Goal: Book appointment/travel/reservation

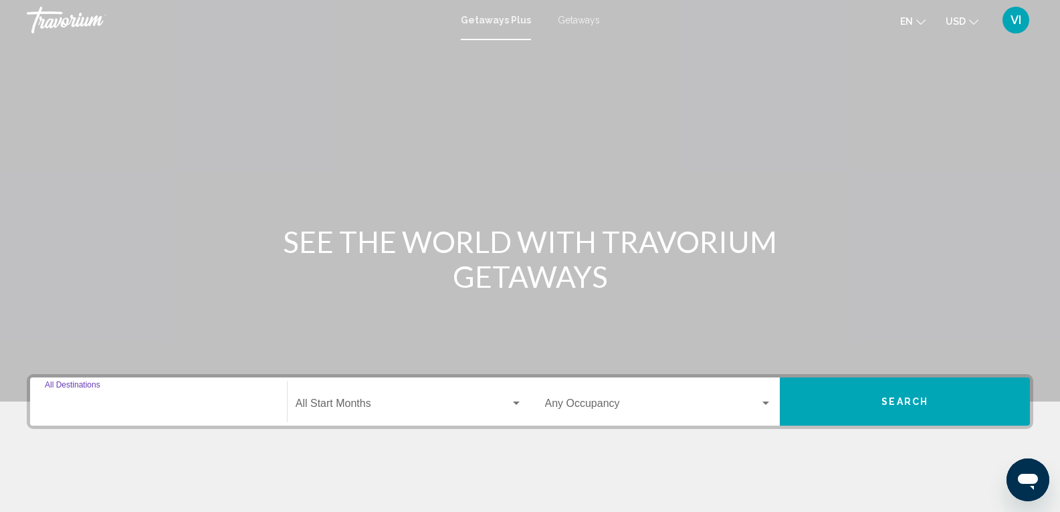
click at [140, 401] on input "Destination All Destinations" at bounding box center [158, 406] width 227 height 12
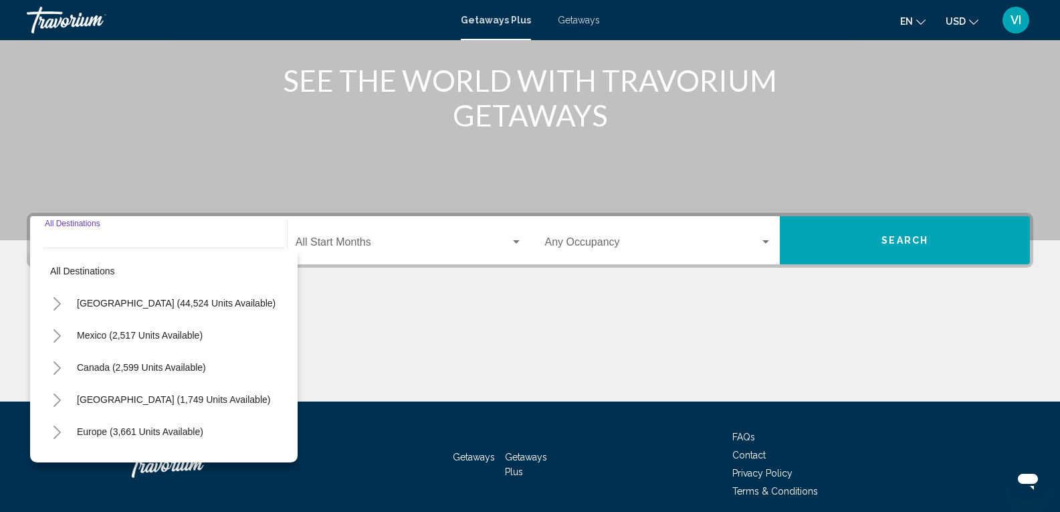
scroll to position [215, 0]
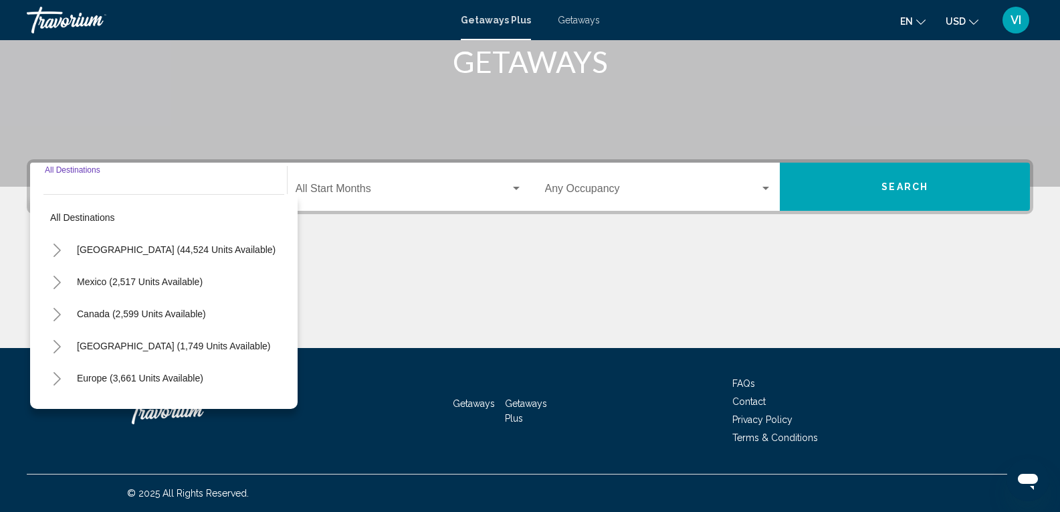
click at [55, 244] on icon "Toggle United States (44,524 units available)" at bounding box center [57, 250] width 10 height 13
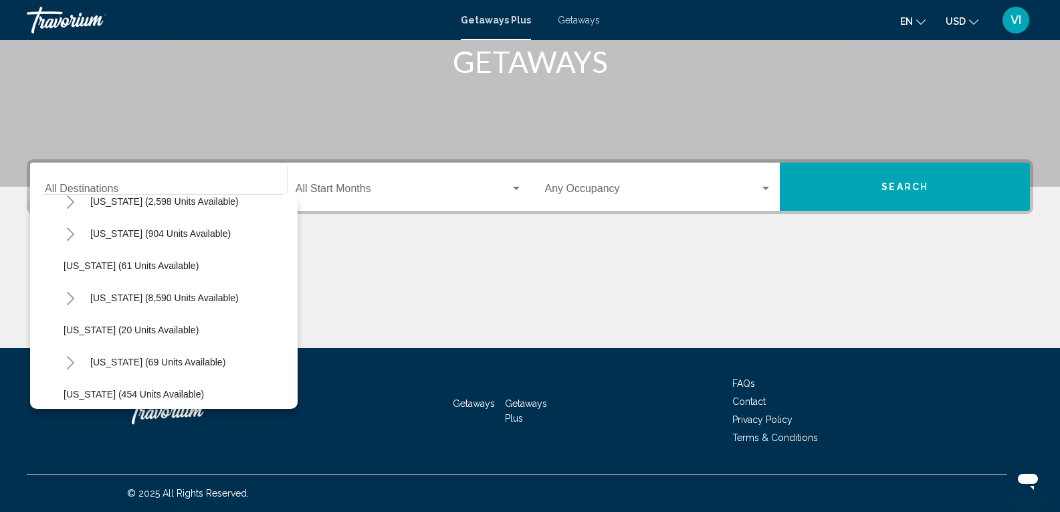
scroll to position [201, 0]
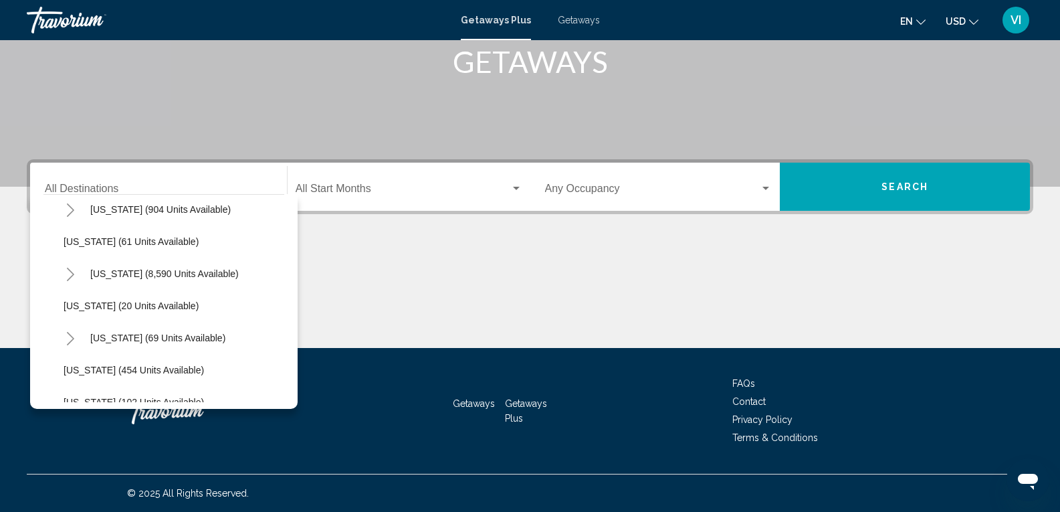
click at [78, 274] on button "Toggle Florida (8,590 units available)" at bounding box center [70, 273] width 27 height 27
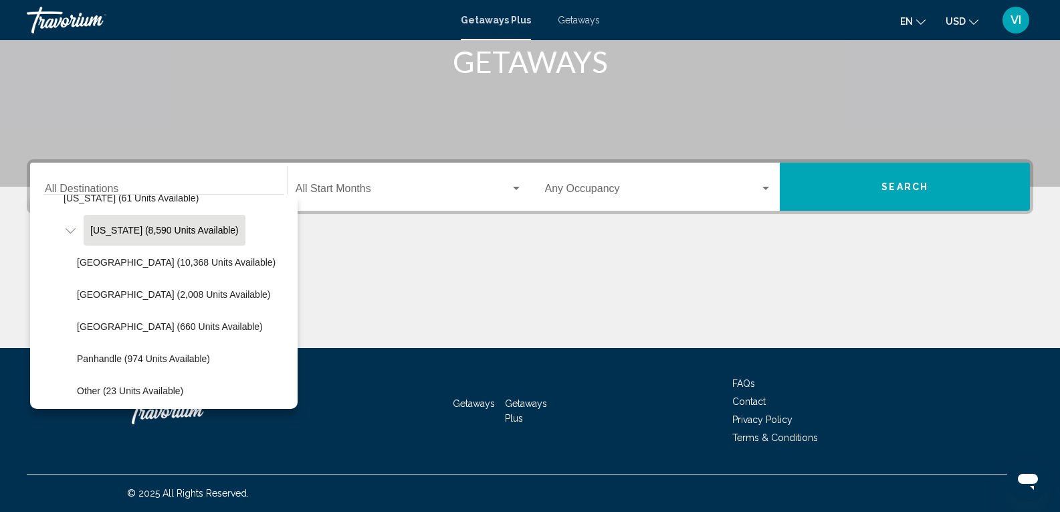
scroll to position [268, 0]
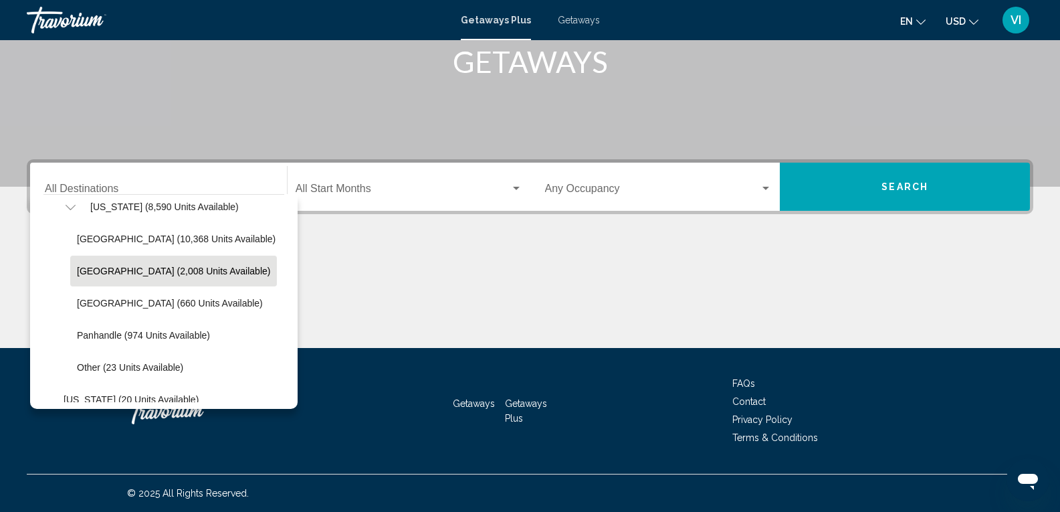
click at [115, 273] on span "[GEOGRAPHIC_DATA] (2,008 units available)" at bounding box center [173, 271] width 193 height 11
type input "**********"
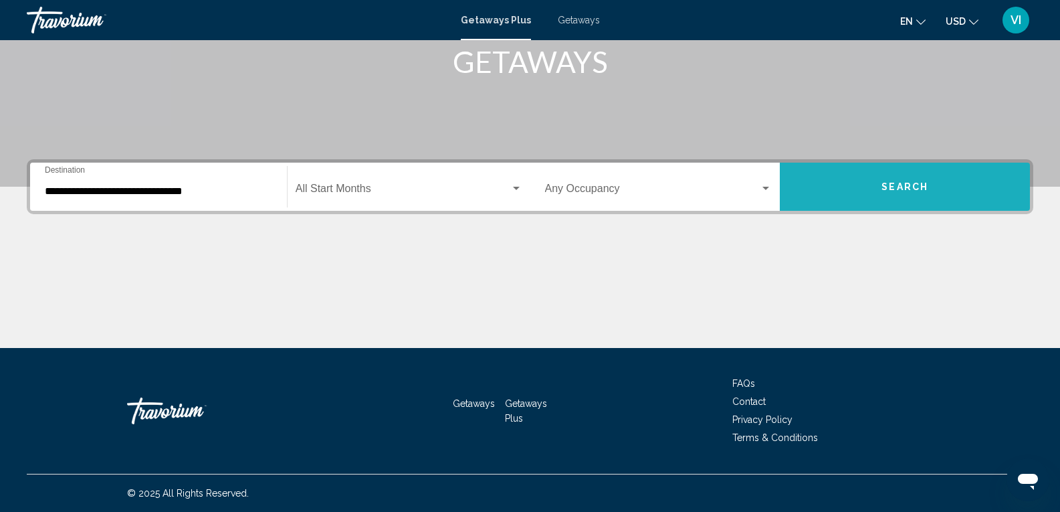
click at [879, 185] on button "Search" at bounding box center [905, 187] width 250 height 48
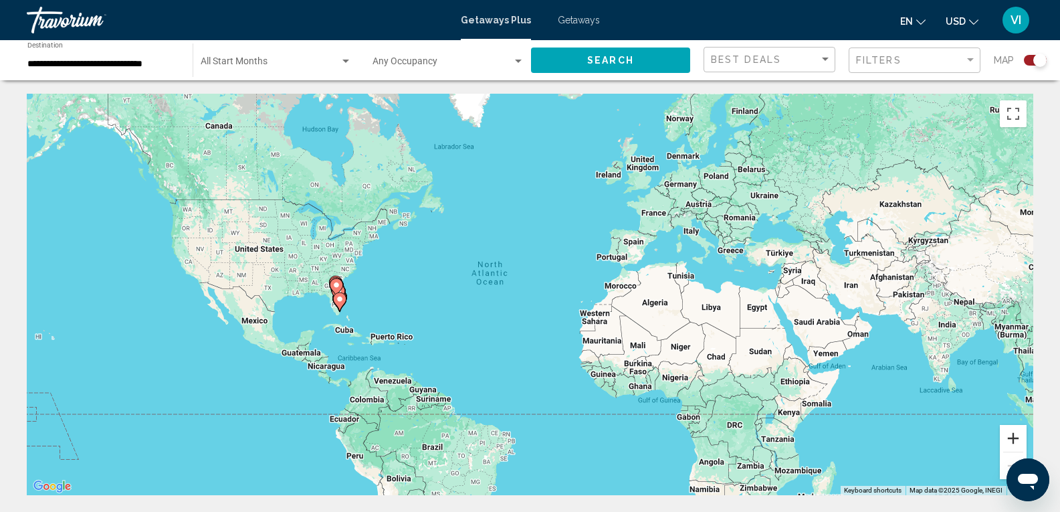
click at [1014, 440] on button "Zoom in" at bounding box center [1013, 438] width 27 height 27
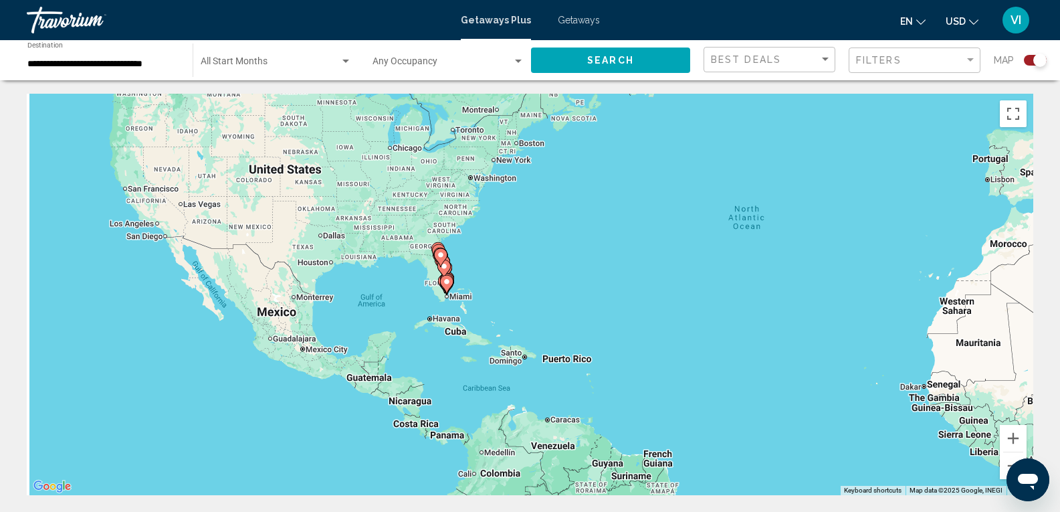
drag, startPoint x: 511, startPoint y: 348, endPoint x: 766, endPoint y: 323, distance: 256.1
click at [766, 323] on div "To activate drag with keyboard, press Alt + Enter. Once in keyboard drag state,…" at bounding box center [530, 294] width 1007 height 401
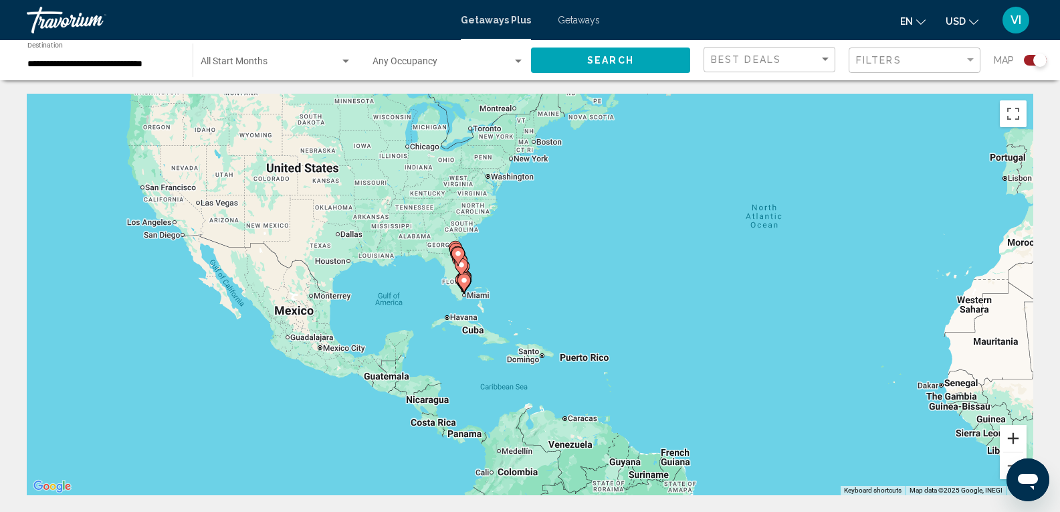
click at [1014, 442] on button "Zoom in" at bounding box center [1013, 438] width 27 height 27
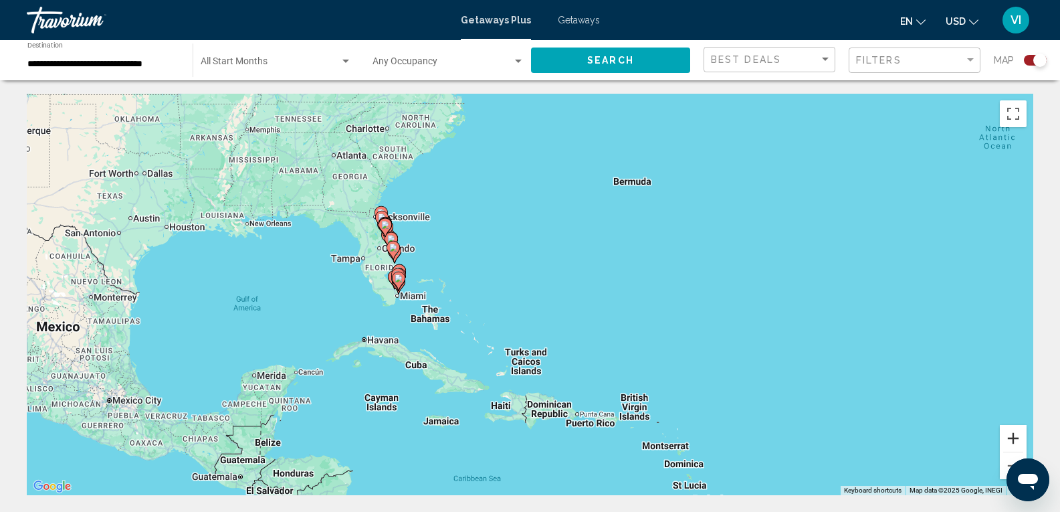
click at [1014, 442] on button "Zoom in" at bounding box center [1013, 438] width 27 height 27
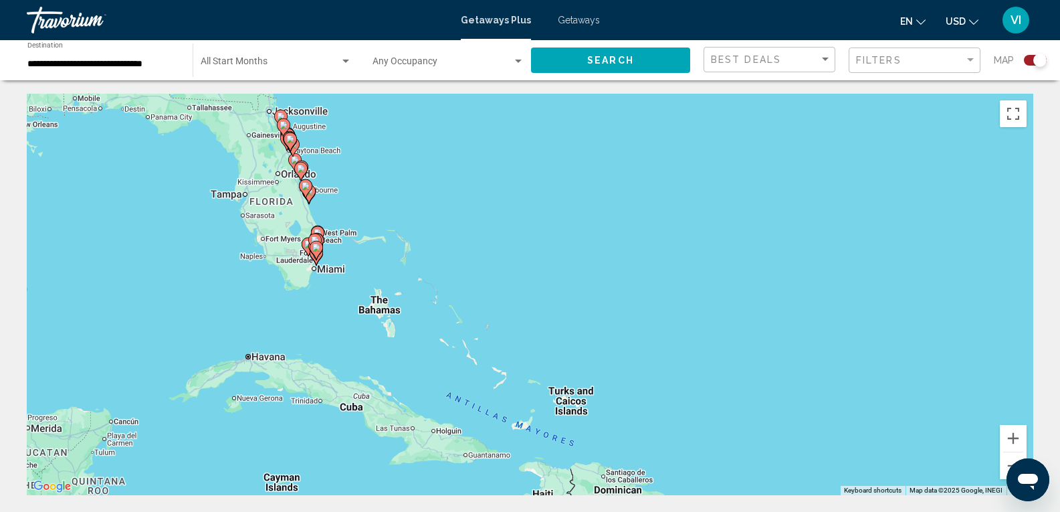
drag, startPoint x: 641, startPoint y: 357, endPoint x: 783, endPoint y: 290, distance: 157.1
click at [783, 290] on div "To activate drag with keyboard, press Alt + Enter. Once in keyboard drag state,…" at bounding box center [530, 294] width 1007 height 401
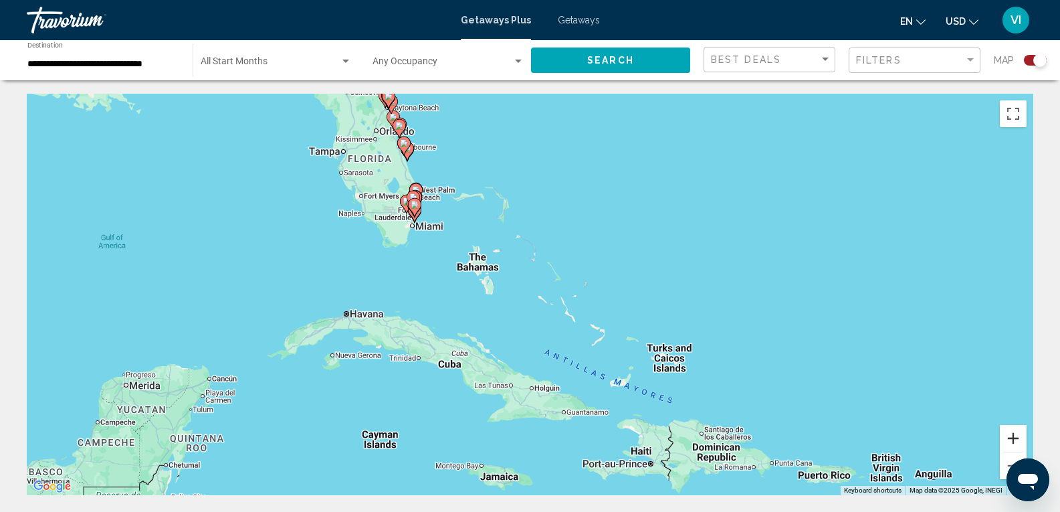
click at [1013, 440] on button "Zoom in" at bounding box center [1013, 438] width 27 height 27
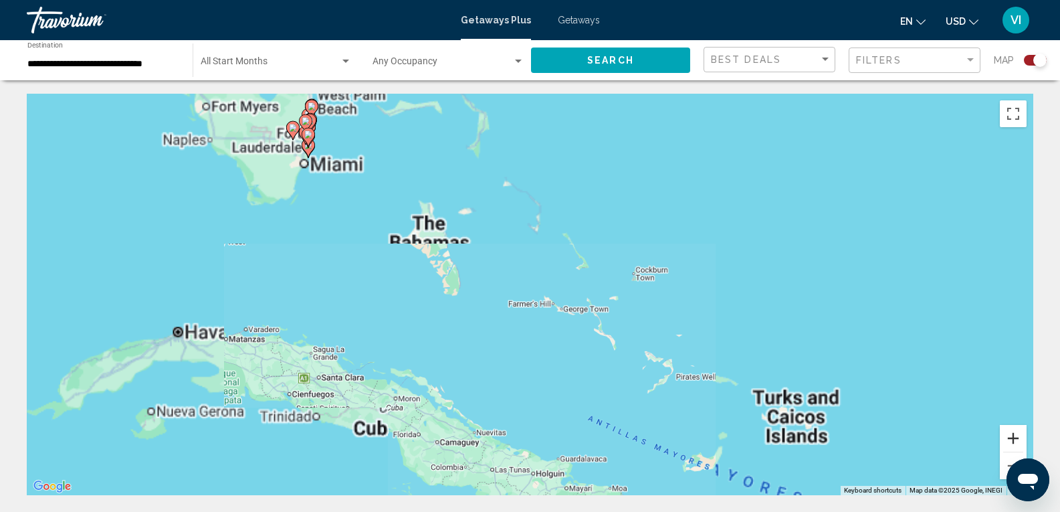
click at [1013, 440] on button "Zoom in" at bounding box center [1013, 438] width 27 height 27
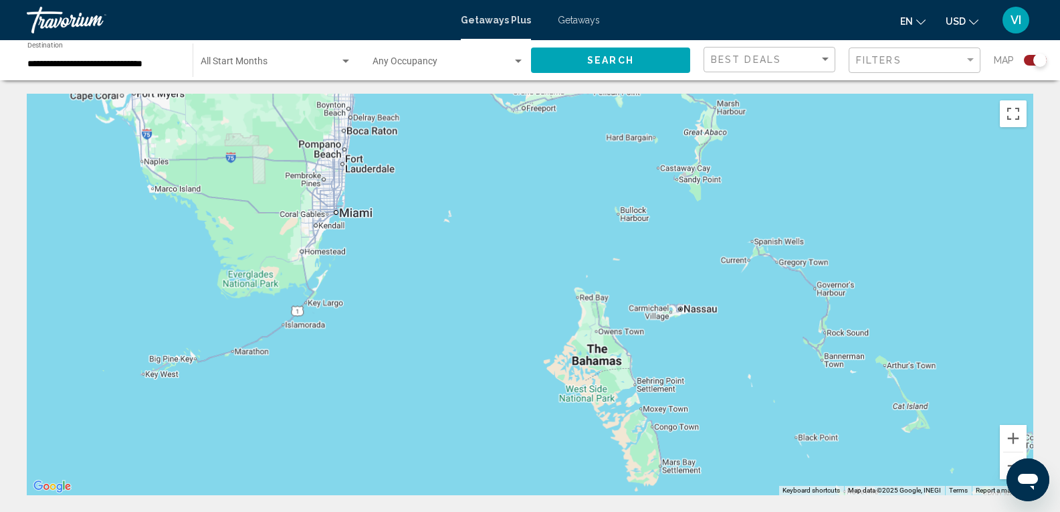
drag, startPoint x: 561, startPoint y: 294, endPoint x: 832, endPoint y: 472, distance: 324.5
click at [839, 485] on div "Main content" at bounding box center [530, 294] width 1007 height 401
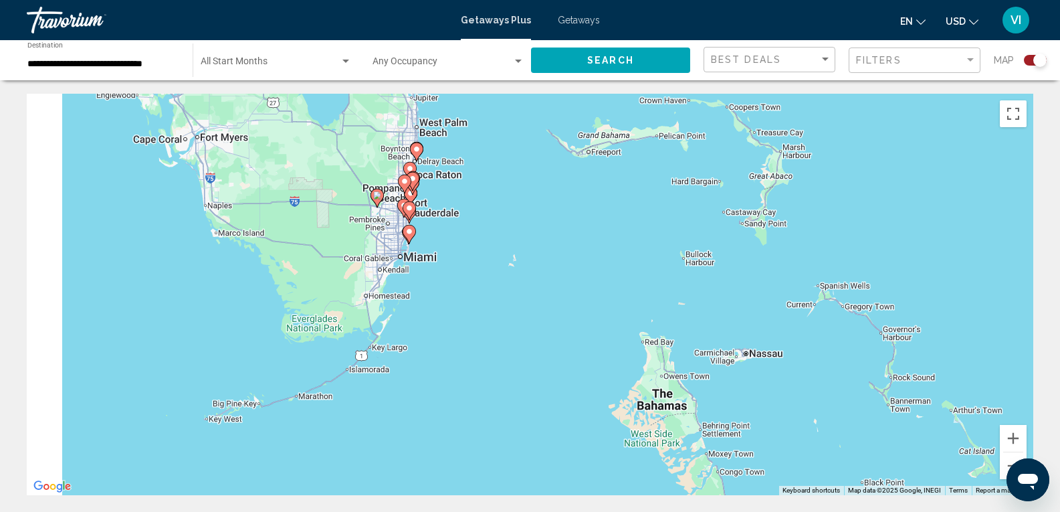
drag, startPoint x: 780, startPoint y: 337, endPoint x: 810, endPoint y: 353, distance: 33.8
click at [810, 353] on div "To activate drag with keyboard, press Alt + Enter. Once in keyboard drag state,…" at bounding box center [530, 294] width 1007 height 401
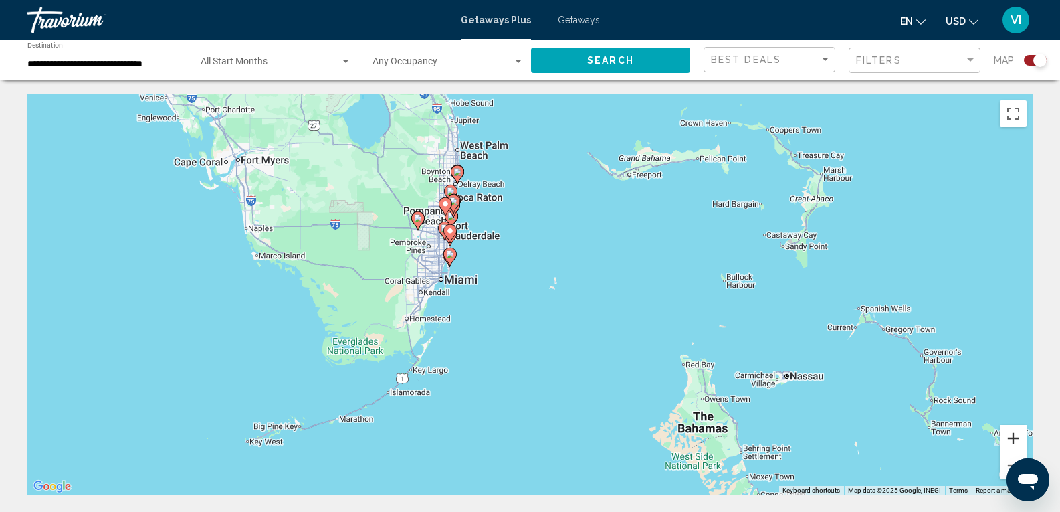
click at [1015, 438] on button "Zoom in" at bounding box center [1013, 438] width 27 height 27
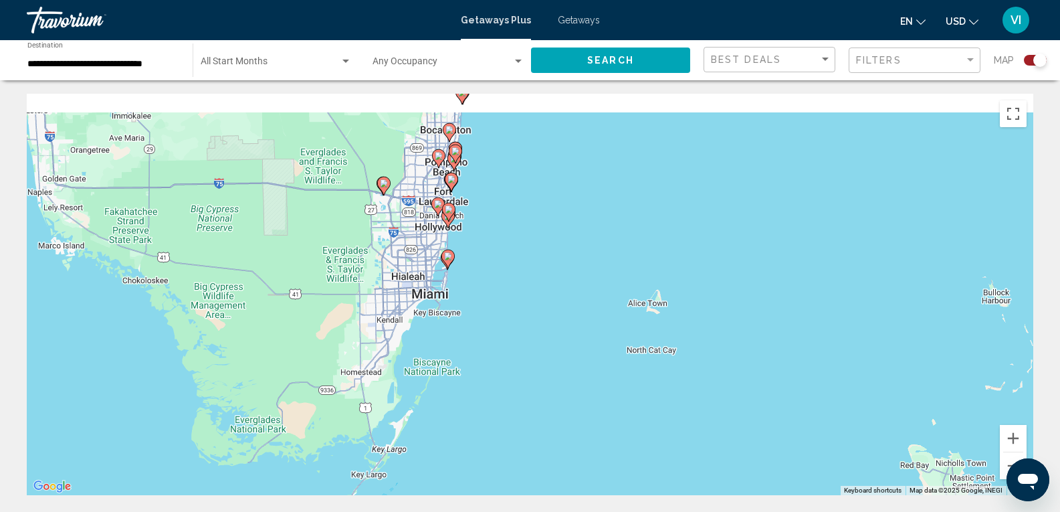
click at [824, 376] on div "To activate drag with keyboard, press Alt + Enter. Once in keyboard drag state,…" at bounding box center [530, 294] width 1007 height 401
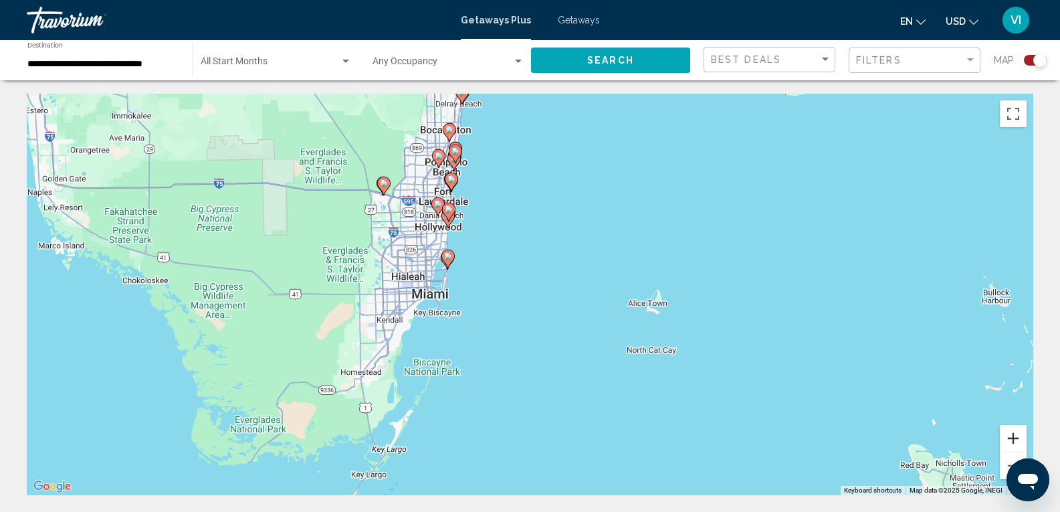
click at [1015, 437] on button "Zoom in" at bounding box center [1013, 438] width 27 height 27
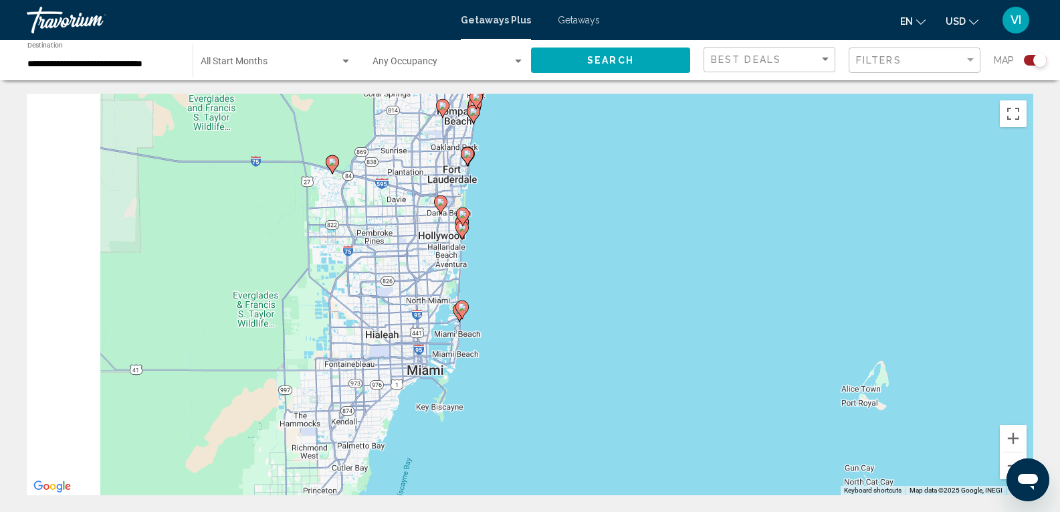
drag, startPoint x: 720, startPoint y: 318, endPoint x: 814, endPoint y: 387, distance: 115.9
click at [814, 387] on div "To activate drag with keyboard, press Alt + Enter. Once in keyboard drag state,…" at bounding box center [530, 294] width 1007 height 401
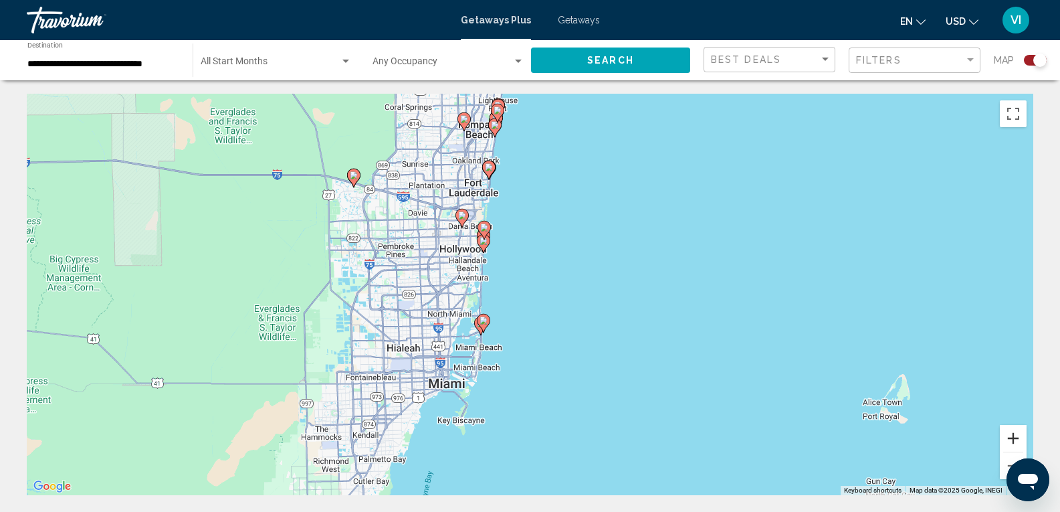
click at [1010, 440] on button "Zoom in" at bounding box center [1013, 438] width 27 height 27
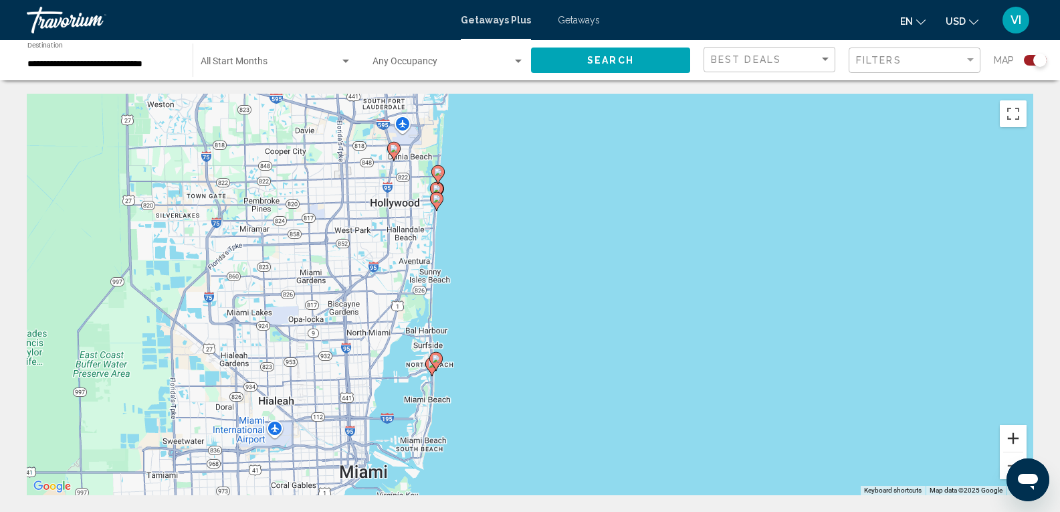
click at [1010, 440] on button "Zoom in" at bounding box center [1013, 438] width 27 height 27
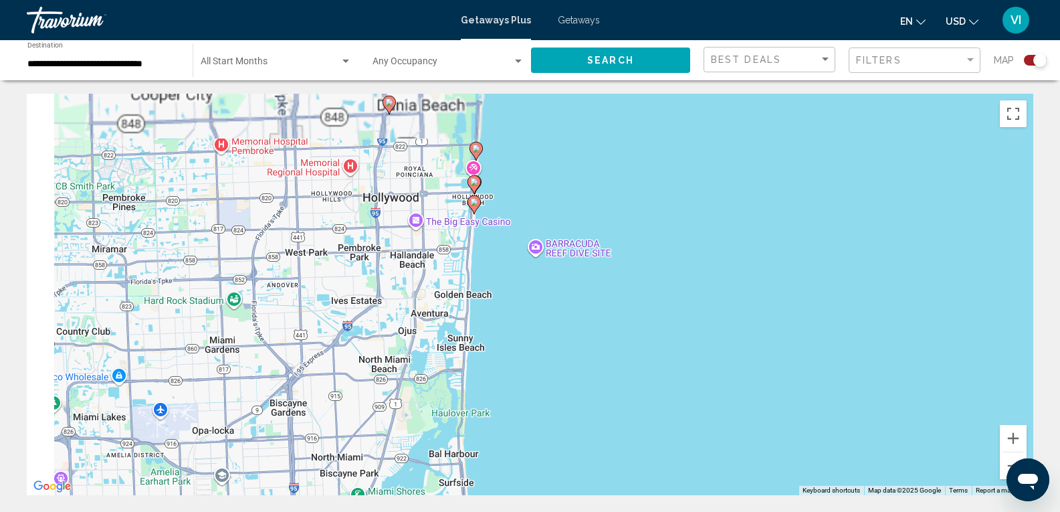
drag, startPoint x: 615, startPoint y: 257, endPoint x: 760, endPoint y: 360, distance: 177.5
click at [760, 360] on div "To activate drag with keyboard, press Alt + Enter. Once in keyboard drag state,…" at bounding box center [530, 294] width 1007 height 401
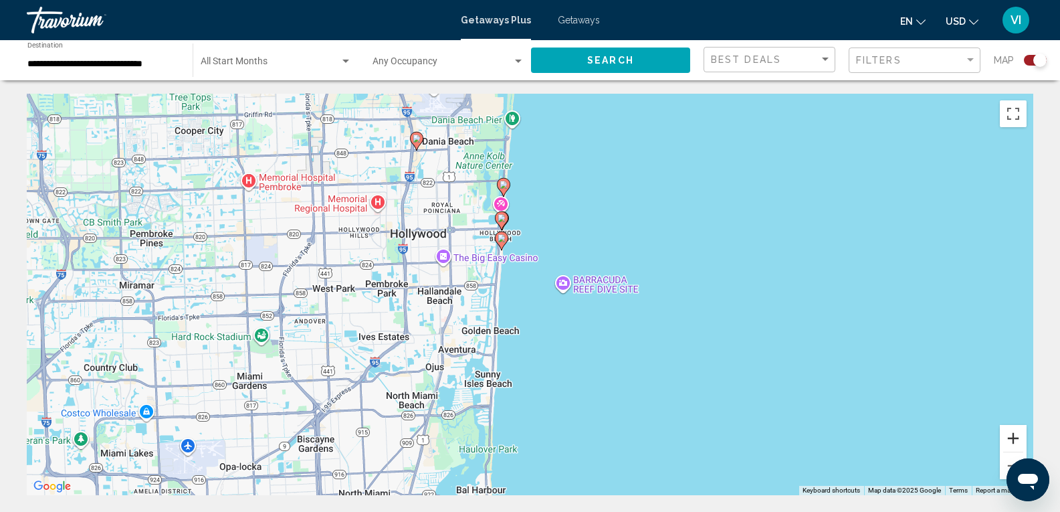
click at [1013, 442] on button "Zoom in" at bounding box center [1013, 438] width 27 height 27
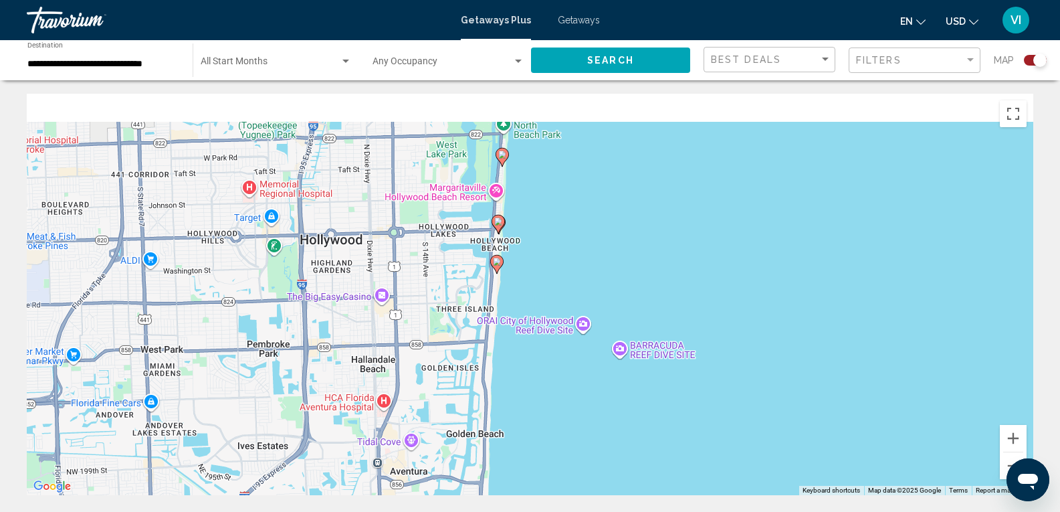
drag, startPoint x: 838, startPoint y: 336, endPoint x: 862, endPoint y: 405, distance: 73.2
click at [862, 405] on div "To activate drag with keyboard, press Alt + Enter. Once in keyboard drag state,…" at bounding box center [530, 294] width 1007 height 401
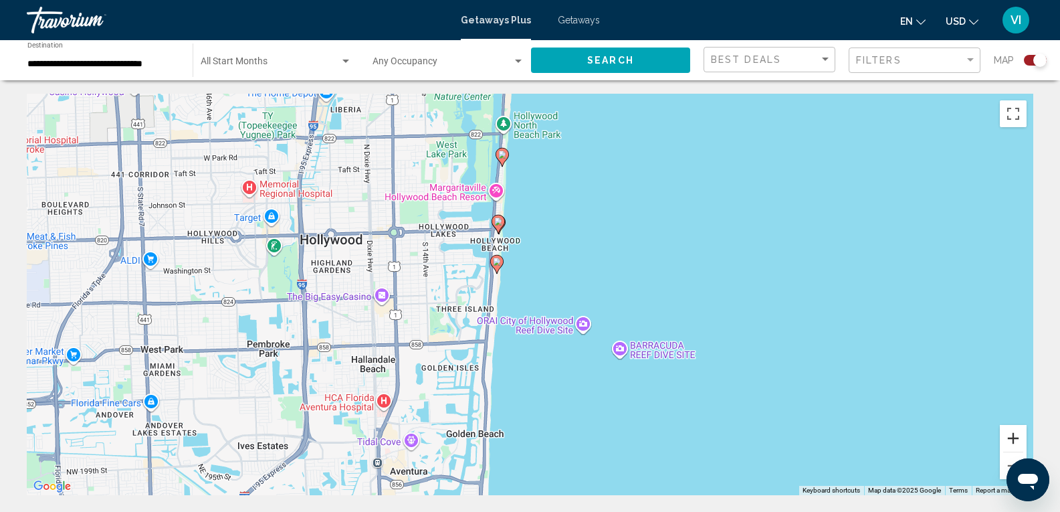
click at [1017, 437] on button "Zoom in" at bounding box center [1013, 438] width 27 height 27
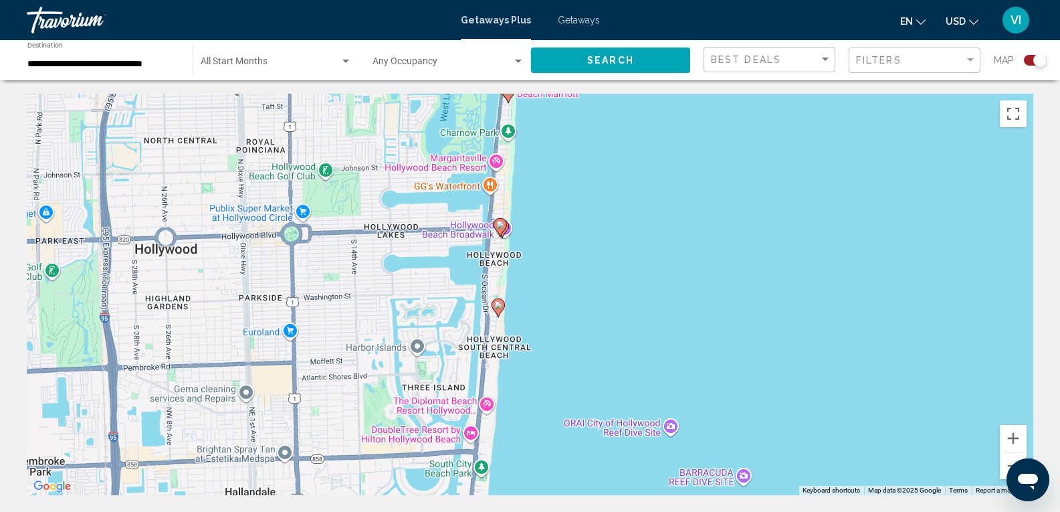
drag, startPoint x: 783, startPoint y: 302, endPoint x: 828, endPoint y: 388, distance: 96.6
click at [828, 388] on div "To activate drag with keyboard, press Alt + Enter. Once in keyboard drag state,…" at bounding box center [530, 294] width 1007 height 401
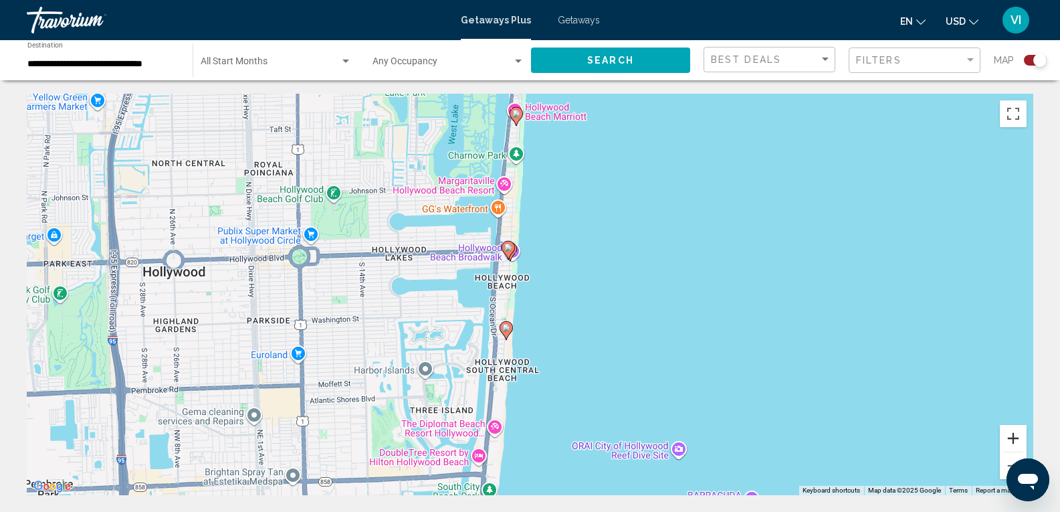
click at [1015, 435] on button "Zoom in" at bounding box center [1013, 438] width 27 height 27
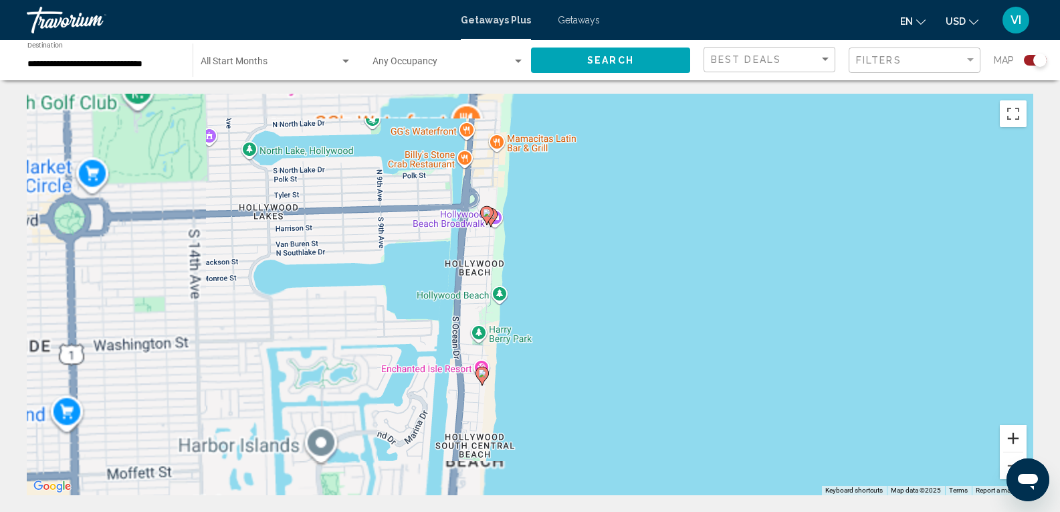
click at [1015, 435] on button "Zoom in" at bounding box center [1013, 438] width 27 height 27
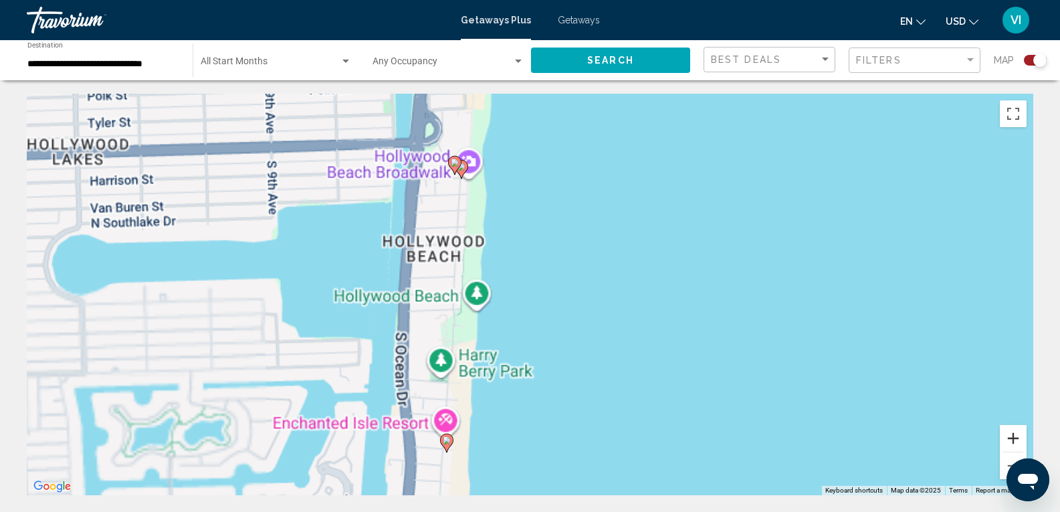
click at [1015, 435] on button "Zoom in" at bounding box center [1013, 438] width 27 height 27
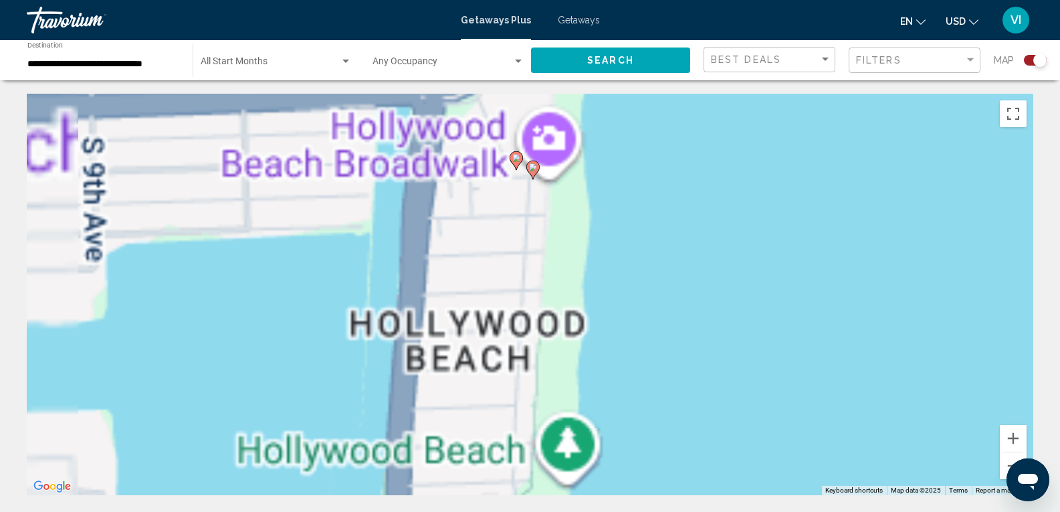
drag, startPoint x: 741, startPoint y: 264, endPoint x: 906, endPoint y: 421, distance: 228.6
click at [906, 421] on div "To activate drag with keyboard, press Alt + Enter. Once in keyboard drag state,…" at bounding box center [530, 294] width 1007 height 401
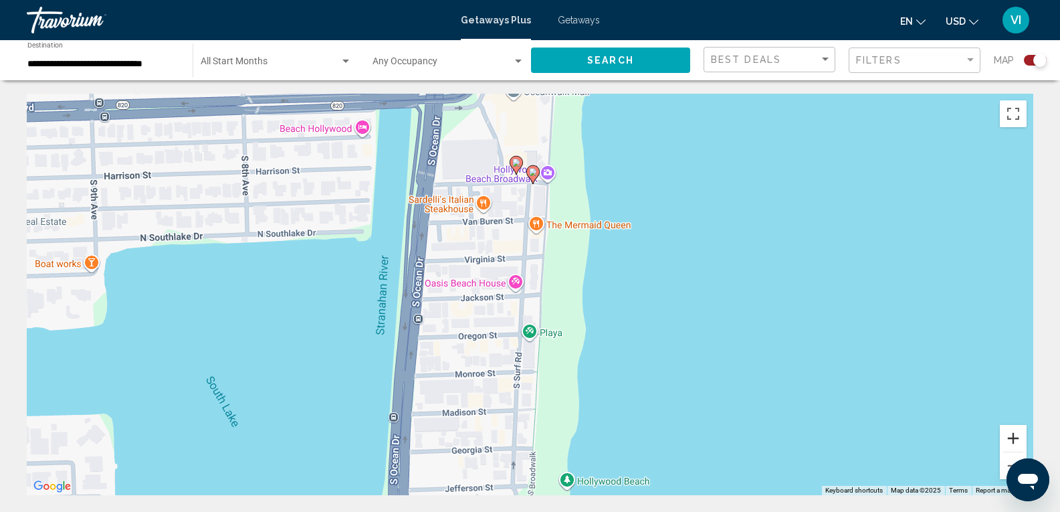
click at [1014, 435] on button "Zoom in" at bounding box center [1013, 438] width 27 height 27
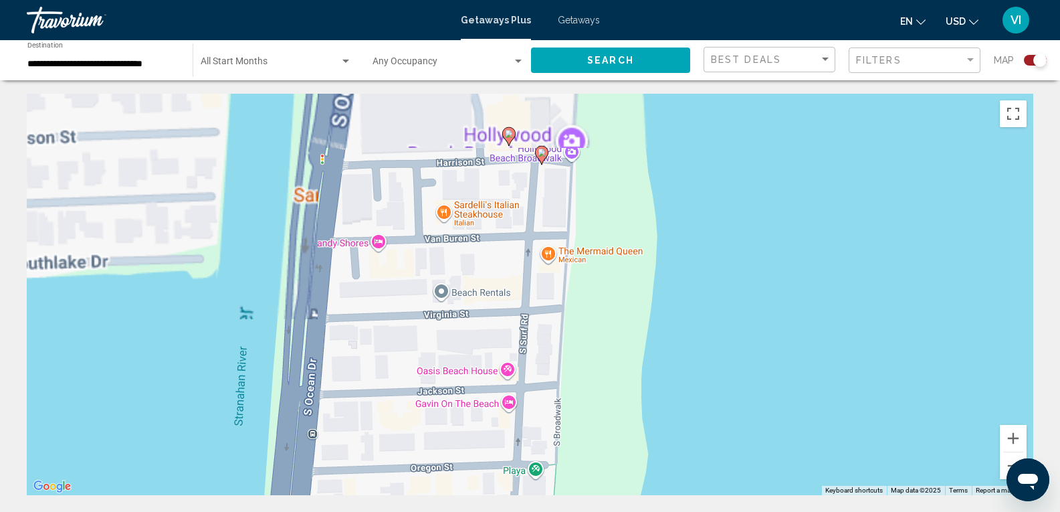
drag, startPoint x: 770, startPoint y: 295, endPoint x: 787, endPoint y: 447, distance: 152.8
click at [784, 446] on div "To activate drag with keyboard, press Alt + Enter. Once in keyboard drag state,…" at bounding box center [530, 294] width 1007 height 401
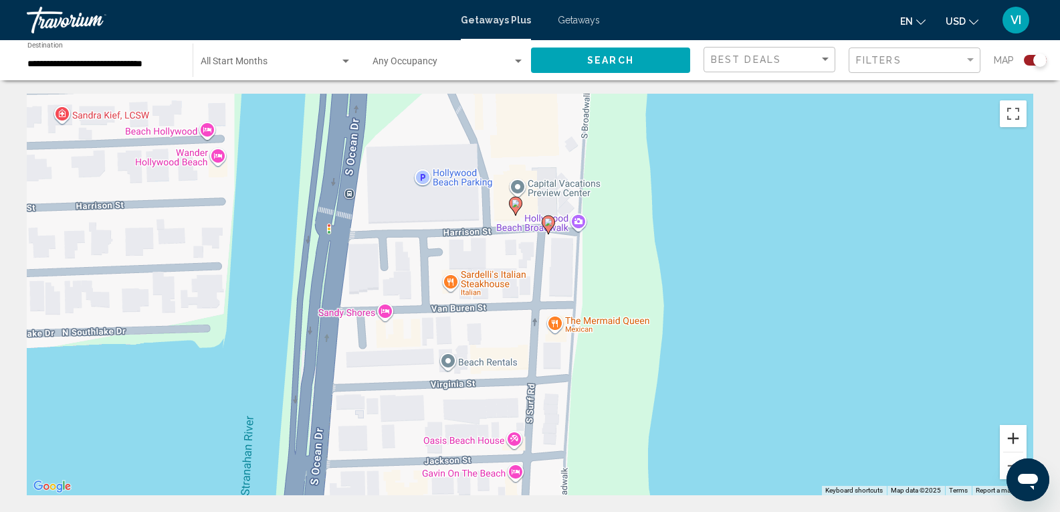
click at [1018, 439] on button "Zoom in" at bounding box center [1013, 438] width 27 height 27
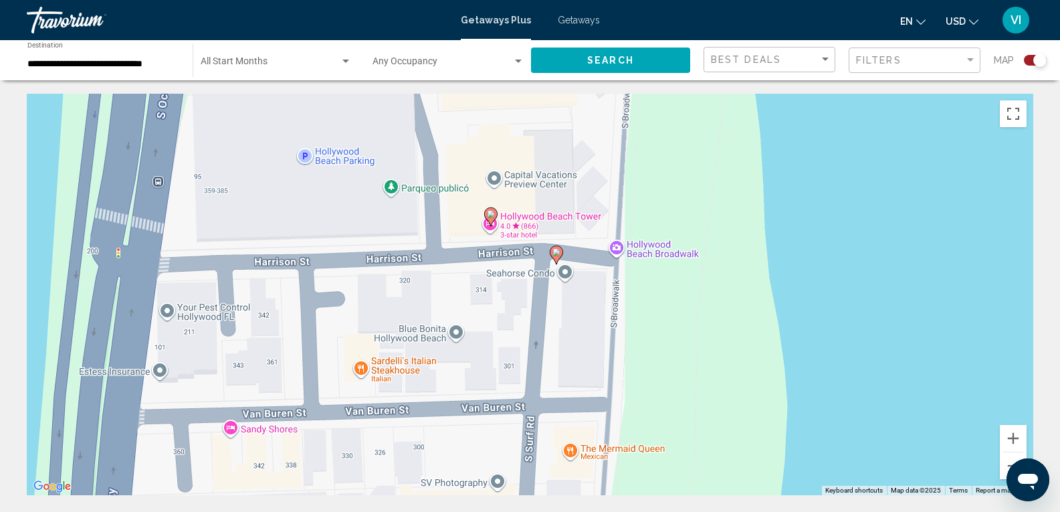
drag, startPoint x: 914, startPoint y: 353, endPoint x: 906, endPoint y: 423, distance: 70.0
click at [906, 423] on div "To activate drag with keyboard, press Alt + Enter. Once in keyboard drag state,…" at bounding box center [530, 294] width 1007 height 401
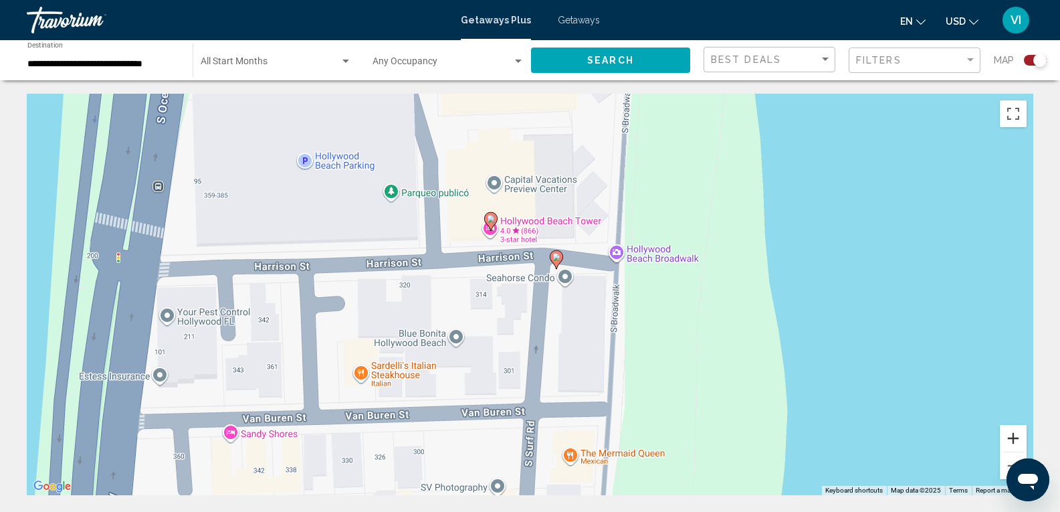
click at [1017, 440] on button "Zoom in" at bounding box center [1013, 438] width 27 height 27
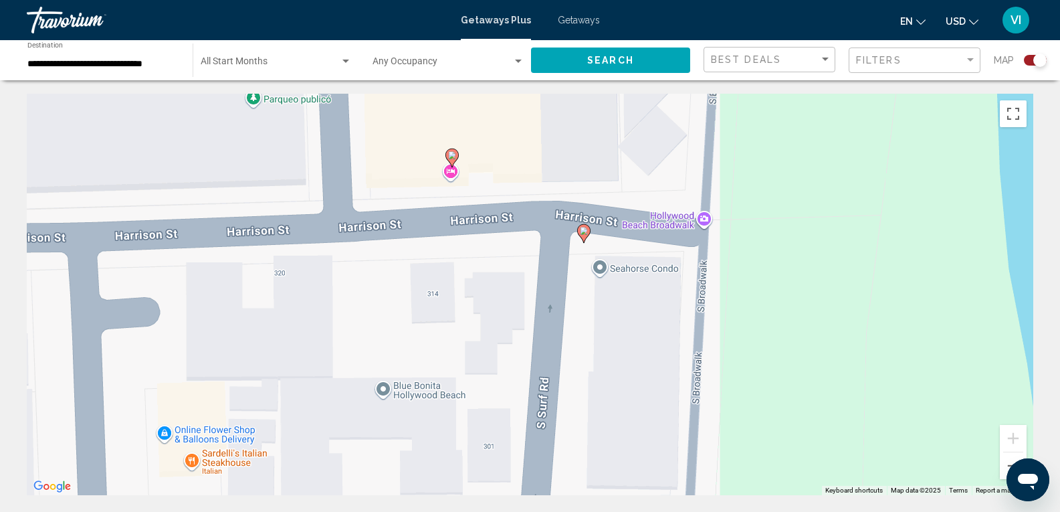
drag, startPoint x: 807, startPoint y: 296, endPoint x: 811, endPoint y: 306, distance: 11.4
click at [812, 304] on div "To activate drag with keyboard, press Alt + Enter. Once in keyboard drag state,…" at bounding box center [530, 294] width 1007 height 401
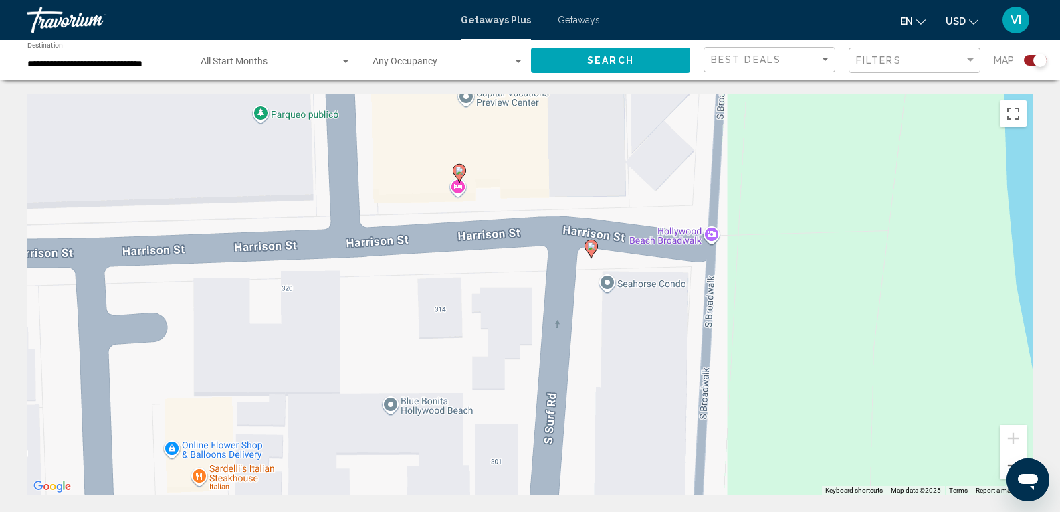
click at [459, 167] on image "Main content" at bounding box center [460, 171] width 8 height 8
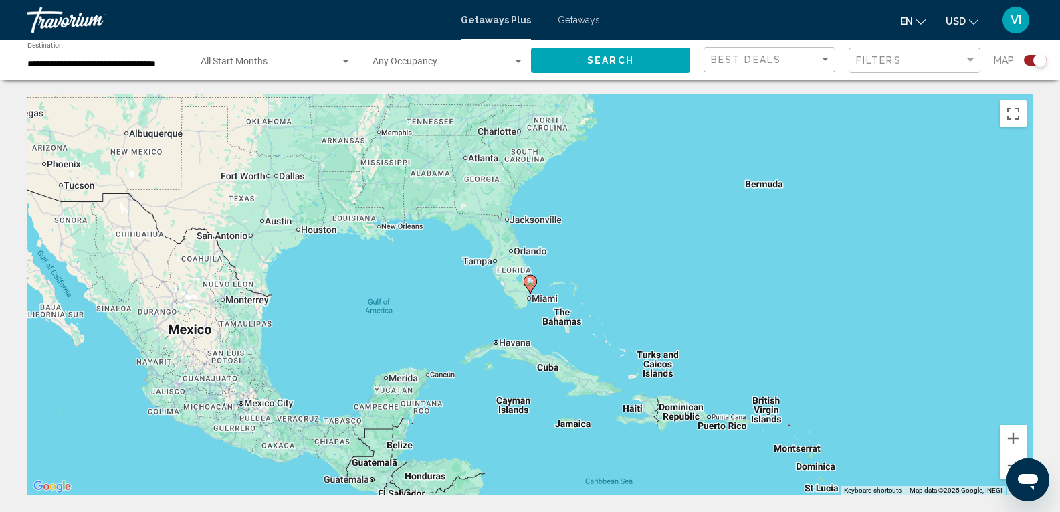
click at [555, 270] on div "To navigate, press the arrow keys. To activate drag with keyboard, press Alt + …" at bounding box center [530, 294] width 1007 height 401
click at [555, 270] on div "To activate drag with keyboard, press Alt + Enter. Once in keyboard drag state,…" at bounding box center [530, 294] width 1007 height 401
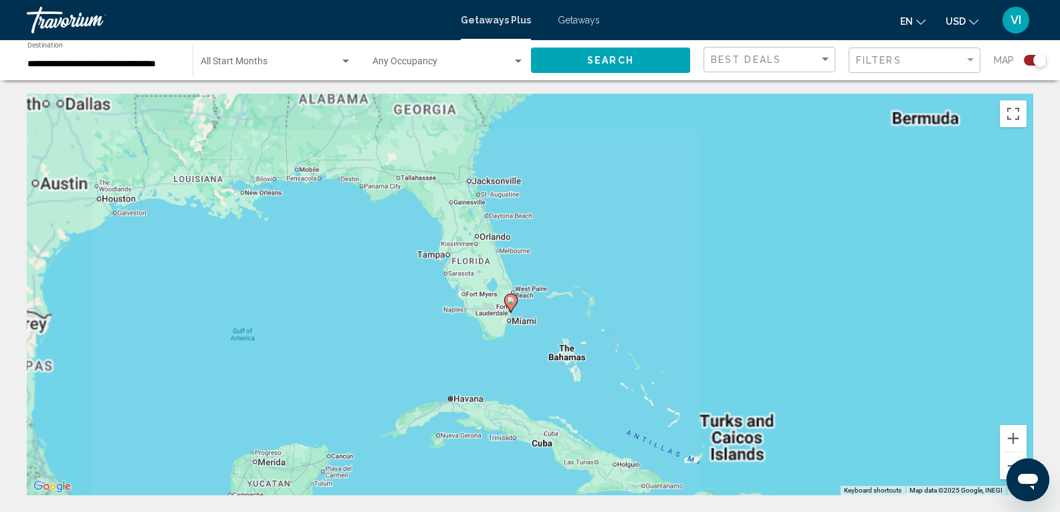
click at [563, 274] on div "To activate drag with keyboard, press Alt + Enter. Once in keyboard drag state,…" at bounding box center [530, 294] width 1007 height 401
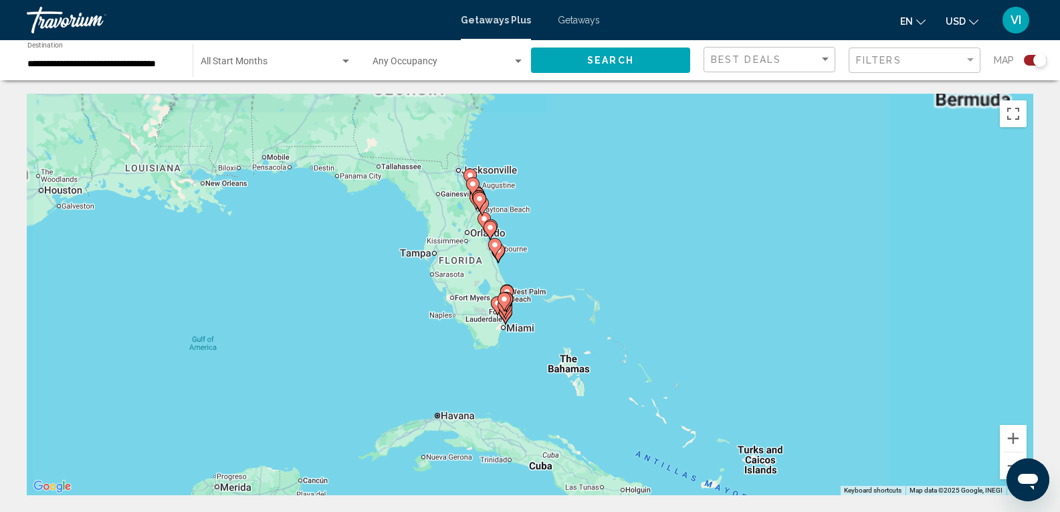
click at [561, 274] on div "To activate drag with keyboard, press Alt + Enter. Once in keyboard drag state,…" at bounding box center [530, 294] width 1007 height 401
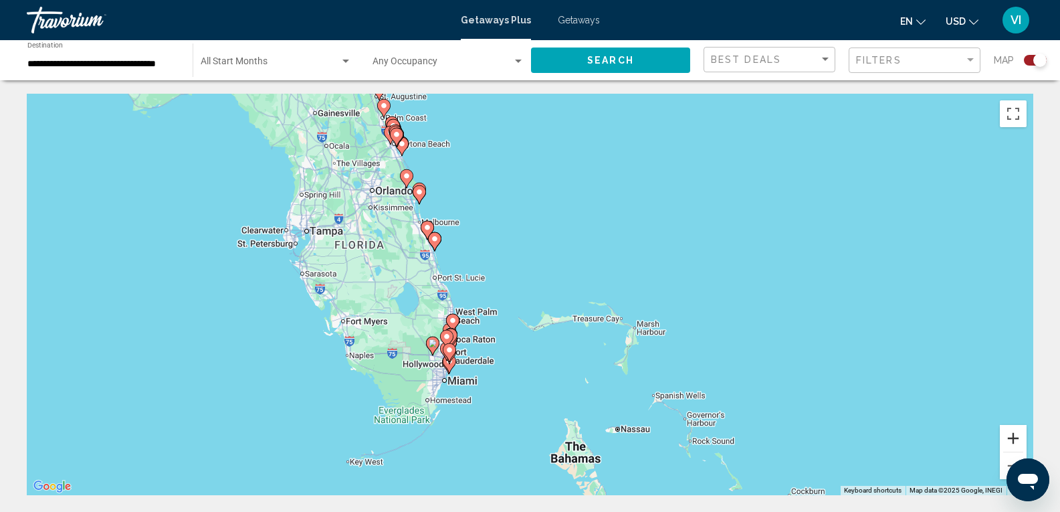
click at [1013, 442] on button "Zoom in" at bounding box center [1013, 438] width 27 height 27
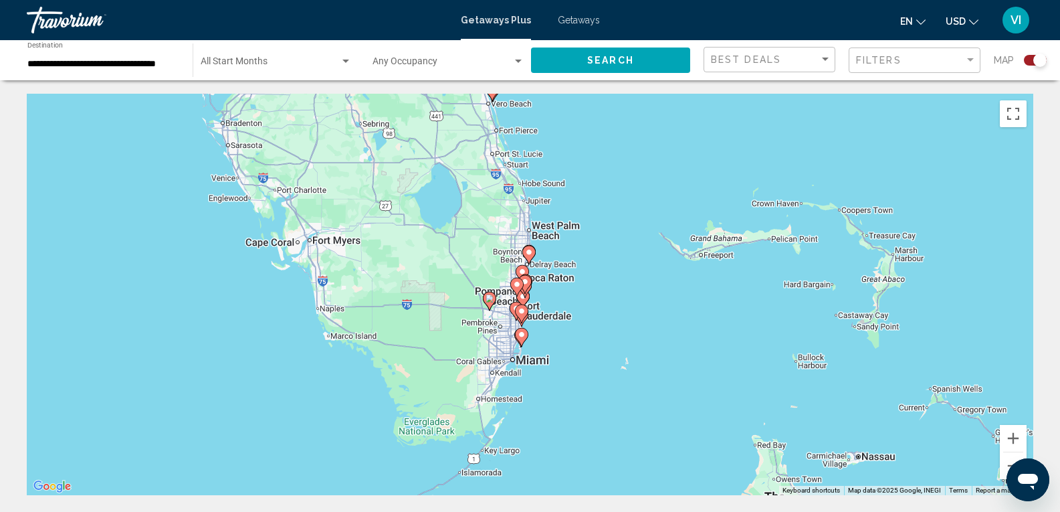
drag, startPoint x: 688, startPoint y: 425, endPoint x: 843, endPoint y: 316, distance: 189.1
click at [843, 316] on div "To activate drag with keyboard, press Alt + Enter. Once in keyboard drag state,…" at bounding box center [530, 294] width 1007 height 401
click at [1011, 436] on button "Zoom in" at bounding box center [1013, 438] width 27 height 27
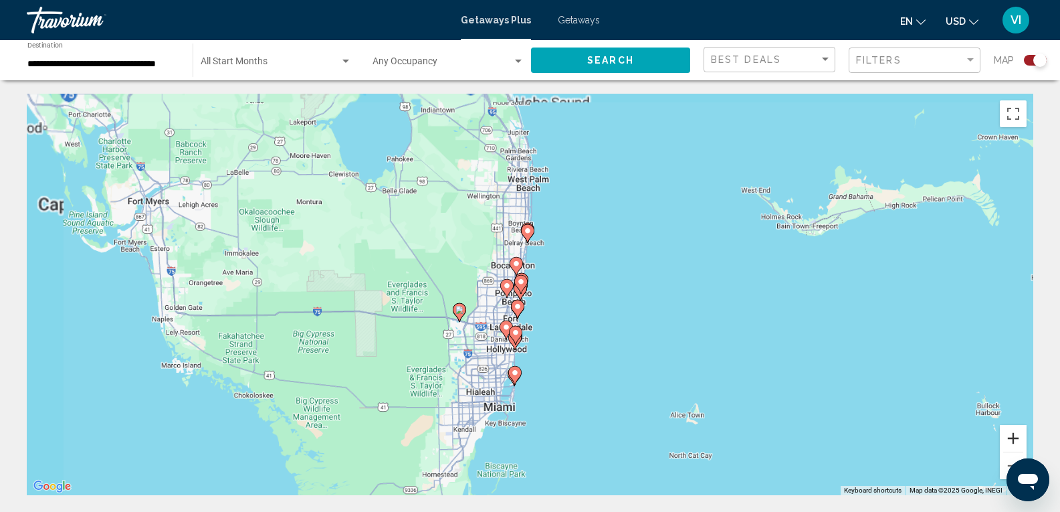
click at [1011, 436] on button "Zoom in" at bounding box center [1013, 438] width 27 height 27
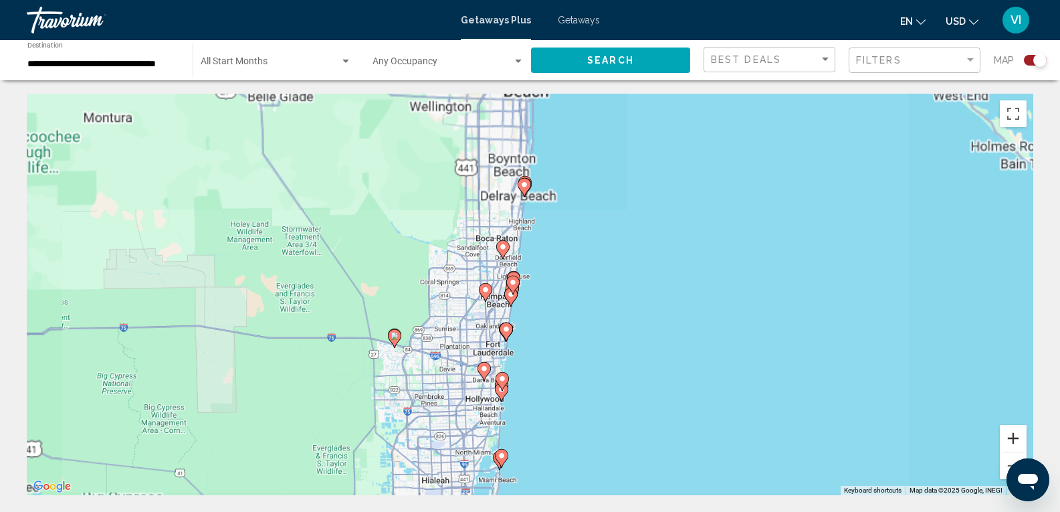
click at [1011, 436] on button "Zoom in" at bounding box center [1013, 438] width 27 height 27
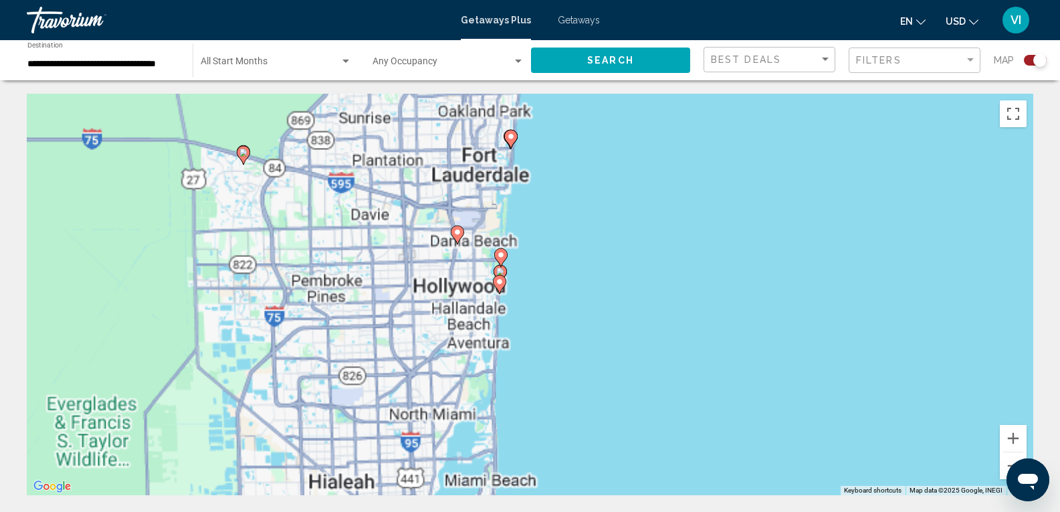
drag, startPoint x: 823, startPoint y: 334, endPoint x: 860, endPoint y: 170, distance: 168.6
click at [860, 170] on div "To activate drag with keyboard, press Alt + Enter. Once in keyboard drag state,…" at bounding box center [530, 294] width 1007 height 401
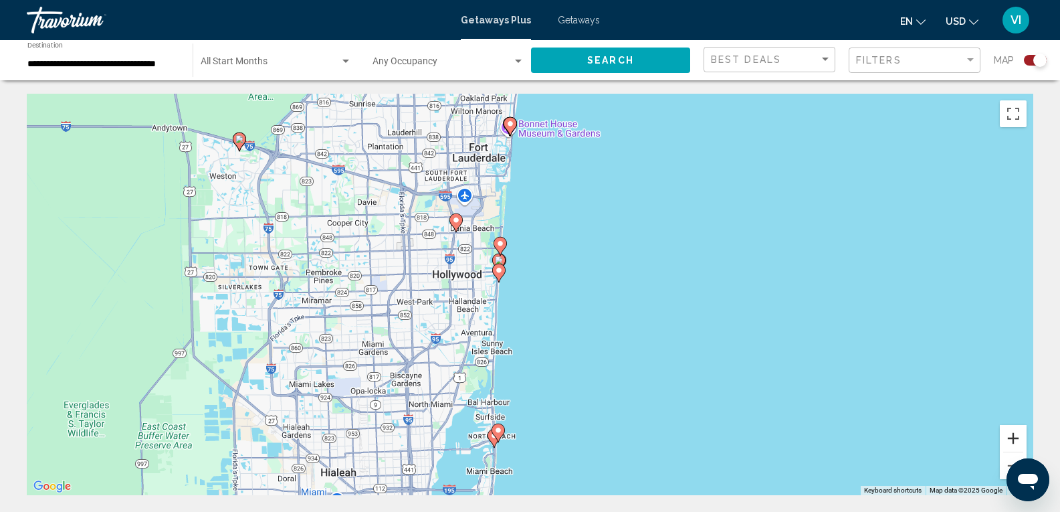
click at [1015, 440] on button "Zoom in" at bounding box center [1013, 438] width 27 height 27
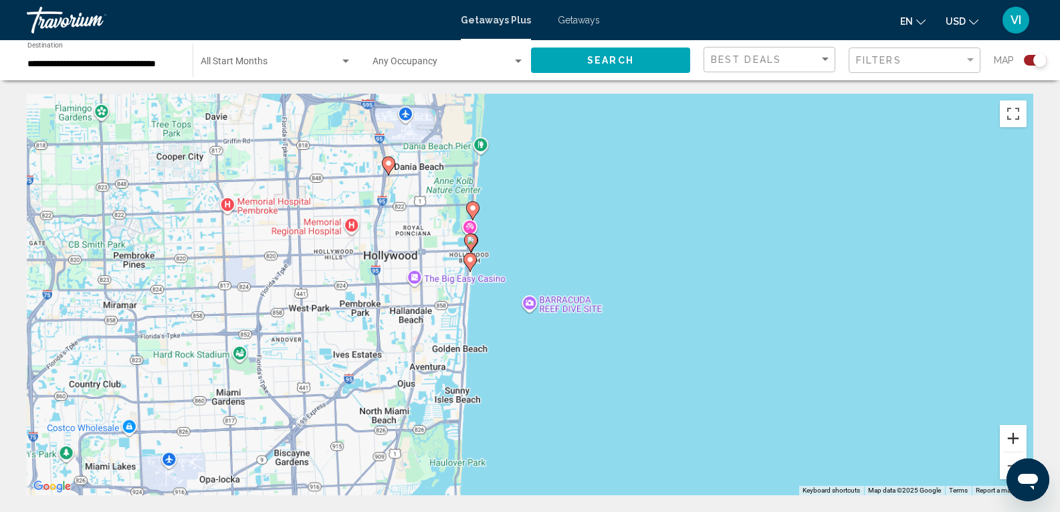
click at [1015, 440] on button "Zoom in" at bounding box center [1013, 438] width 27 height 27
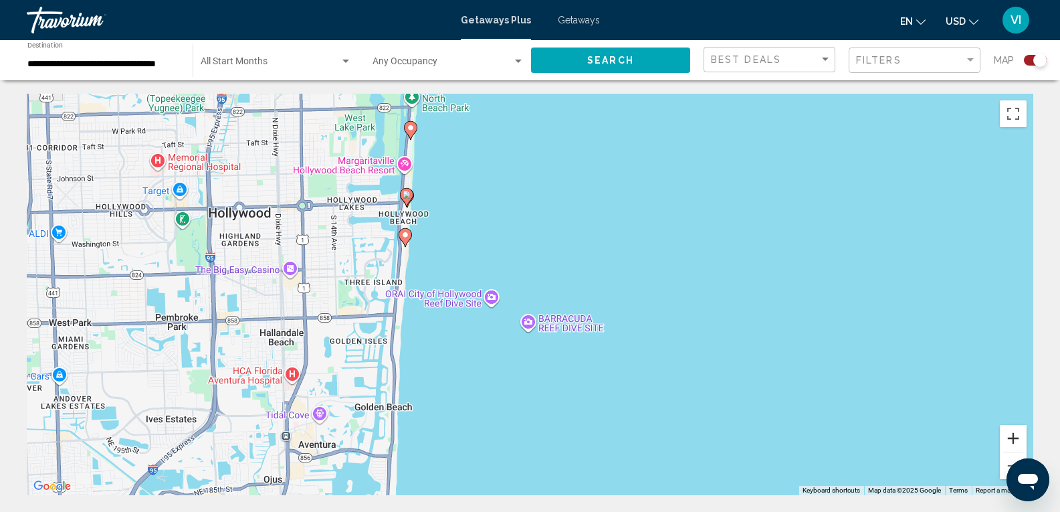
drag, startPoint x: 1015, startPoint y: 439, endPoint x: 839, endPoint y: 358, distance: 193.7
click at [1015, 437] on button "Zoom in" at bounding box center [1013, 438] width 27 height 27
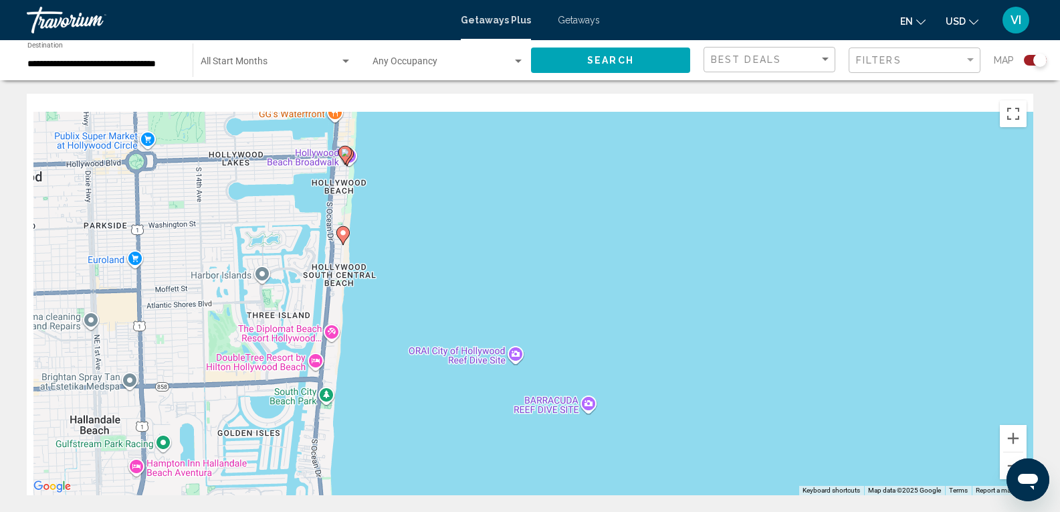
drag, startPoint x: 615, startPoint y: 274, endPoint x: 883, endPoint y: 433, distance: 311.6
click at [883, 433] on div "To activate drag with keyboard, press Alt + Enter. Once in keyboard drag state,…" at bounding box center [530, 294] width 1007 height 401
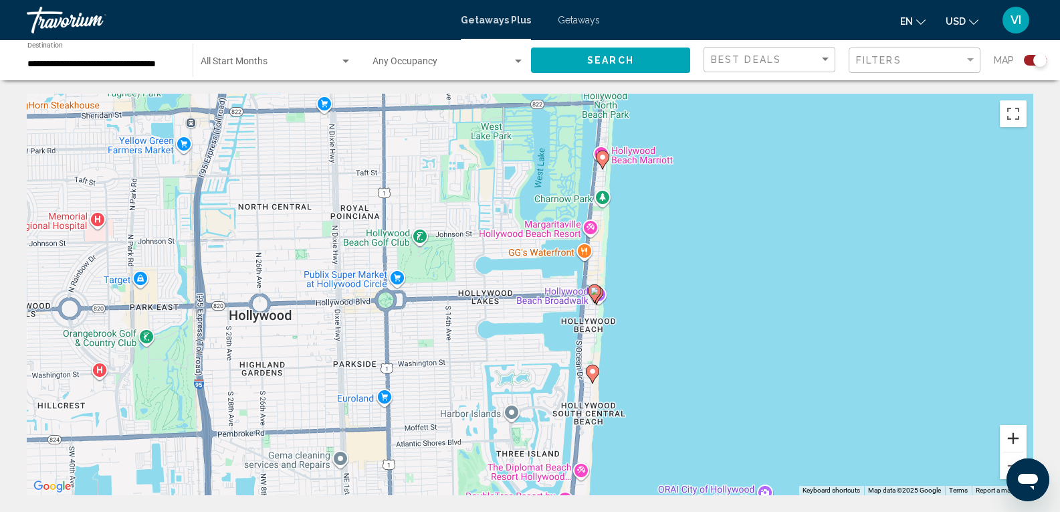
click at [1015, 435] on button "Zoom in" at bounding box center [1013, 438] width 27 height 27
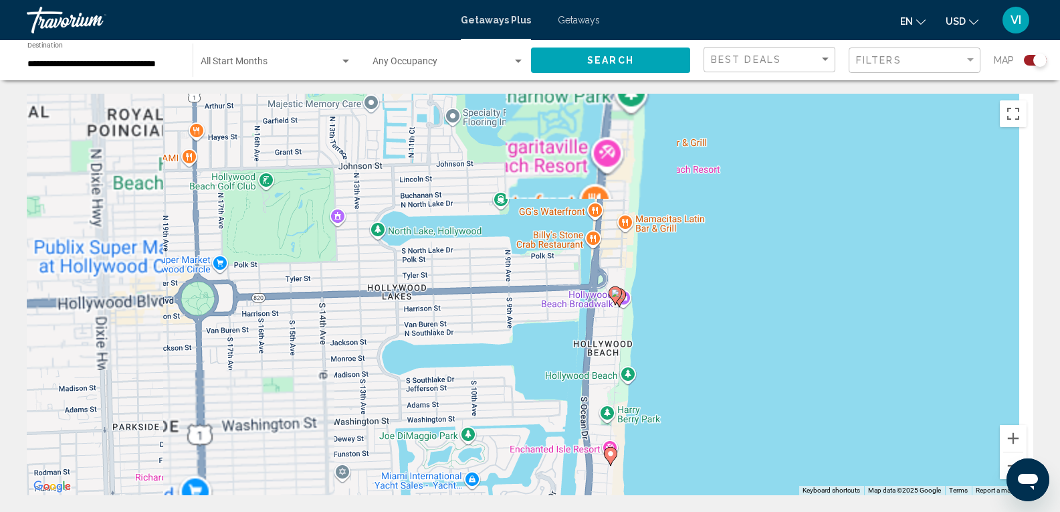
drag, startPoint x: 841, startPoint y: 397, endPoint x: 755, endPoint y: 382, distance: 87.0
click at [753, 382] on div "To activate drag with keyboard, press Alt + Enter. Once in keyboard drag state,…" at bounding box center [530, 294] width 1007 height 401
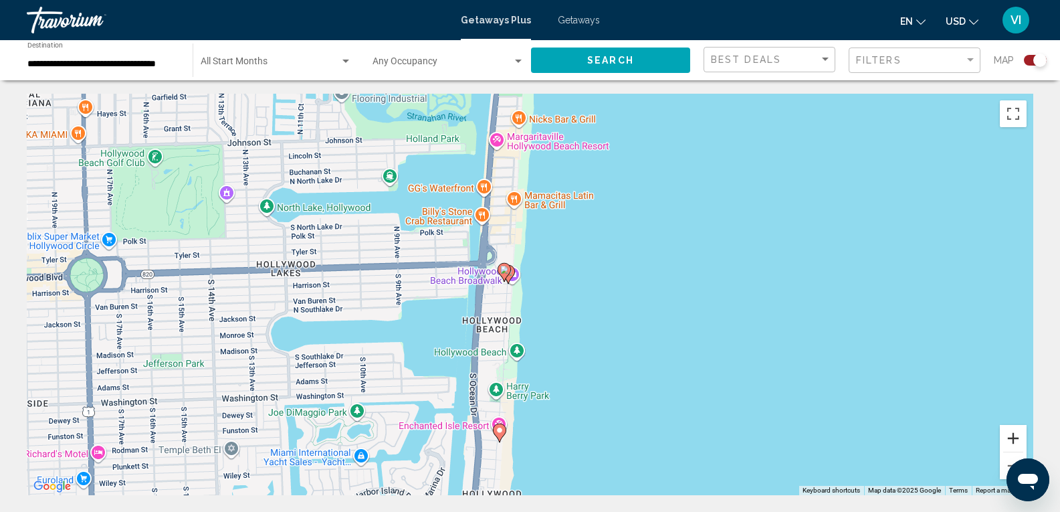
click at [1013, 444] on button "Zoom in" at bounding box center [1013, 438] width 27 height 27
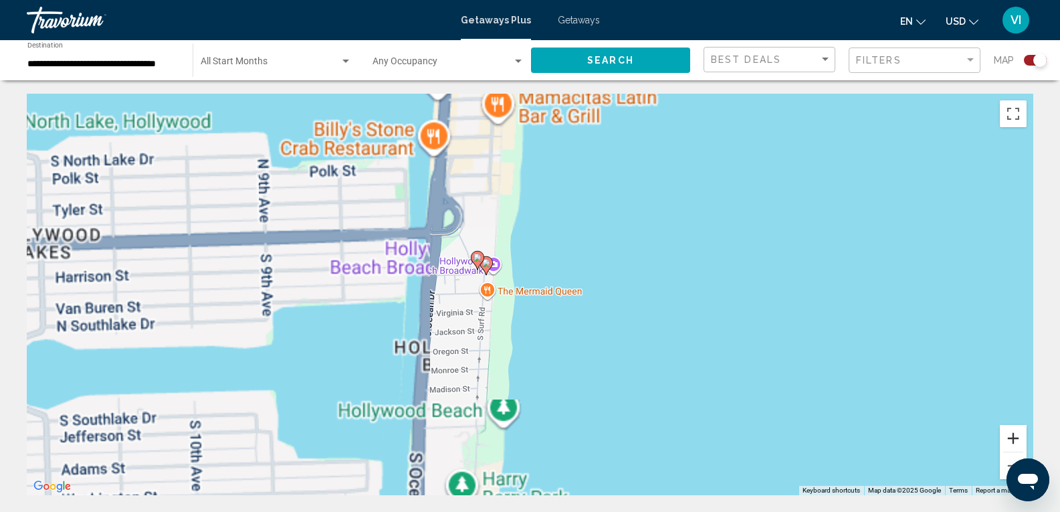
click at [1012, 443] on button "Zoom in" at bounding box center [1013, 438] width 27 height 27
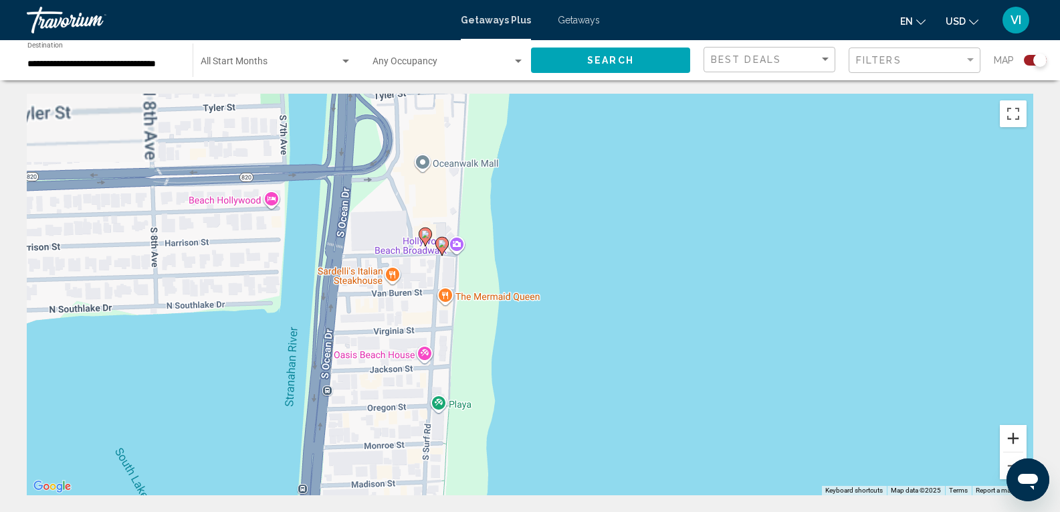
click at [1012, 442] on button "Zoom in" at bounding box center [1013, 438] width 27 height 27
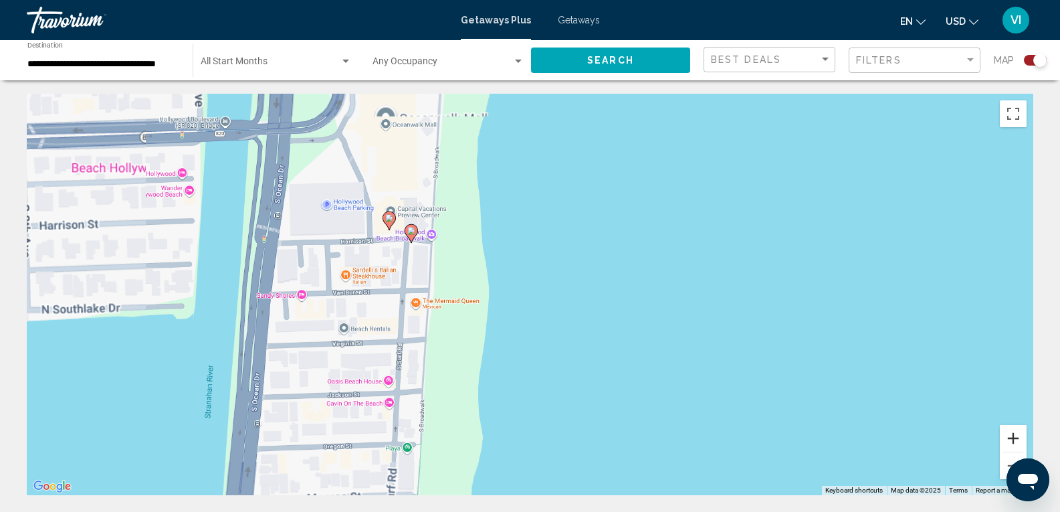
click at [1011, 440] on button "Zoom in" at bounding box center [1013, 438] width 27 height 27
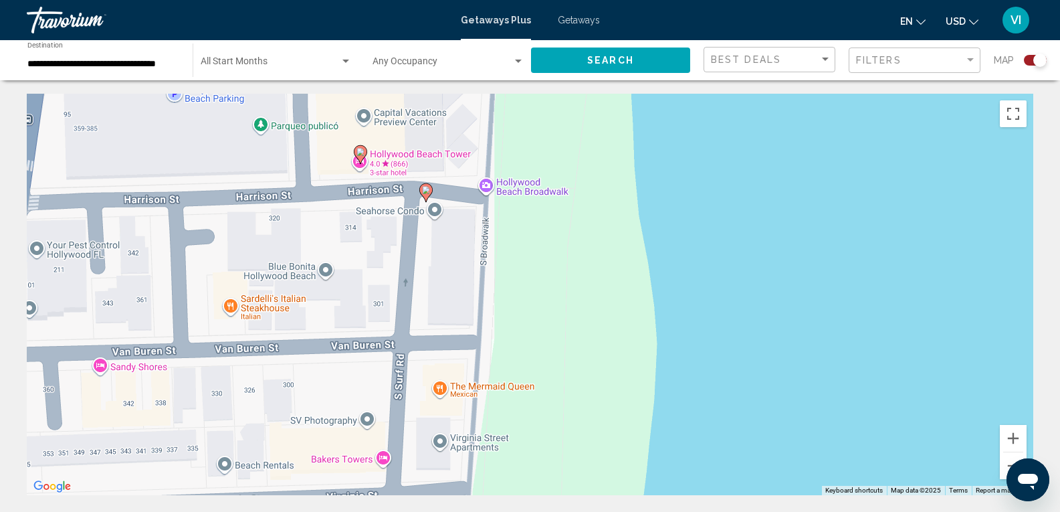
drag, startPoint x: 872, startPoint y: 369, endPoint x: 955, endPoint y: 418, distance: 96.3
click at [941, 398] on div "To activate drag with keyboard, press Alt + Enter. Once in keyboard drag state,…" at bounding box center [530, 294] width 1007 height 401
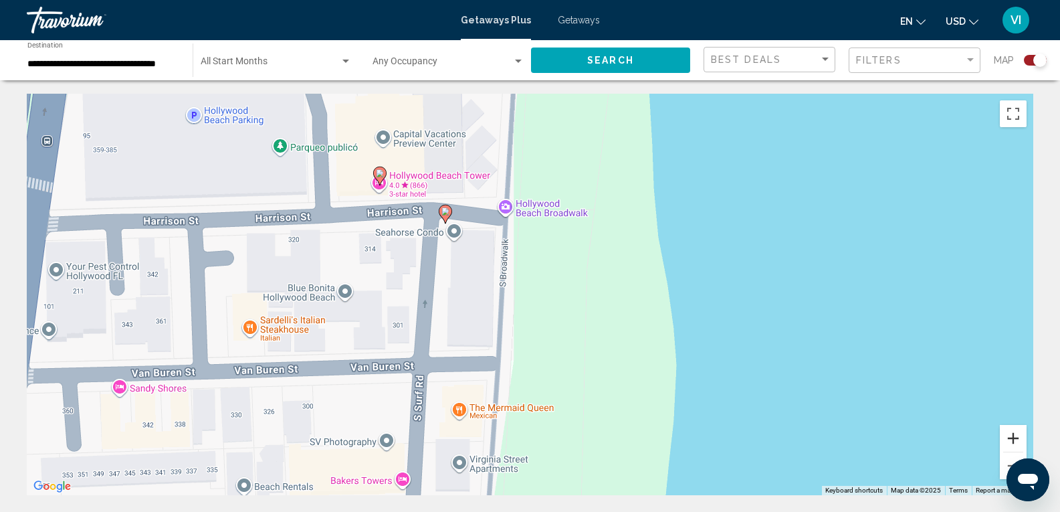
click at [1013, 435] on button "Zoom in" at bounding box center [1013, 438] width 27 height 27
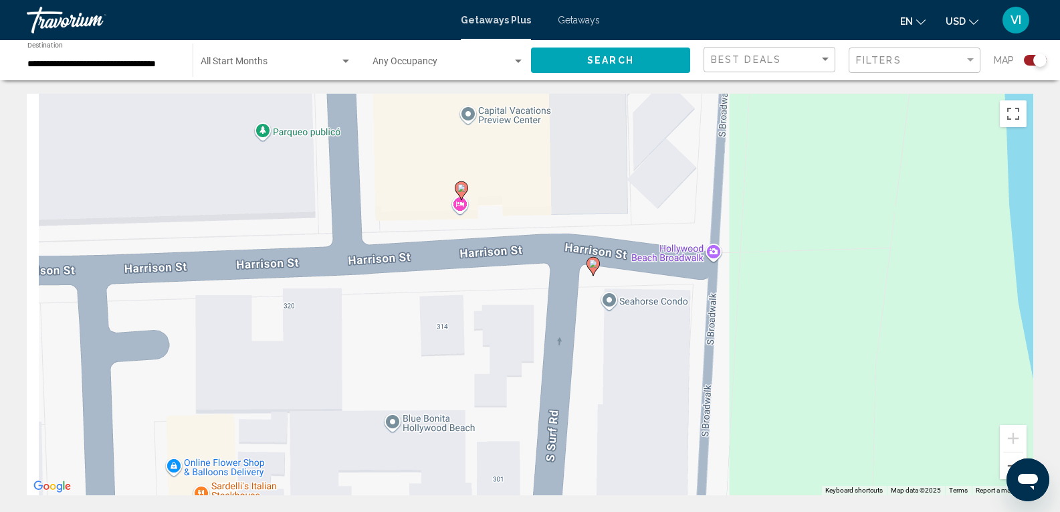
drag, startPoint x: 747, startPoint y: 338, endPoint x: 992, endPoint y: 470, distance: 278.4
click at [992, 470] on div "To activate drag with keyboard, press Alt + Enter. Once in keyboard drag state,…" at bounding box center [530, 294] width 1007 height 401
click at [460, 187] on image "Main content" at bounding box center [462, 188] width 8 height 8
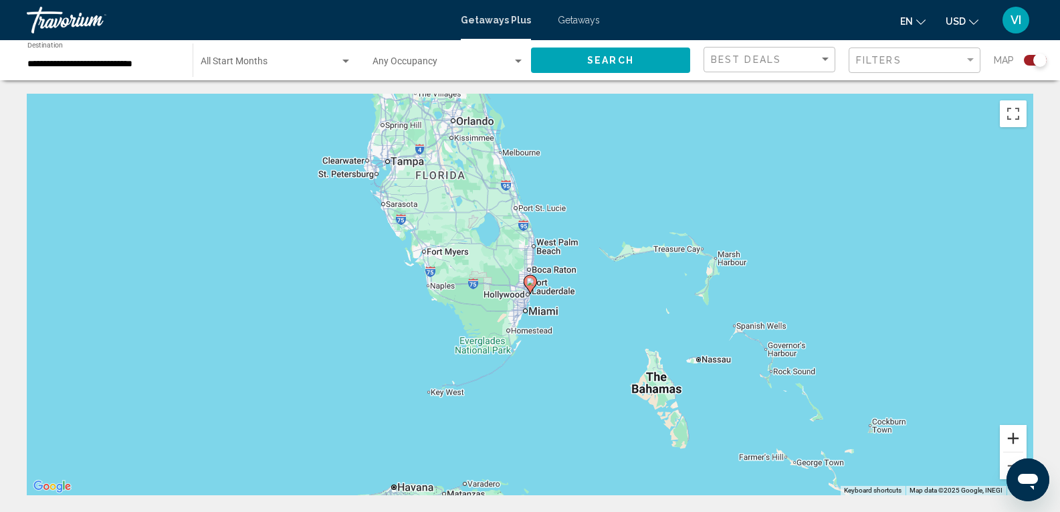
click at [1014, 441] on button "Zoom in" at bounding box center [1013, 438] width 27 height 27
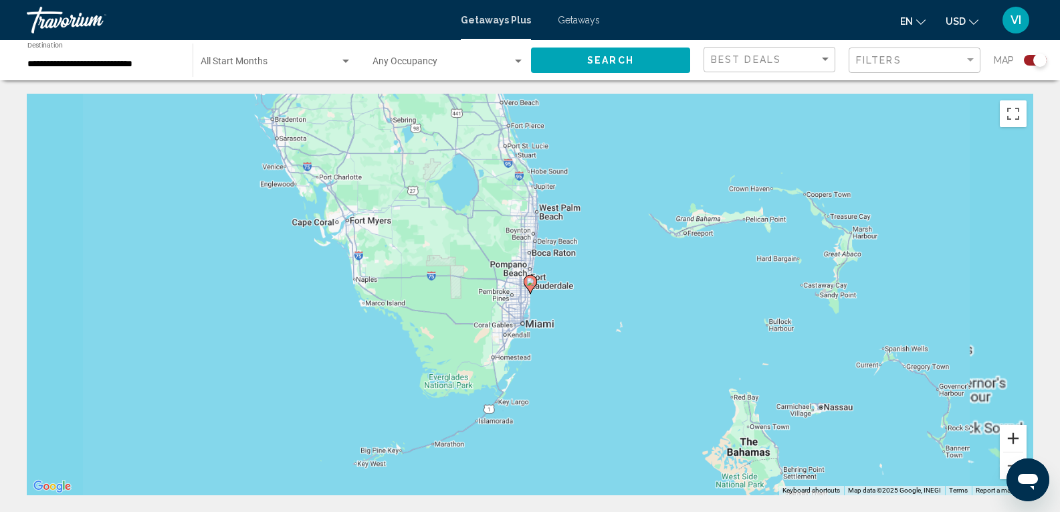
click at [1015, 442] on button "Zoom in" at bounding box center [1013, 438] width 27 height 27
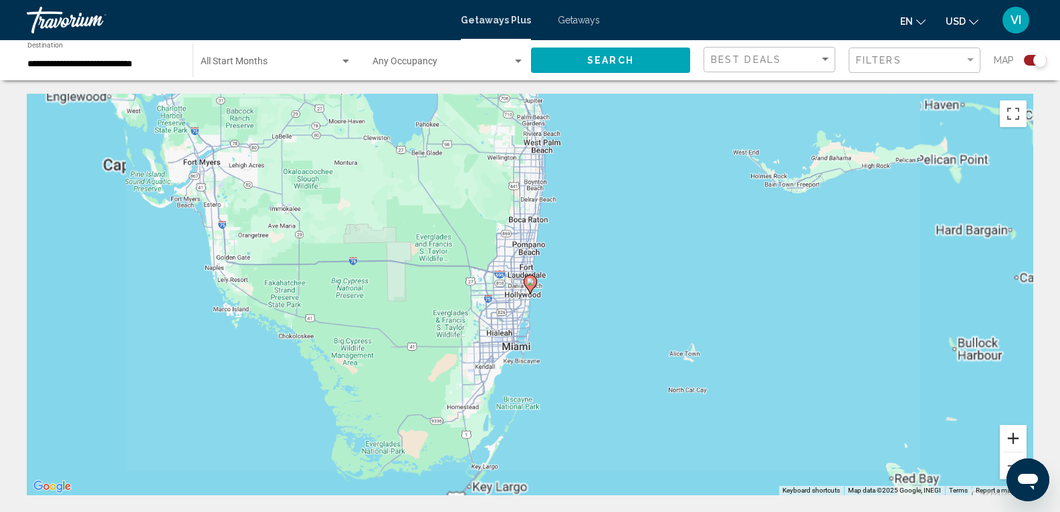
click at [1015, 442] on button "Zoom in" at bounding box center [1013, 438] width 27 height 27
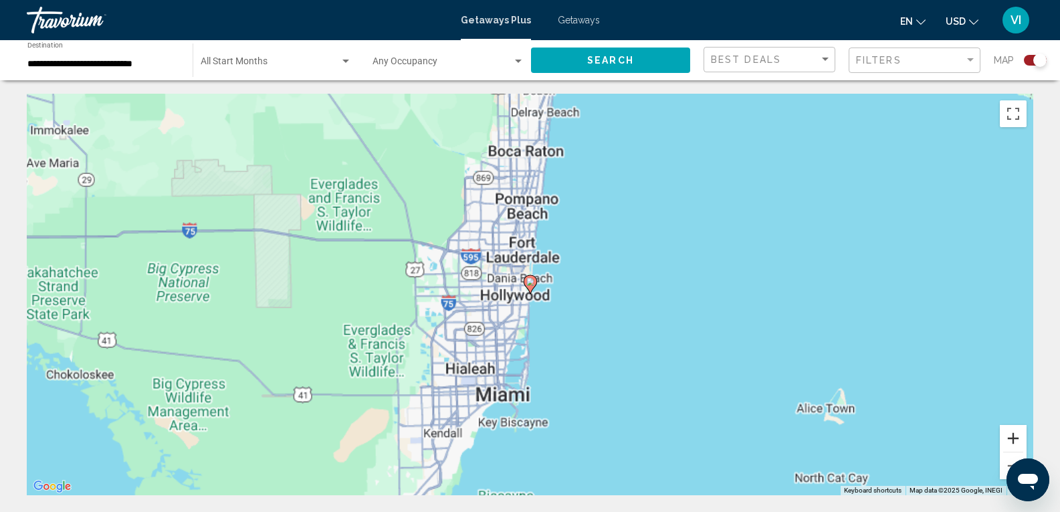
click at [1015, 442] on button "Zoom in" at bounding box center [1013, 438] width 27 height 27
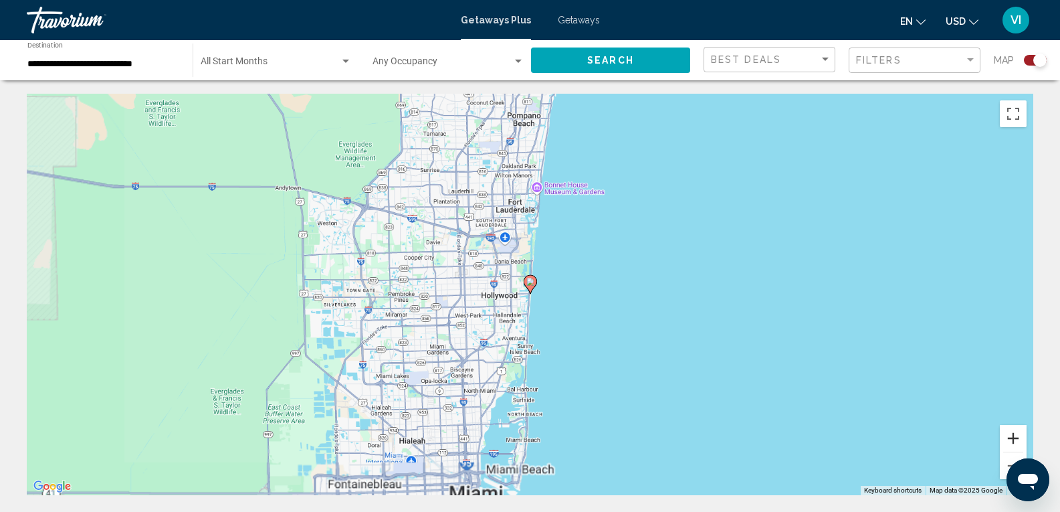
click at [1015, 442] on button "Zoom in" at bounding box center [1013, 438] width 27 height 27
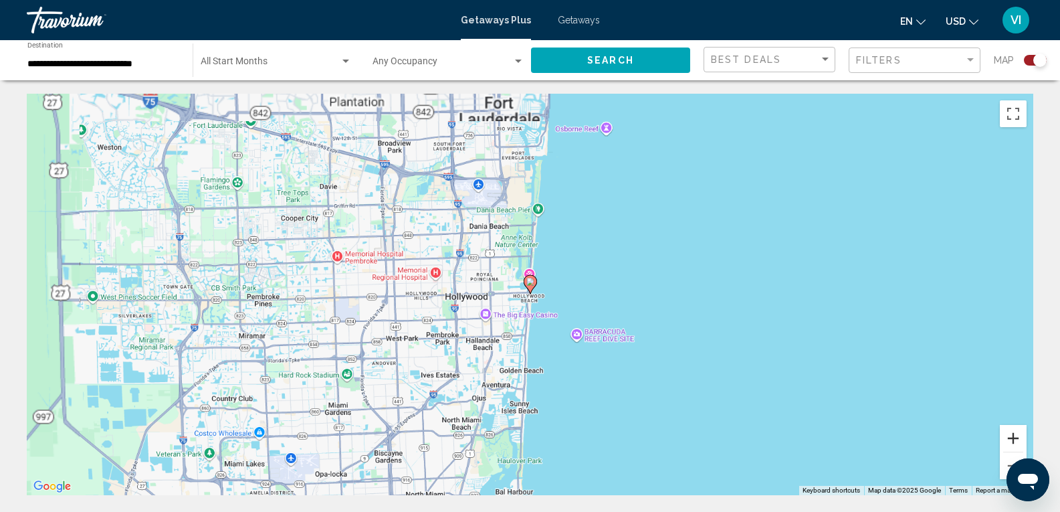
click at [1015, 442] on button "Zoom in" at bounding box center [1013, 438] width 27 height 27
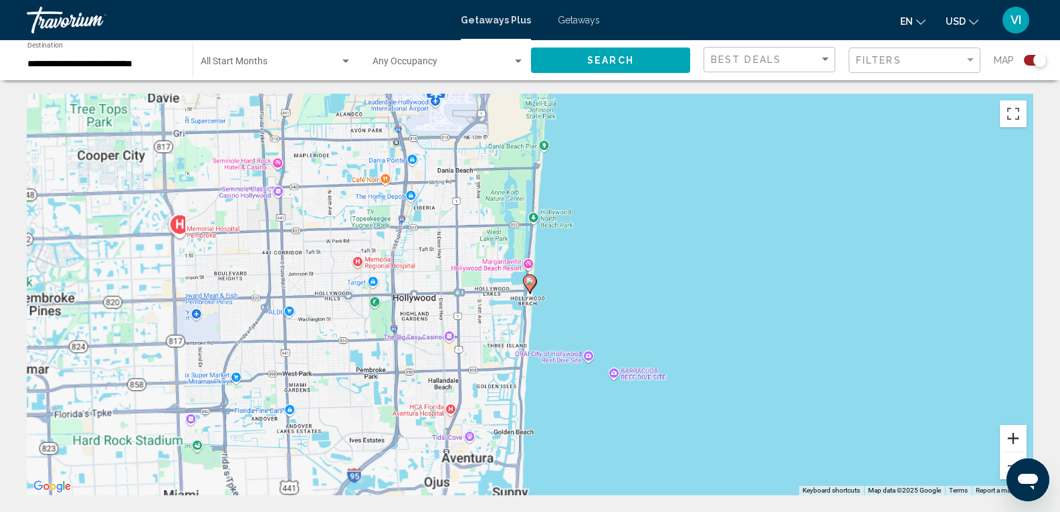
click at [1015, 442] on button "Zoom in" at bounding box center [1013, 438] width 27 height 27
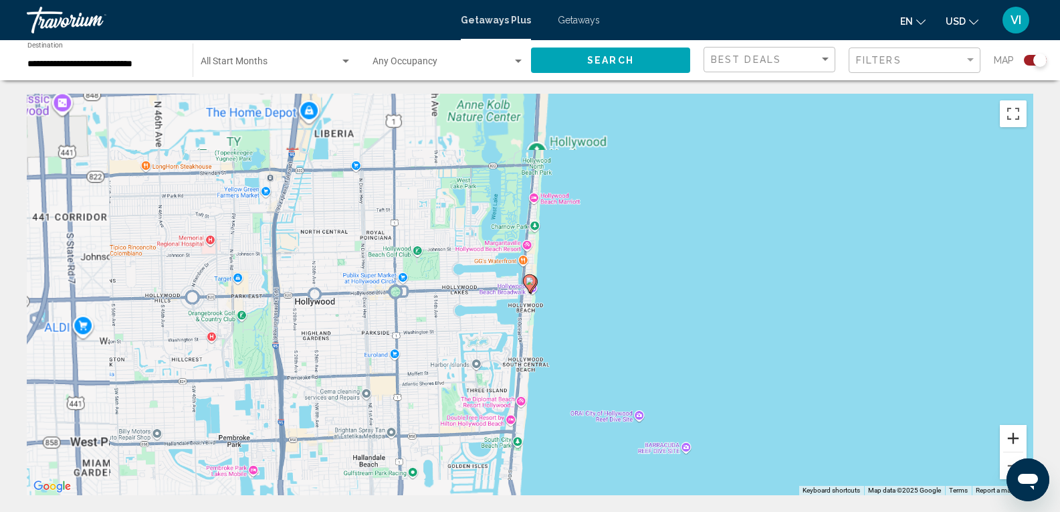
click at [1015, 442] on button "Zoom in" at bounding box center [1013, 438] width 27 height 27
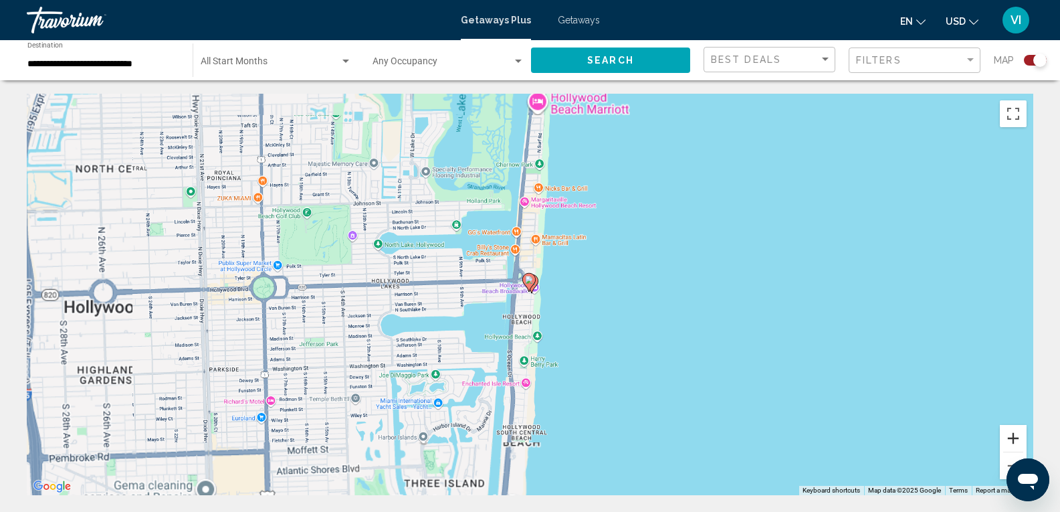
click at [1016, 442] on button "Zoom in" at bounding box center [1013, 438] width 27 height 27
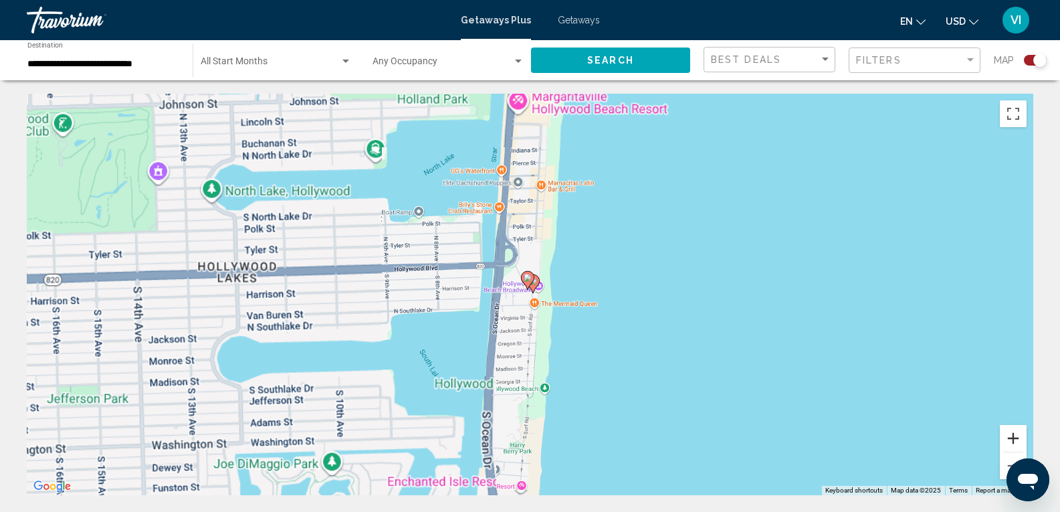
click at [1018, 442] on button "Zoom in" at bounding box center [1013, 438] width 27 height 27
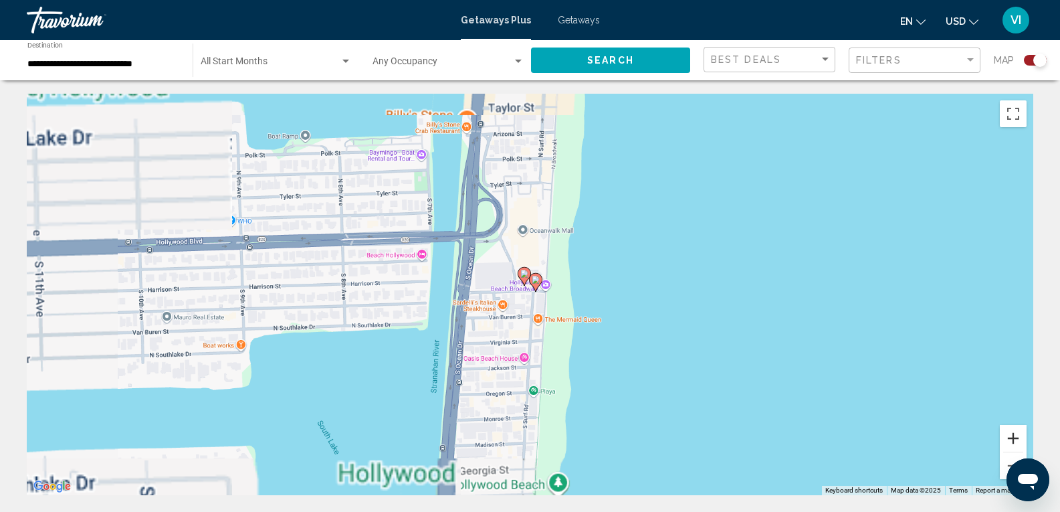
click at [1018, 442] on button "Zoom in" at bounding box center [1013, 438] width 27 height 27
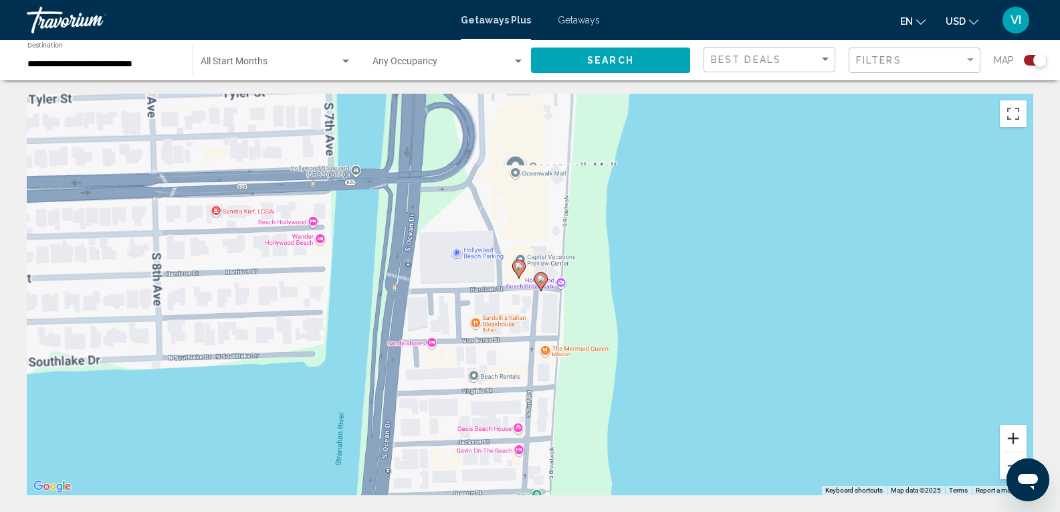
click at [1018, 442] on button "Zoom in" at bounding box center [1013, 438] width 27 height 27
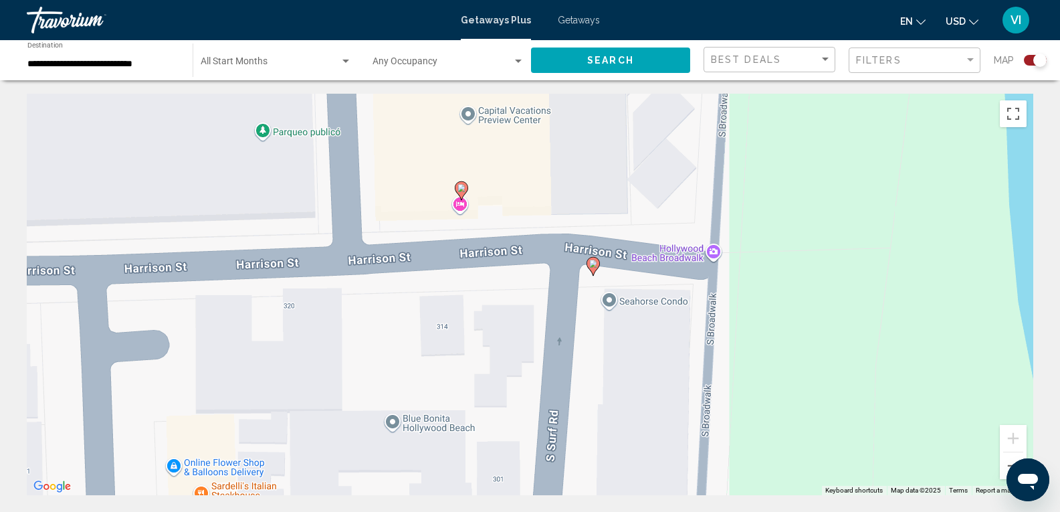
click at [458, 186] on image "Main content" at bounding box center [462, 188] width 8 height 8
type input "**********"
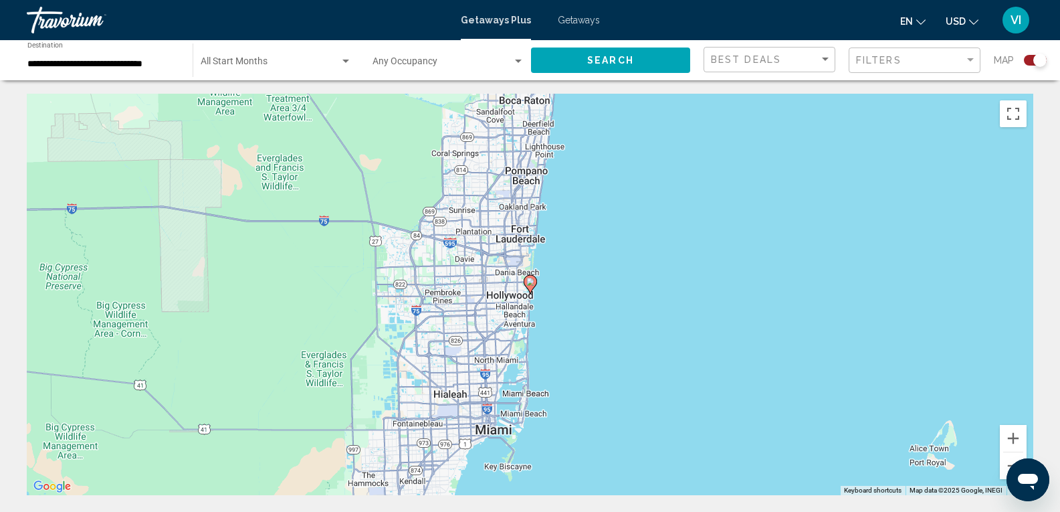
click at [530, 279] on image "Main content" at bounding box center [530, 282] width 8 height 8
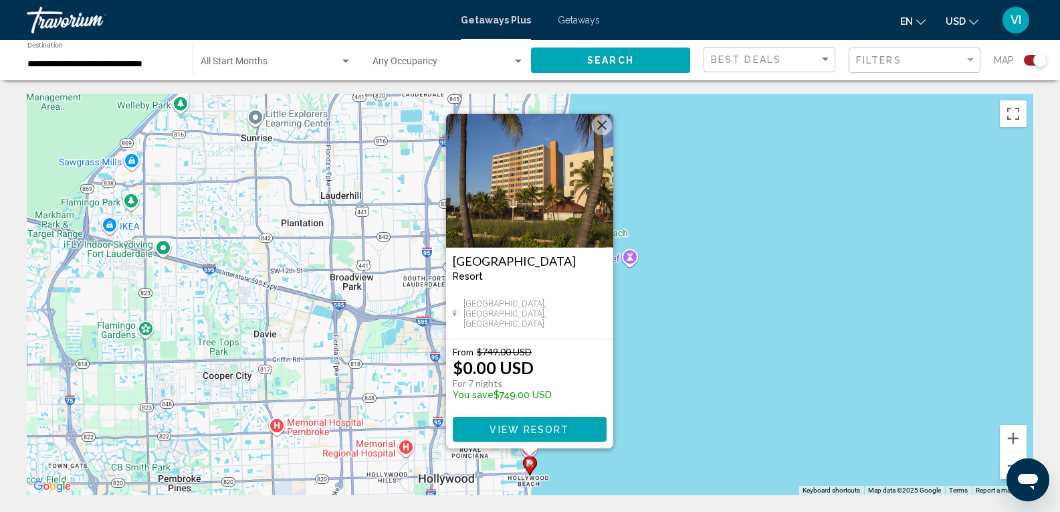
click at [508, 219] on img "Main content" at bounding box center [529, 181] width 167 height 134
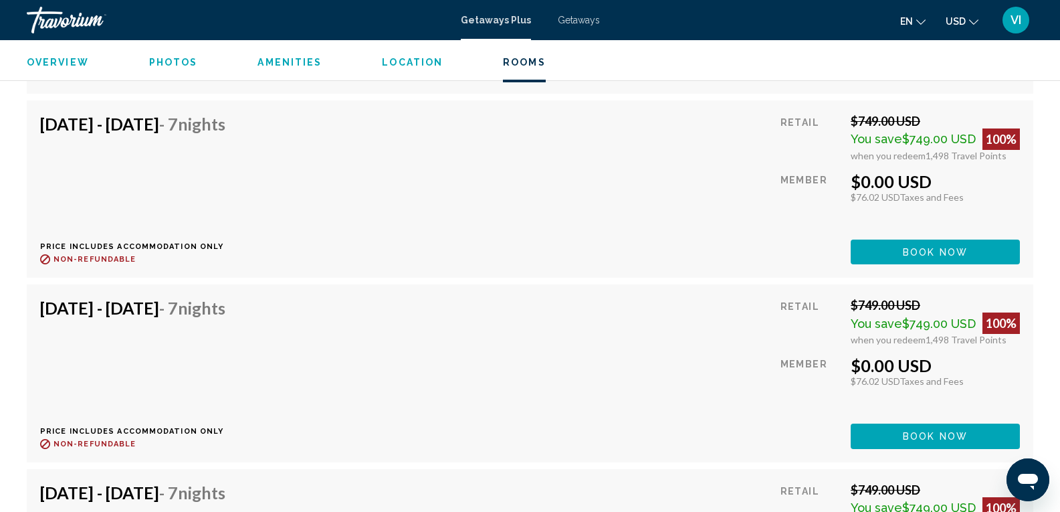
scroll to position [5820, 0]
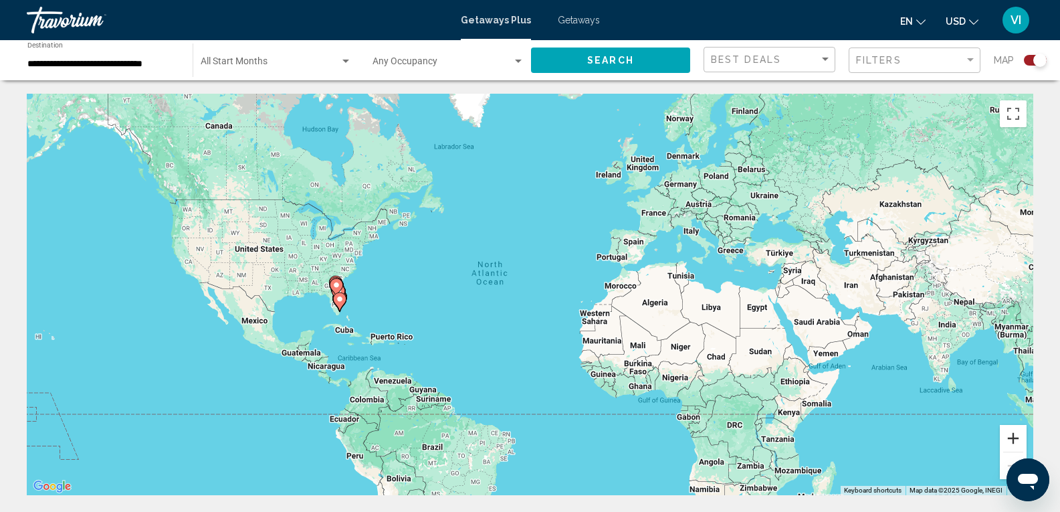
click at [1019, 438] on button "Zoom in" at bounding box center [1013, 438] width 27 height 27
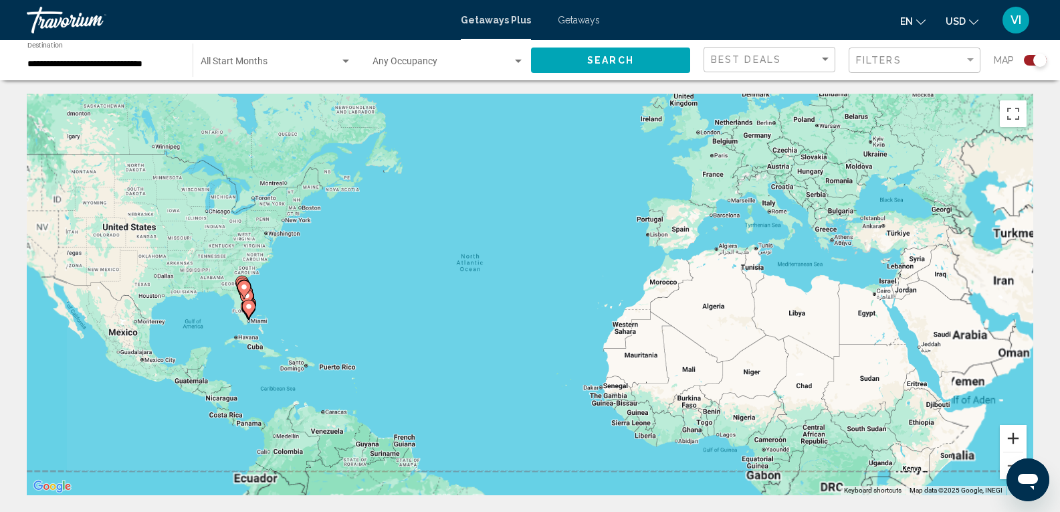
click at [1019, 438] on button "Zoom in" at bounding box center [1013, 438] width 27 height 27
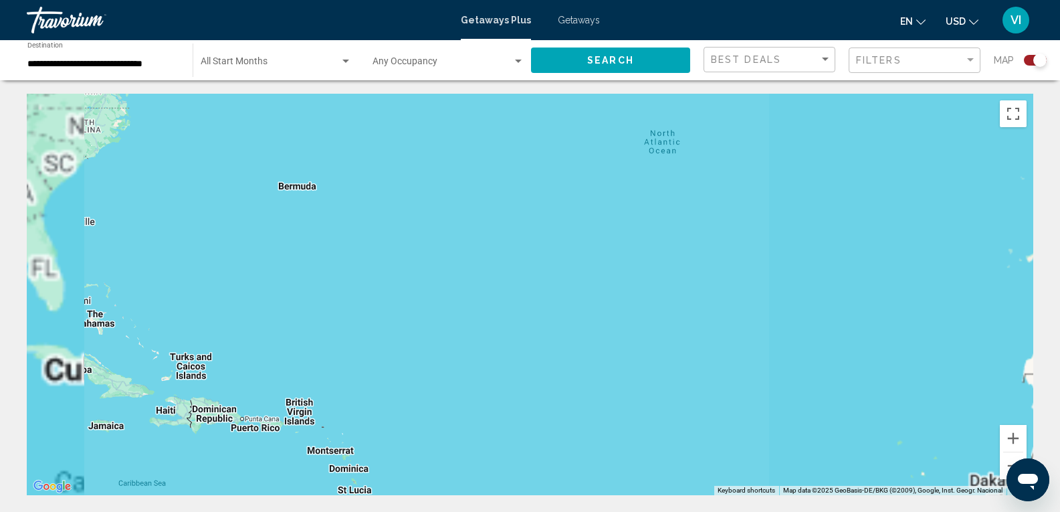
drag, startPoint x: 550, startPoint y: 347, endPoint x: 963, endPoint y: 281, distance: 418.0
click at [963, 281] on div "Main content" at bounding box center [530, 294] width 1007 height 401
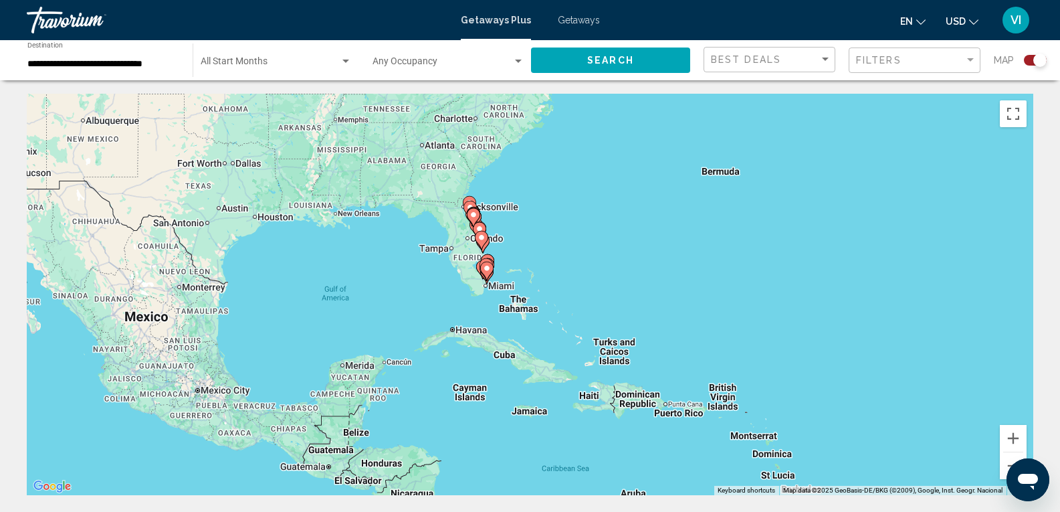
drag, startPoint x: 776, startPoint y: 274, endPoint x: 884, endPoint y: 270, distance: 107.8
click at [884, 270] on div "To activate drag with keyboard, press Alt + Enter. Once in keyboard drag state,…" at bounding box center [530, 294] width 1007 height 401
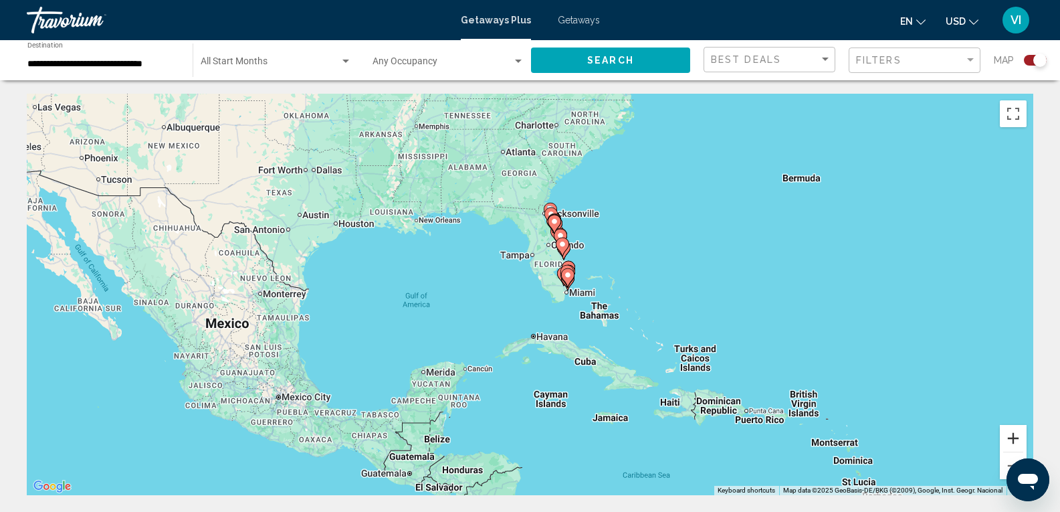
click at [1013, 443] on button "Zoom in" at bounding box center [1013, 438] width 27 height 27
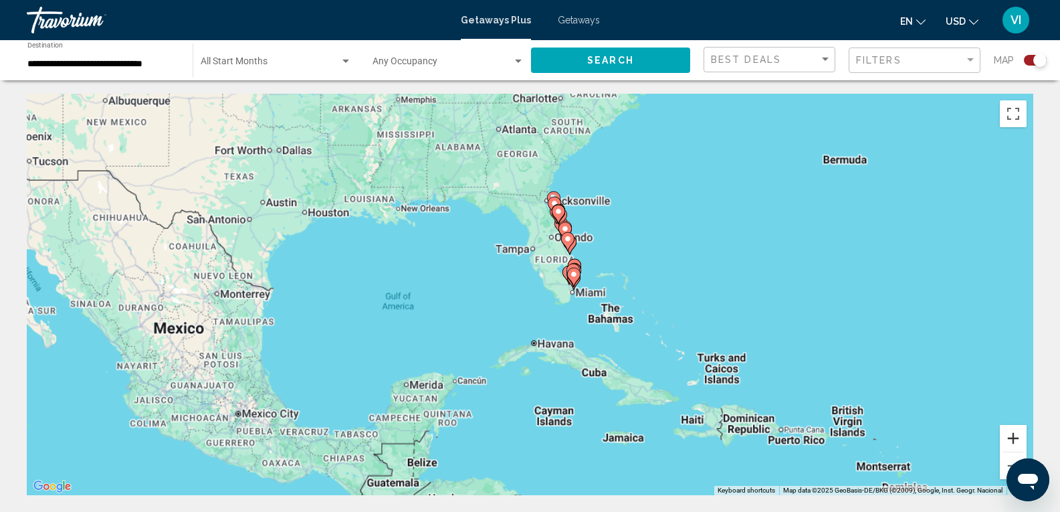
click at [1013, 443] on button "Zoom in" at bounding box center [1013, 438] width 27 height 27
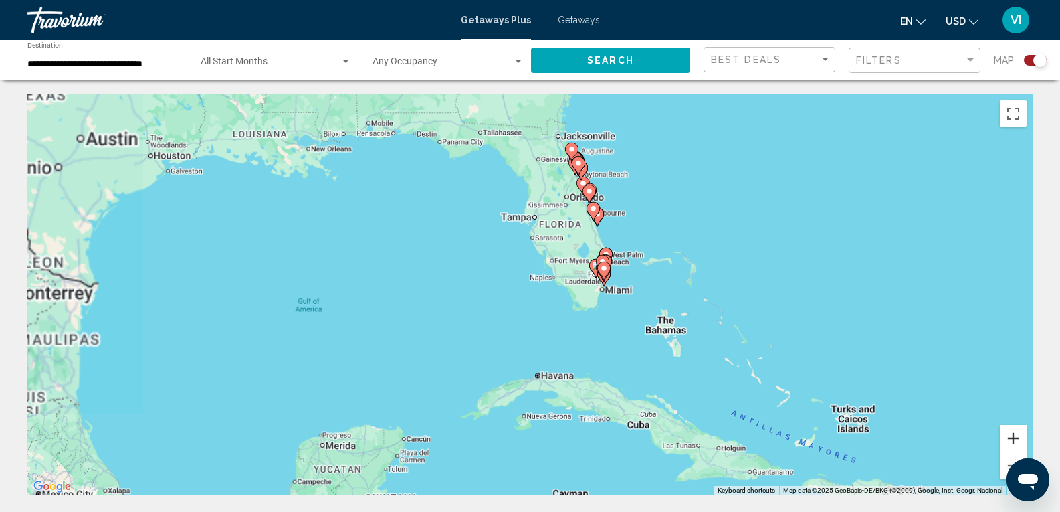
click at [1013, 442] on button "Zoom in" at bounding box center [1013, 438] width 27 height 27
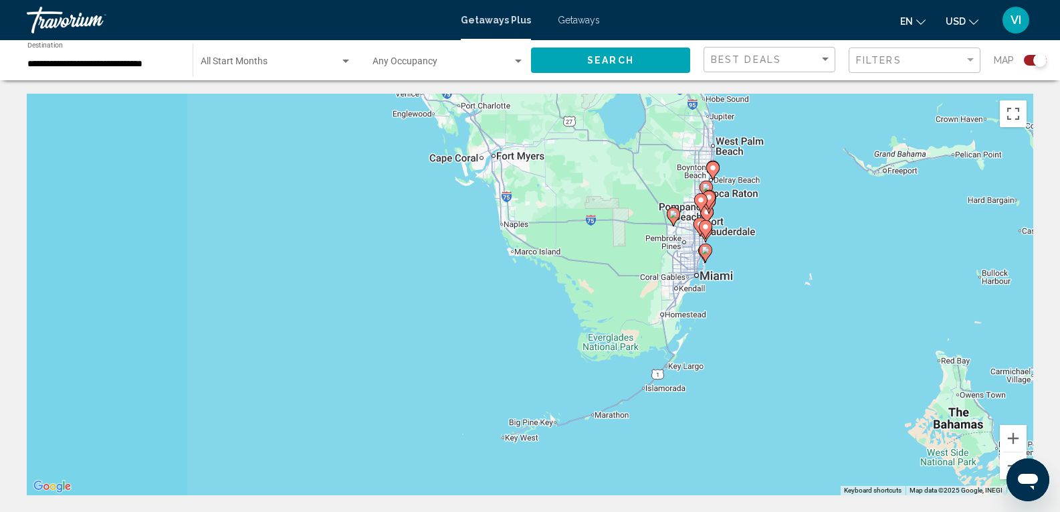
drag, startPoint x: 893, startPoint y: 354, endPoint x: 555, endPoint y: 357, distance: 337.8
click at [555, 357] on div "To activate drag with keyboard, press Alt + Enter. Once in keyboard drag state,…" at bounding box center [530, 294] width 1007 height 401
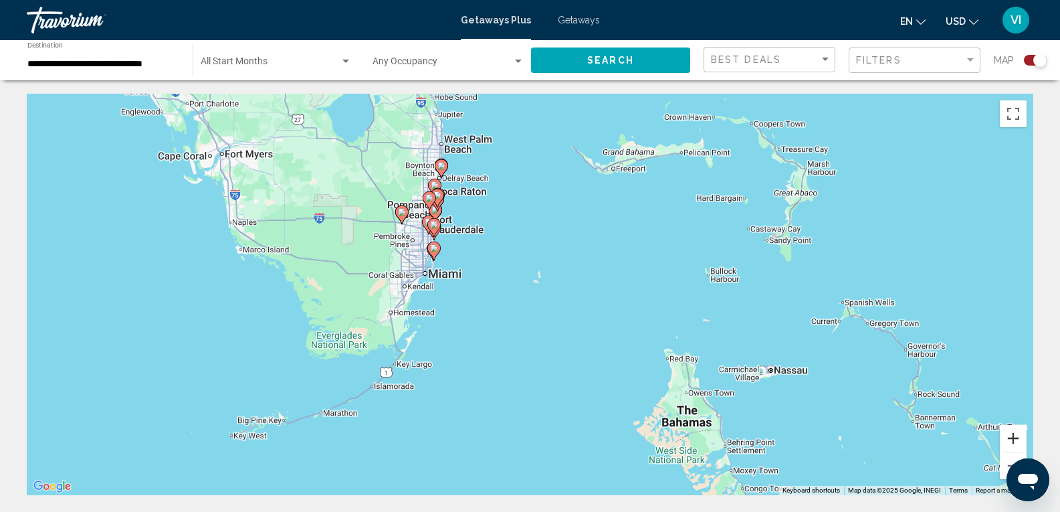
click at [1013, 440] on button "Zoom in" at bounding box center [1013, 438] width 27 height 27
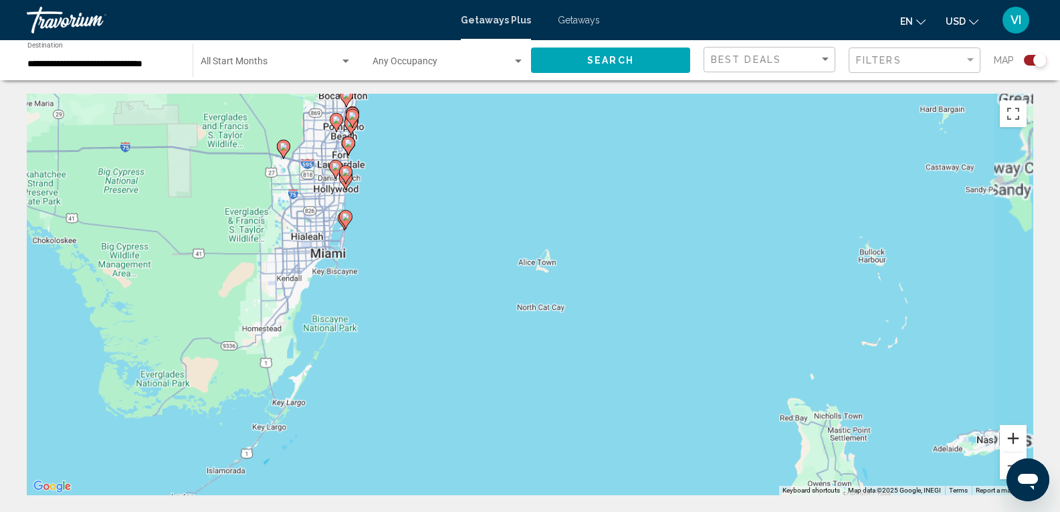
click at [1013, 440] on button "Zoom in" at bounding box center [1013, 438] width 27 height 27
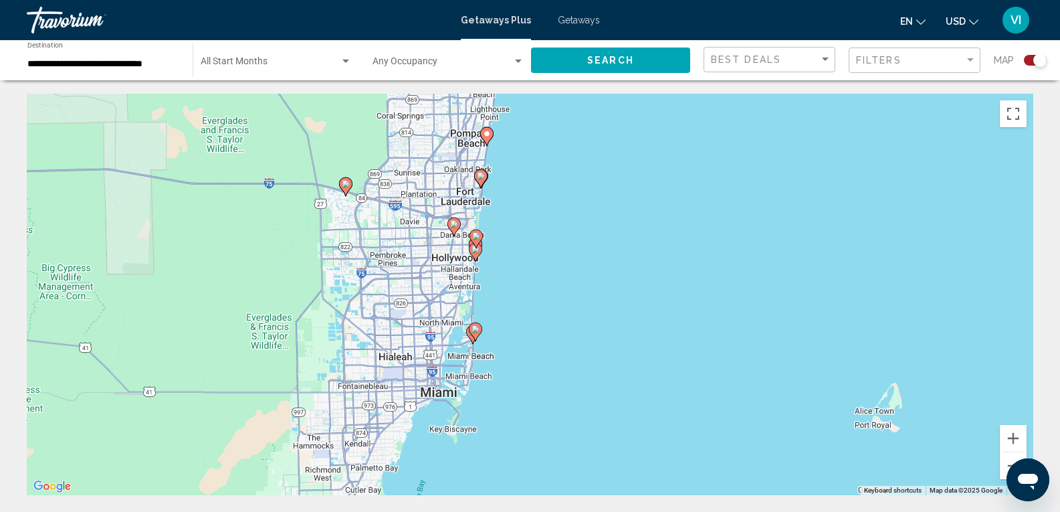
drag, startPoint x: 605, startPoint y: 290, endPoint x: 884, endPoint y: 447, distance: 320.2
click at [884, 447] on div "To activate drag with keyboard, press Alt + Enter. Once in keyboard drag state,…" at bounding box center [530, 294] width 1007 height 401
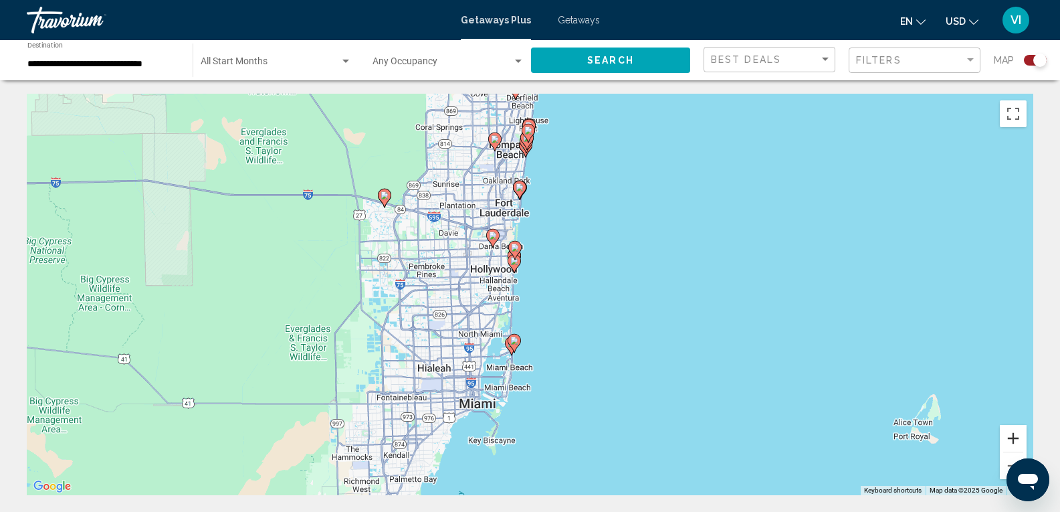
click at [1015, 440] on button "Zoom in" at bounding box center [1013, 438] width 27 height 27
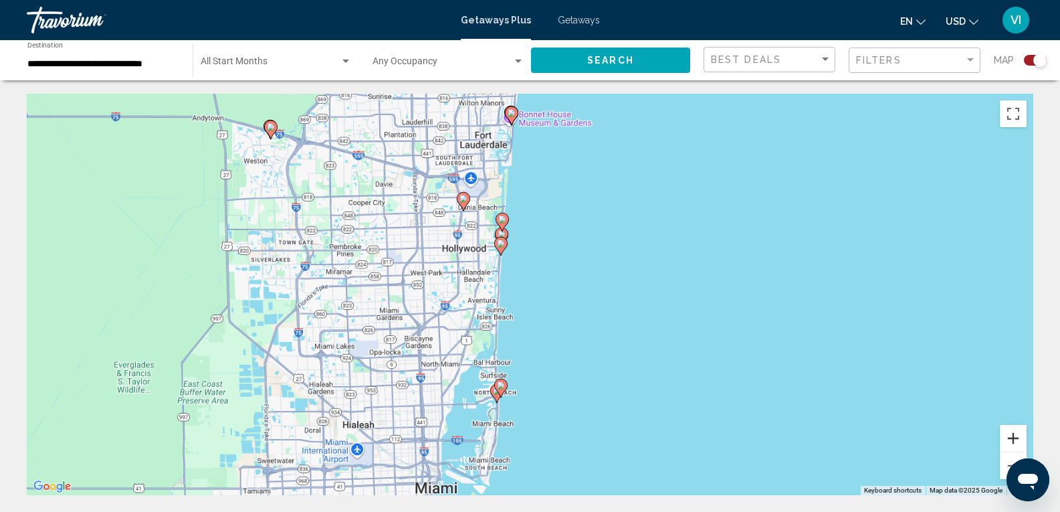
click at [1015, 441] on button "Zoom in" at bounding box center [1013, 438] width 27 height 27
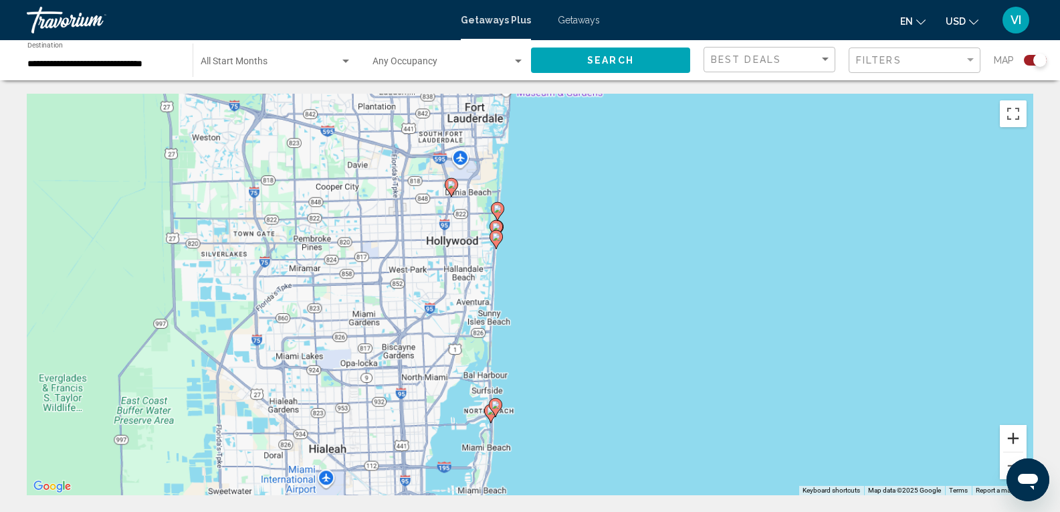
click at [1015, 441] on button "Zoom in" at bounding box center [1013, 438] width 27 height 27
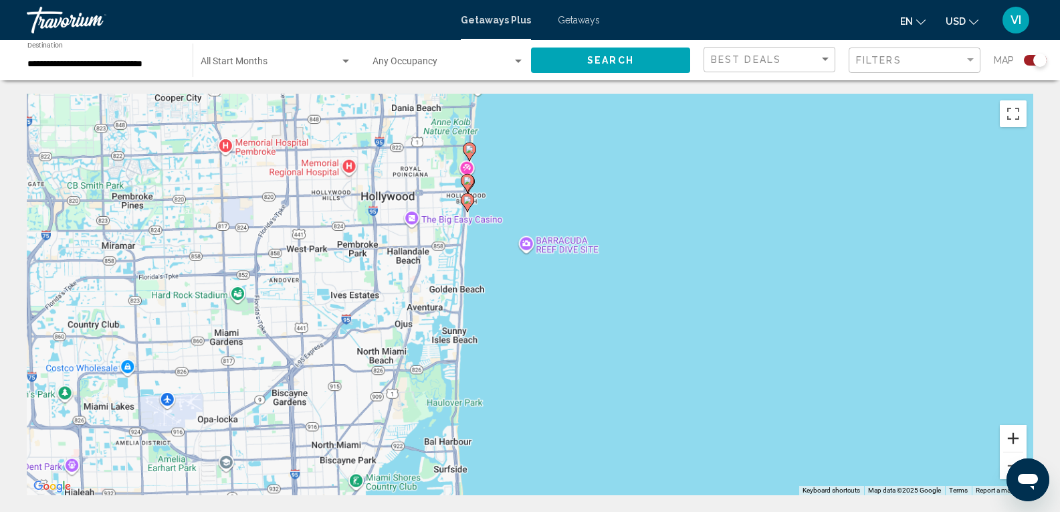
click at [1015, 441] on button "Zoom in" at bounding box center [1013, 438] width 27 height 27
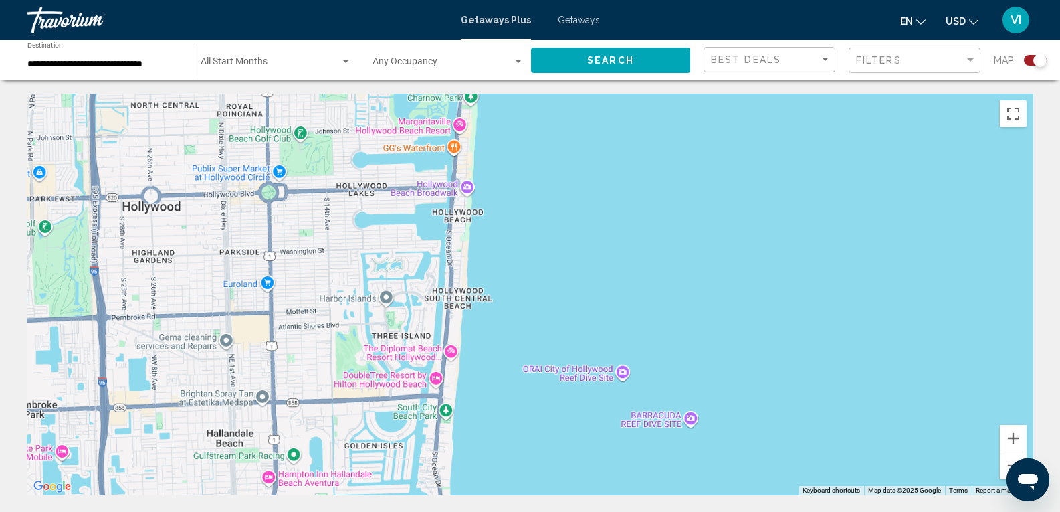
drag, startPoint x: 700, startPoint y: 227, endPoint x: 878, endPoint y: 531, distance: 352.0
click at [878, 511] on html "**********" at bounding box center [530, 256] width 1060 height 512
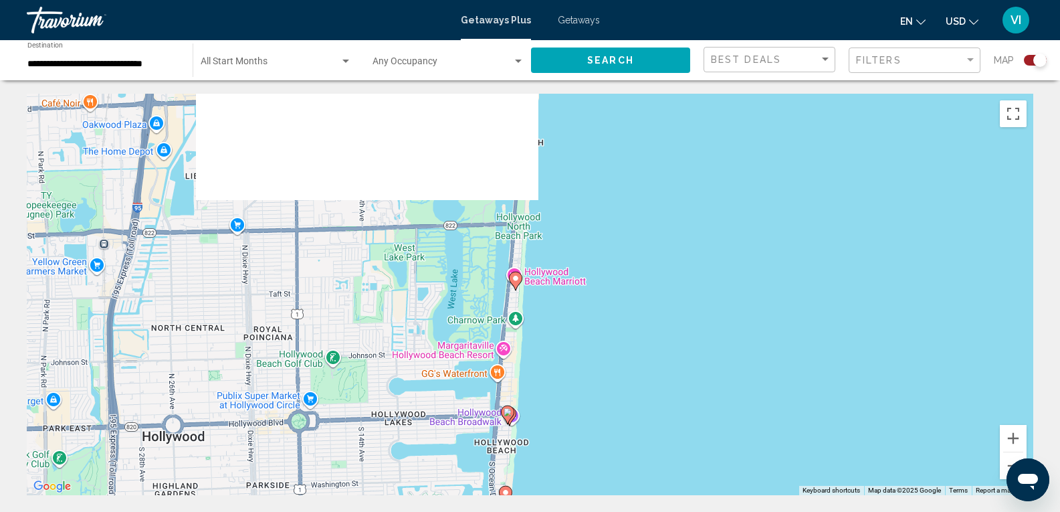
drag, startPoint x: 777, startPoint y: 278, endPoint x: 826, endPoint y: 504, distance: 231.3
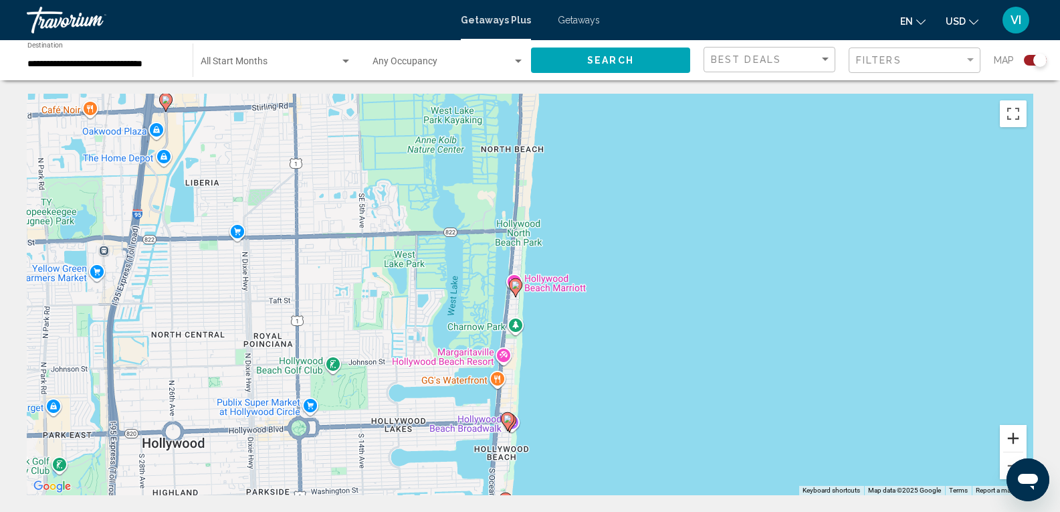
click at [1012, 441] on button "Zoom in" at bounding box center [1013, 438] width 27 height 27
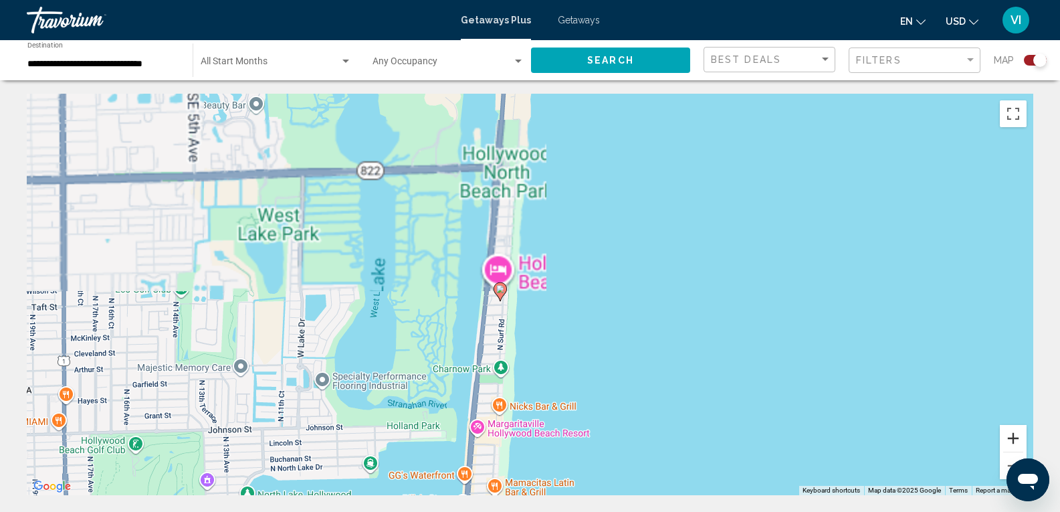
click at [1012, 441] on button "Zoom in" at bounding box center [1013, 438] width 27 height 27
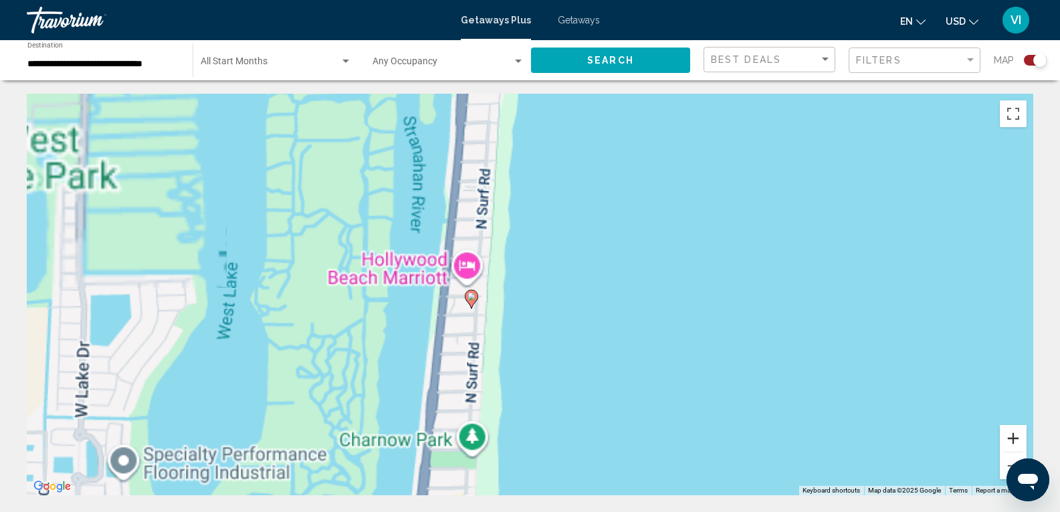
click at [1012, 441] on button "Zoom in" at bounding box center [1013, 438] width 27 height 27
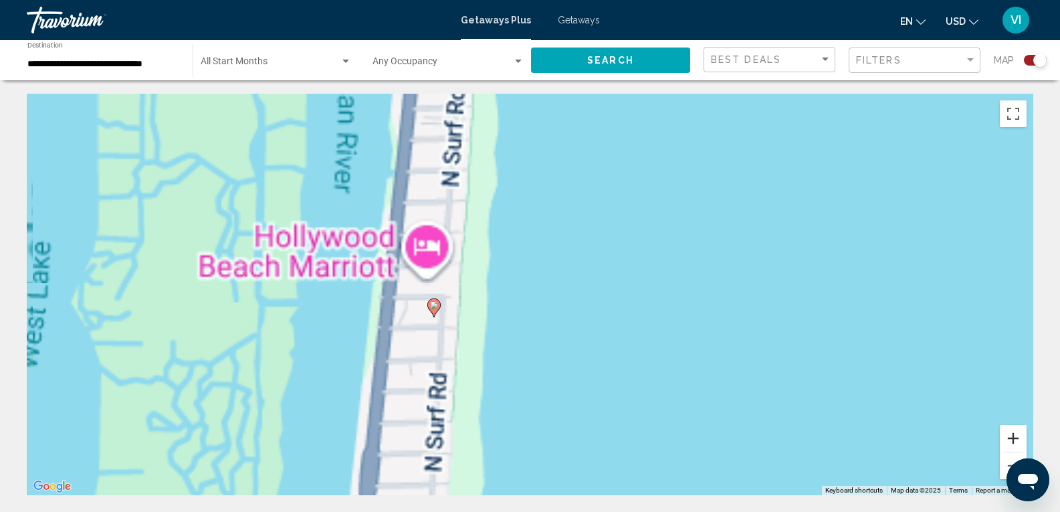
click at [1012, 441] on button "Zoom in" at bounding box center [1013, 438] width 27 height 27
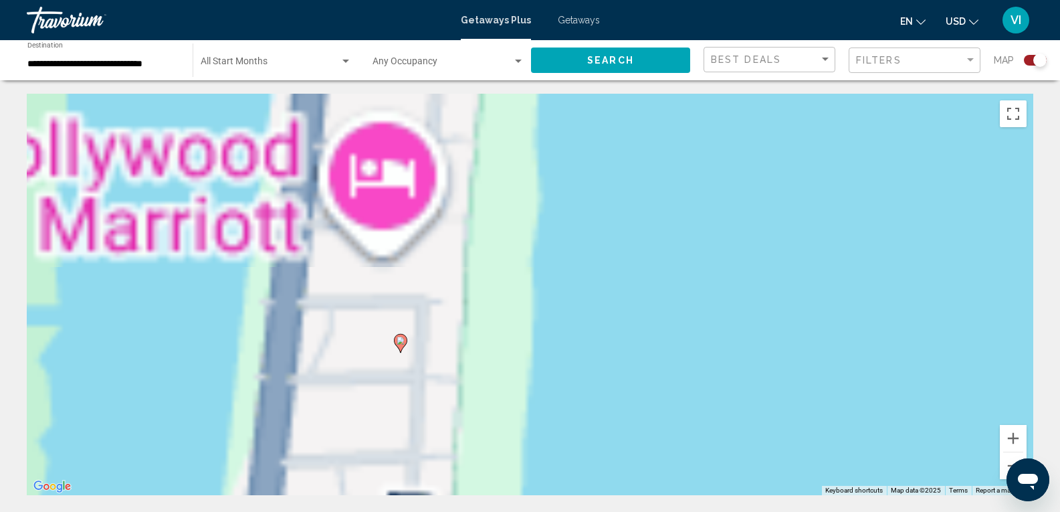
drag, startPoint x: 679, startPoint y: 377, endPoint x: 837, endPoint y: 378, distance: 157.9
click at [837, 378] on div "To activate drag with keyboard, press Alt + Enter. Once in keyboard drag state,…" at bounding box center [530, 294] width 1007 height 401
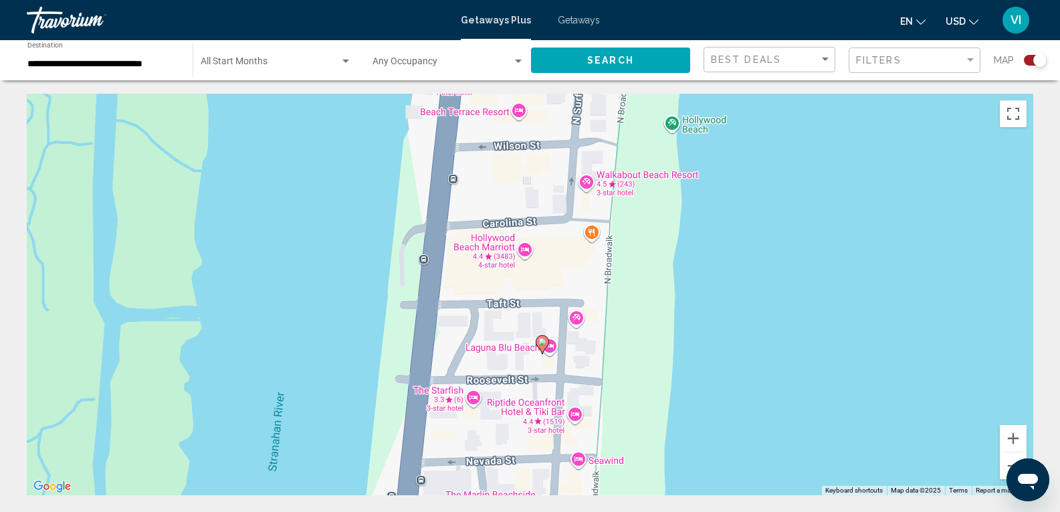
click at [542, 340] on image "Main content" at bounding box center [543, 342] width 8 height 8
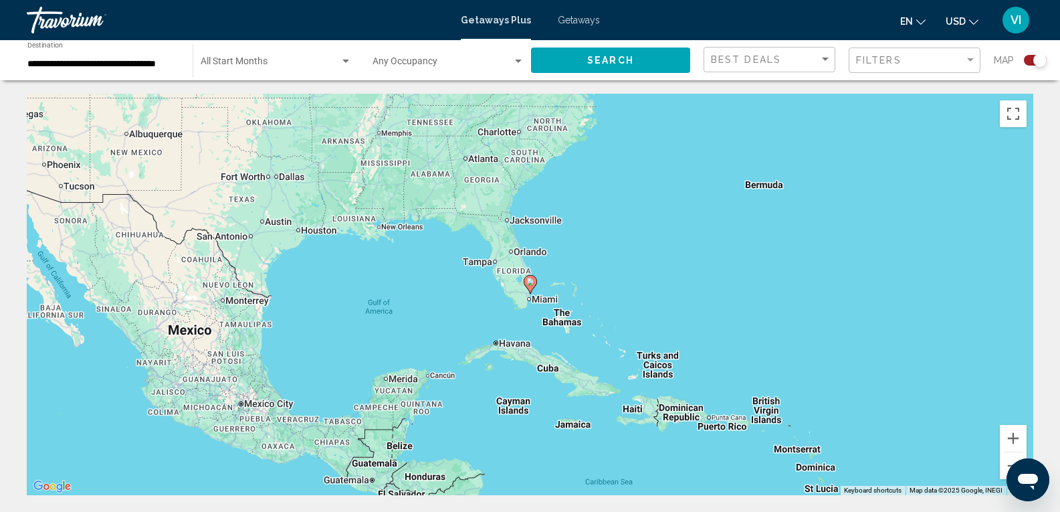
click at [531, 284] on image "Main content" at bounding box center [530, 282] width 8 height 8
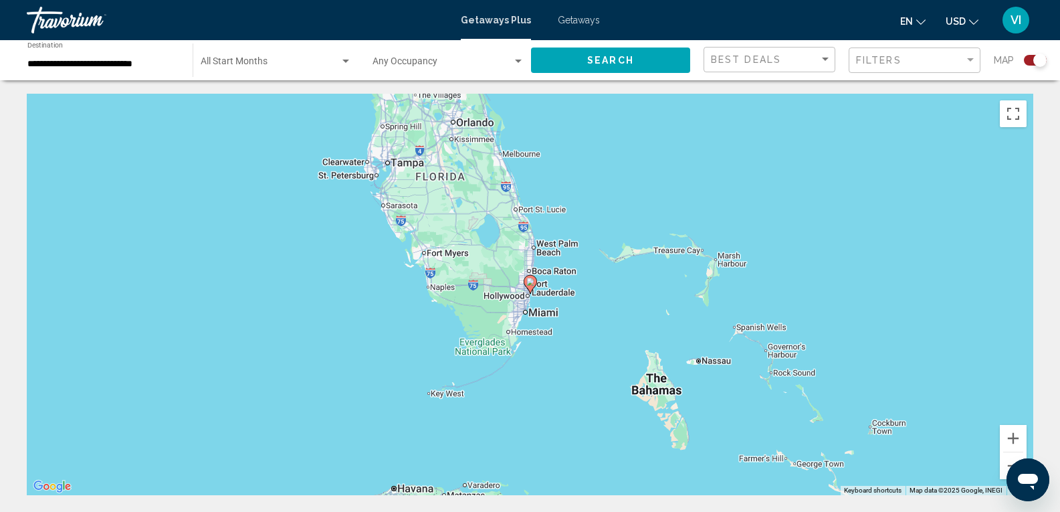
click at [531, 284] on image "Main content" at bounding box center [530, 282] width 8 height 8
type input "**********"
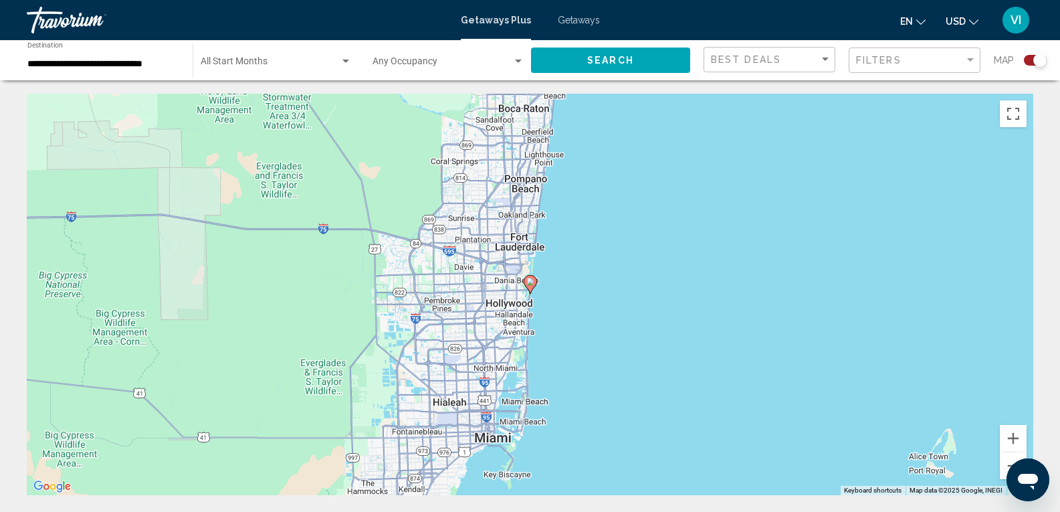
click at [531, 284] on image "Main content" at bounding box center [530, 282] width 8 height 8
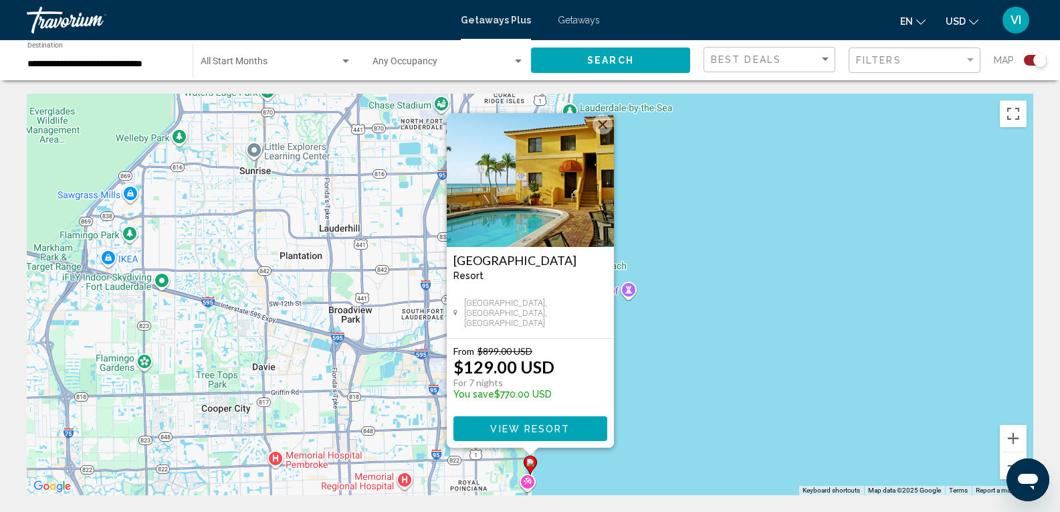
click at [599, 120] on button "Close" at bounding box center [603, 124] width 20 height 20
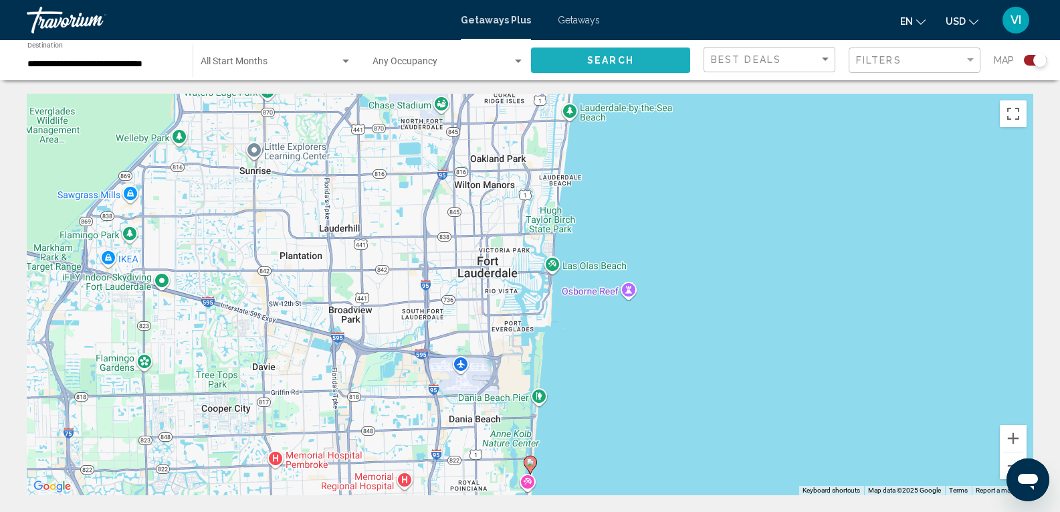
click at [603, 56] on span "Search" at bounding box center [610, 61] width 47 height 11
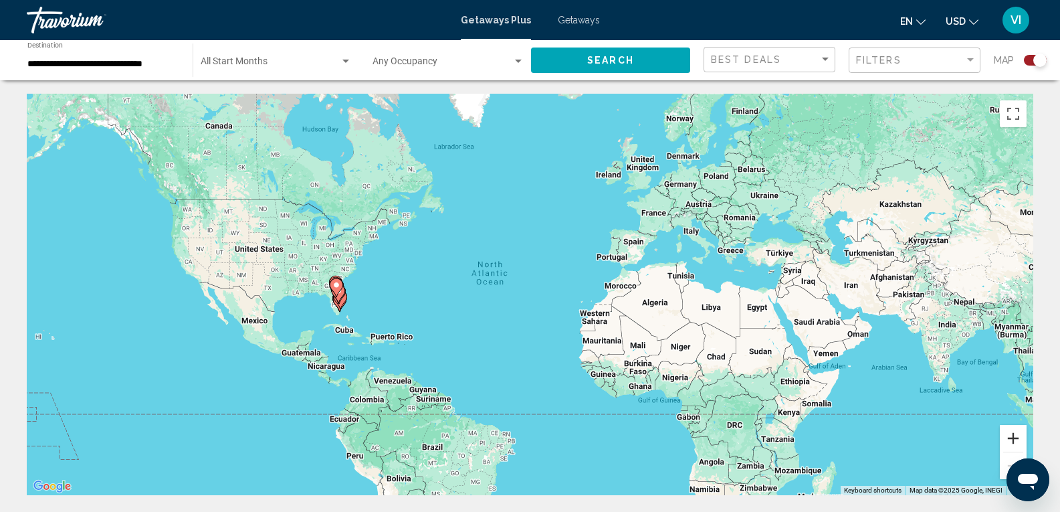
click at [1013, 440] on button "Zoom in" at bounding box center [1013, 438] width 27 height 27
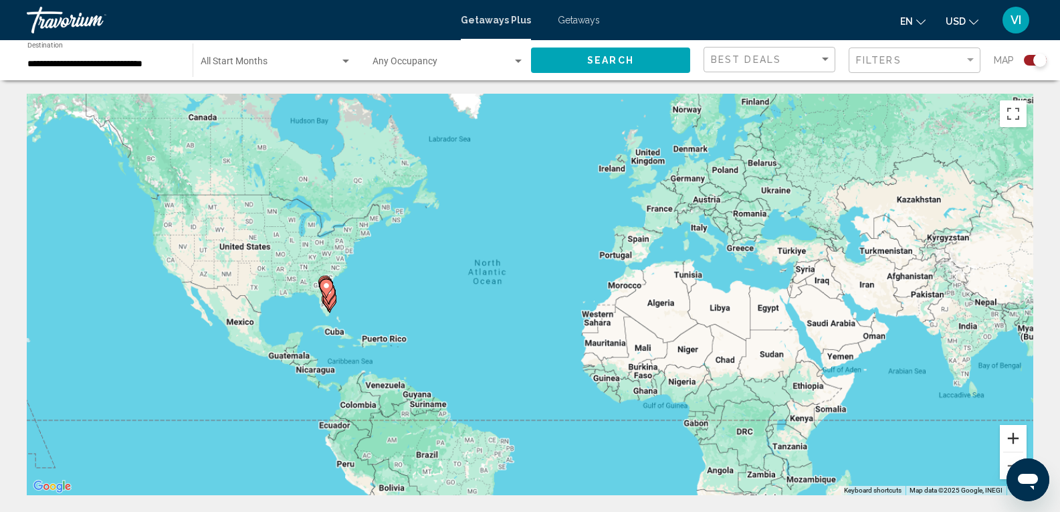
click at [1013, 440] on button "Zoom in" at bounding box center [1013, 438] width 27 height 27
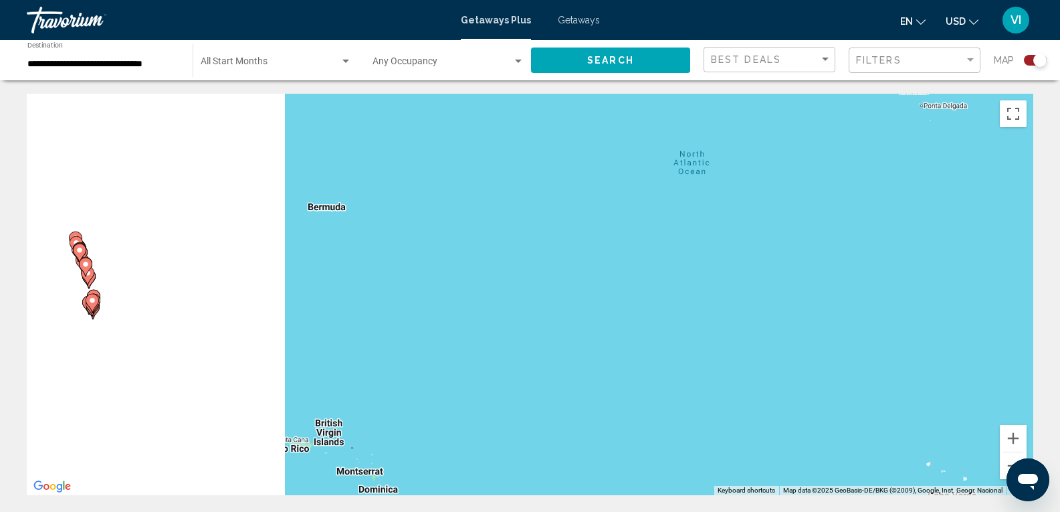
drag, startPoint x: 714, startPoint y: 294, endPoint x: 937, endPoint y: 283, distance: 222.4
click at [937, 283] on div "To activate drag with keyboard, press Alt + Enter. Once in keyboard drag state,…" at bounding box center [530, 294] width 1007 height 401
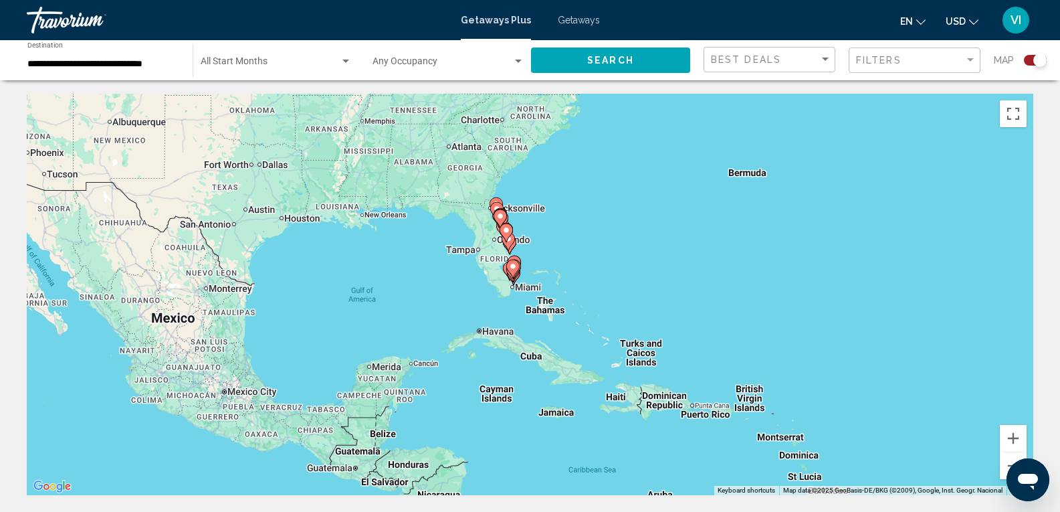
click at [769, 306] on div "To activate drag with keyboard, press Alt + Enter. Once in keyboard drag state,…" at bounding box center [530, 294] width 1007 height 401
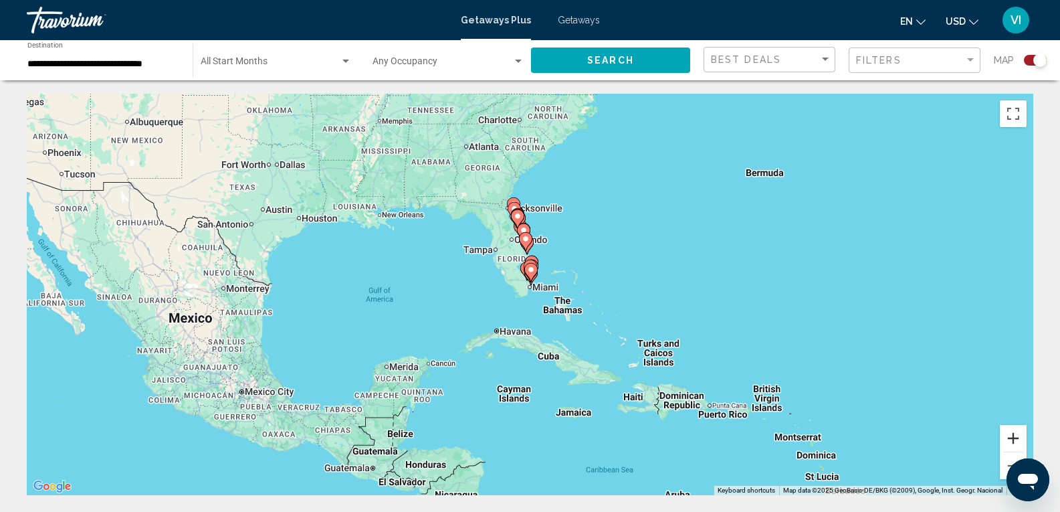
click at [1018, 435] on button "Zoom in" at bounding box center [1013, 438] width 27 height 27
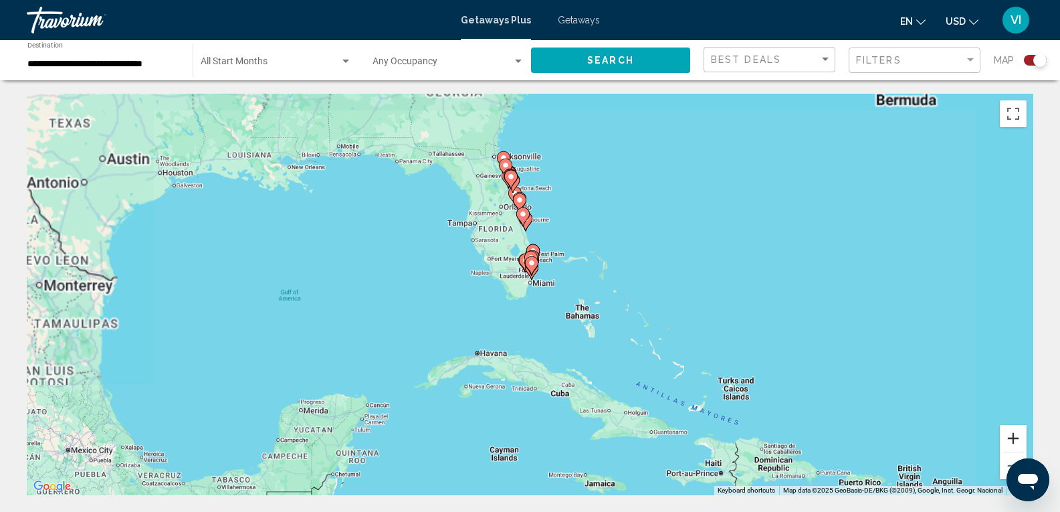
click at [1018, 435] on button "Zoom in" at bounding box center [1013, 438] width 27 height 27
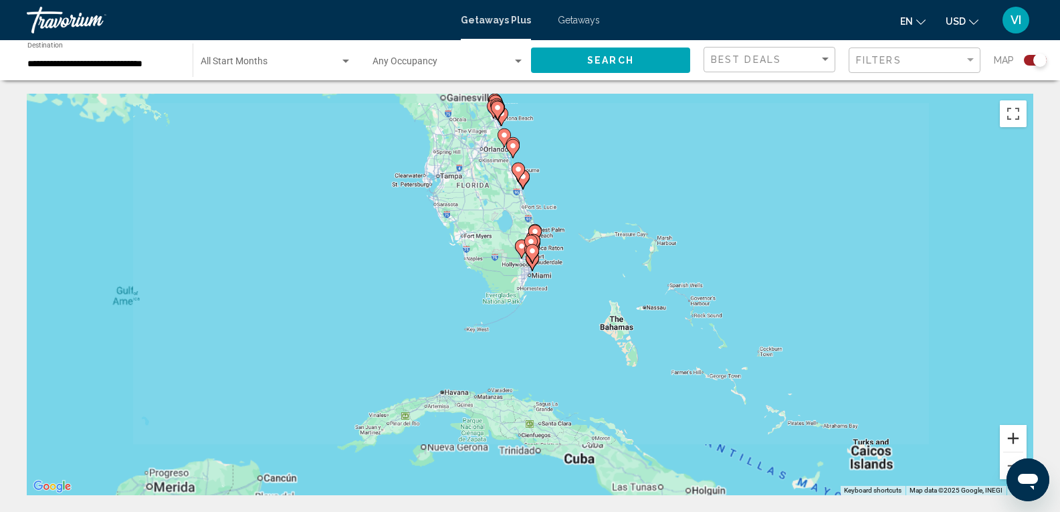
click at [1018, 435] on button "Zoom in" at bounding box center [1013, 438] width 27 height 27
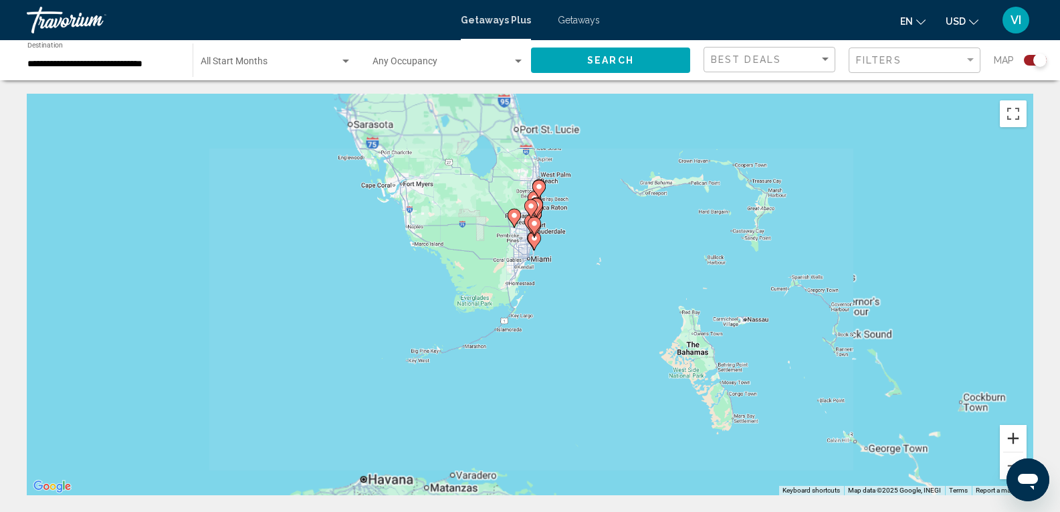
click at [1018, 435] on button "Zoom in" at bounding box center [1013, 438] width 27 height 27
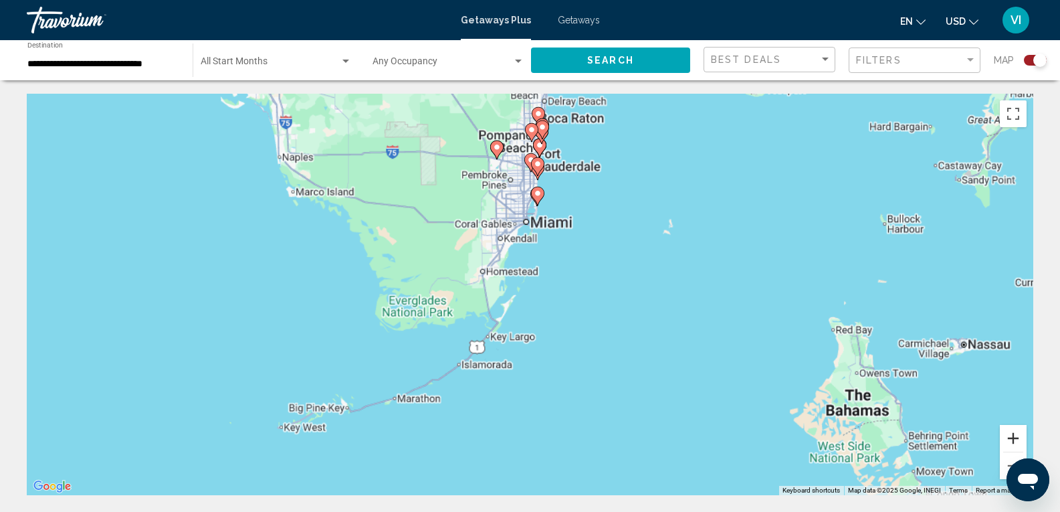
click at [1018, 435] on button "Zoom in" at bounding box center [1013, 438] width 27 height 27
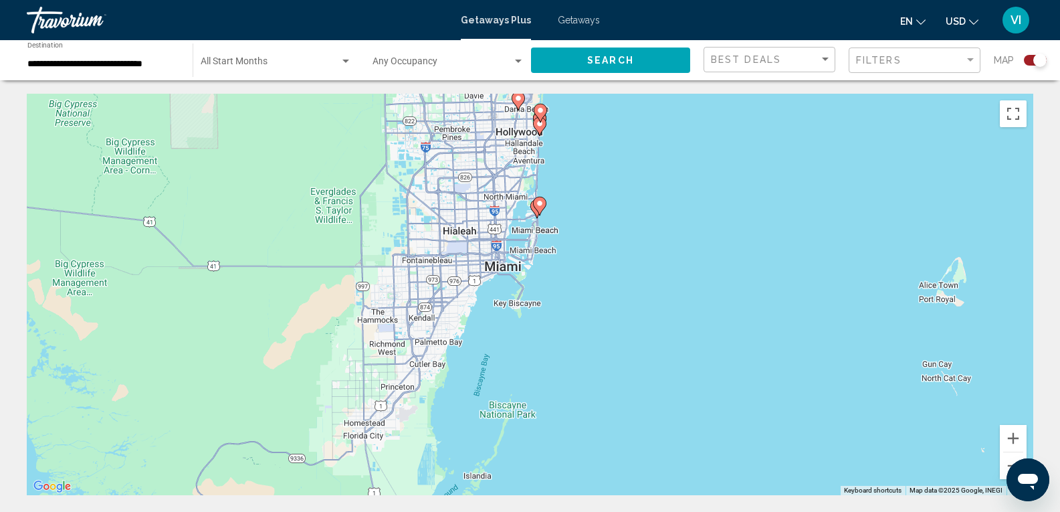
drag, startPoint x: 722, startPoint y: 266, endPoint x: 720, endPoint y: 543, distance: 277.0
click at [720, 511] on html "**********" at bounding box center [530, 256] width 1060 height 512
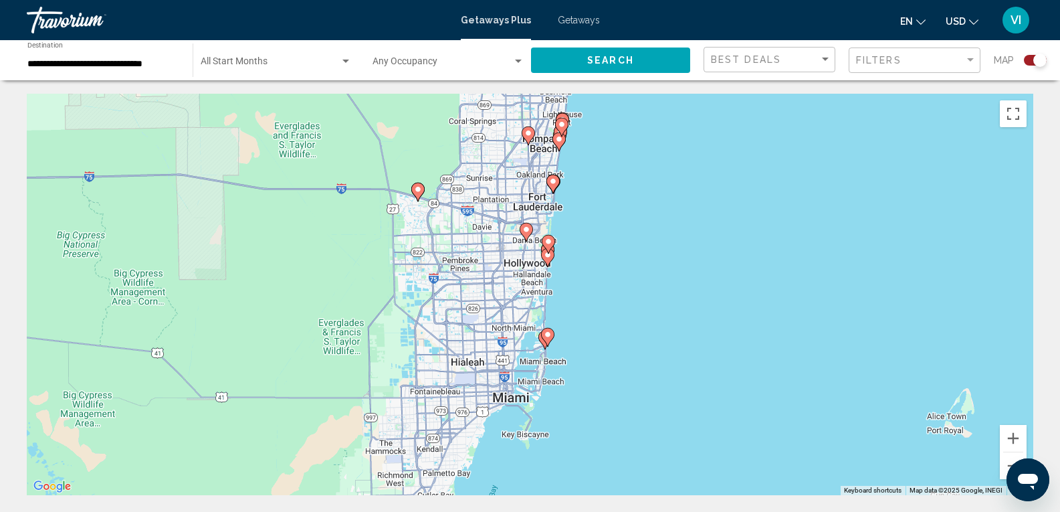
drag, startPoint x: 758, startPoint y: 370, endPoint x: 761, endPoint y: 414, distance: 44.2
click at [743, 407] on div "To activate drag with keyboard, press Alt + Enter. Once in keyboard drag state,…" at bounding box center [530, 294] width 1007 height 401
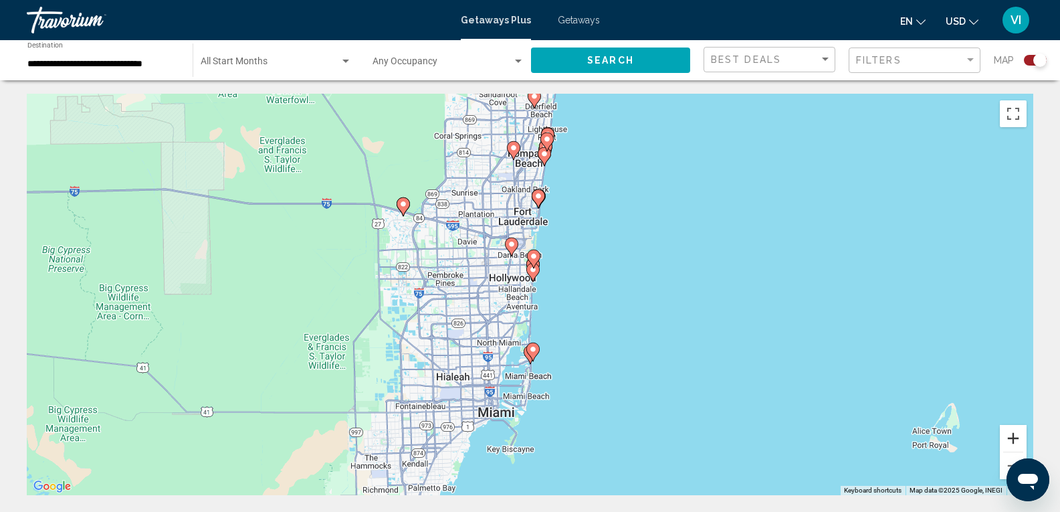
click at [1008, 438] on button "Zoom in" at bounding box center [1013, 438] width 27 height 27
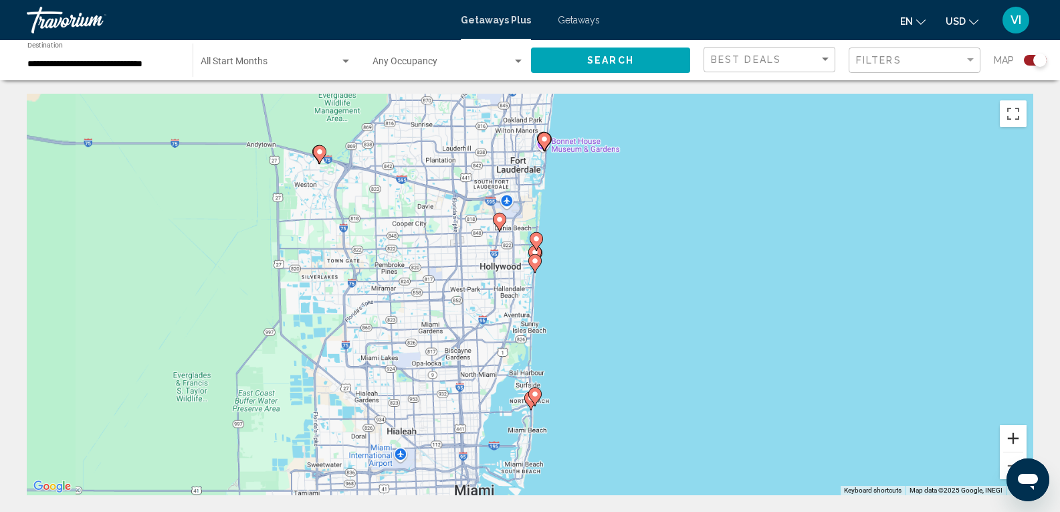
click at [1008, 438] on button "Zoom in" at bounding box center [1013, 438] width 27 height 27
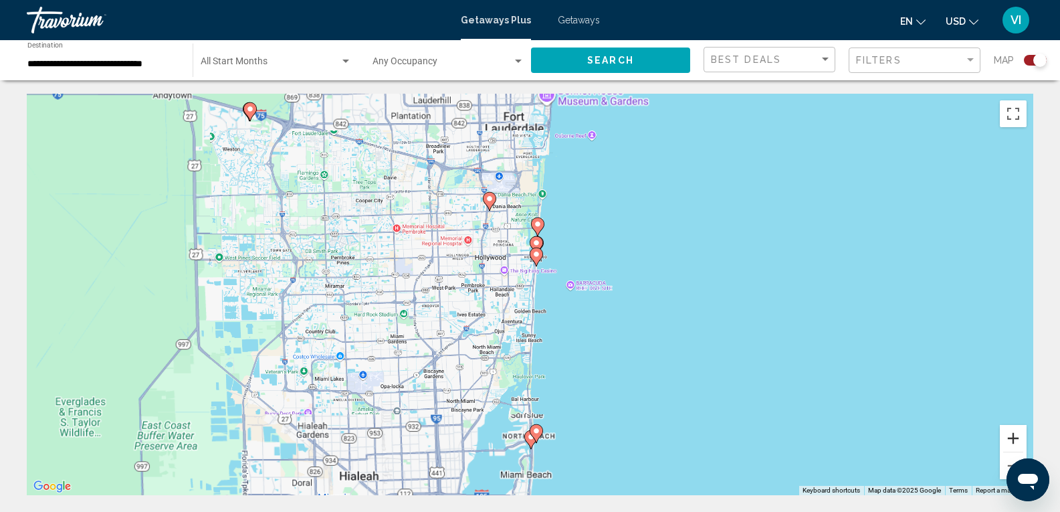
click at [1008, 438] on button "Zoom in" at bounding box center [1013, 438] width 27 height 27
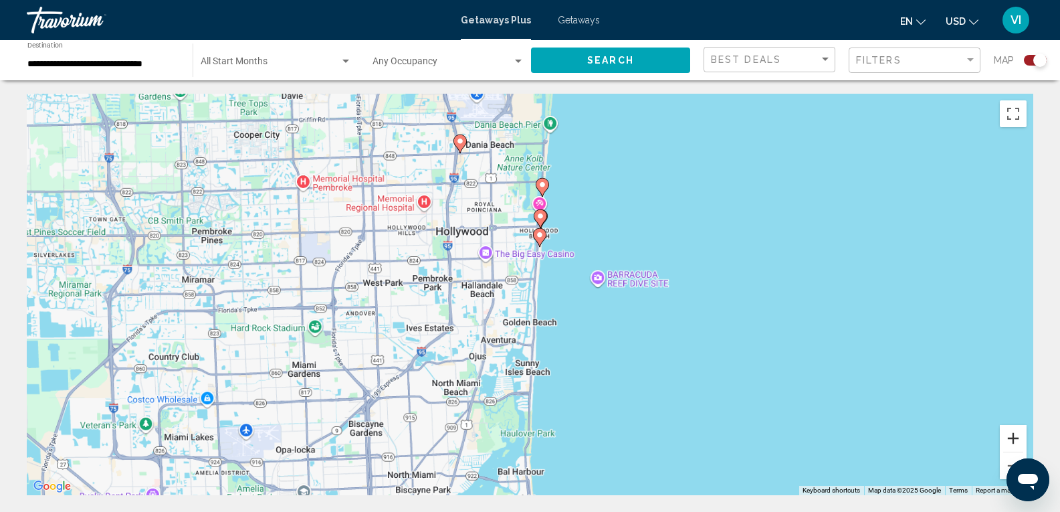
click at [1009, 437] on button "Zoom in" at bounding box center [1013, 438] width 27 height 27
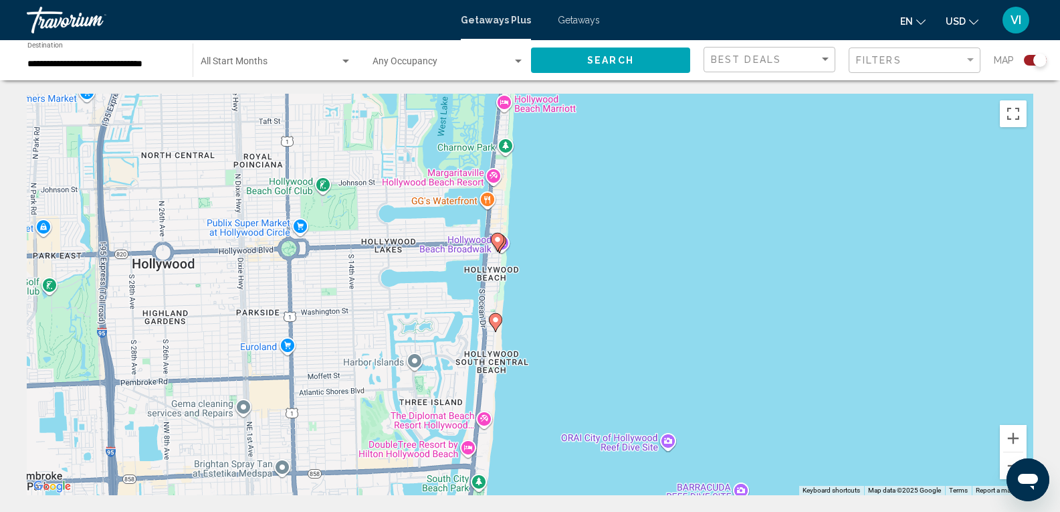
drag, startPoint x: 798, startPoint y: 265, endPoint x: 720, endPoint y: 504, distance: 251.3
click at [1018, 435] on button "Zoom in" at bounding box center [1013, 438] width 27 height 27
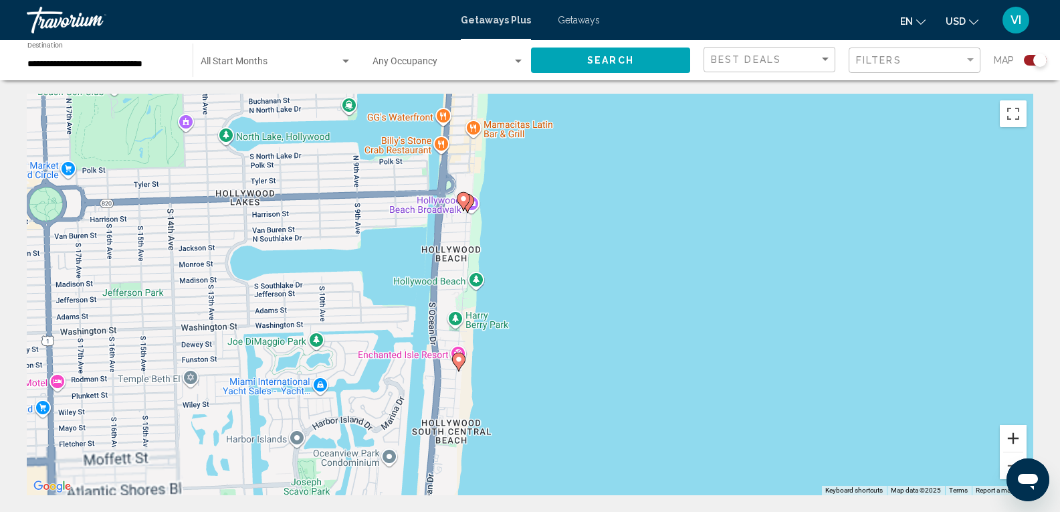
click at [1018, 435] on button "Zoom in" at bounding box center [1013, 438] width 27 height 27
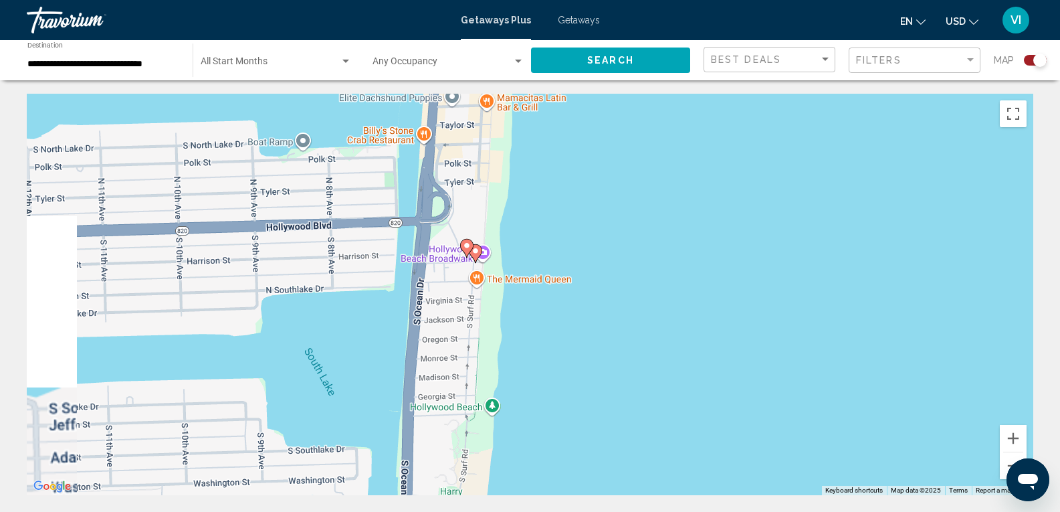
drag, startPoint x: 595, startPoint y: 268, endPoint x: 694, endPoint y: 426, distance: 186.4
click at [680, 426] on div "To activate drag with keyboard, press Alt + Enter. Once in keyboard drag state,…" at bounding box center [530, 294] width 1007 height 401
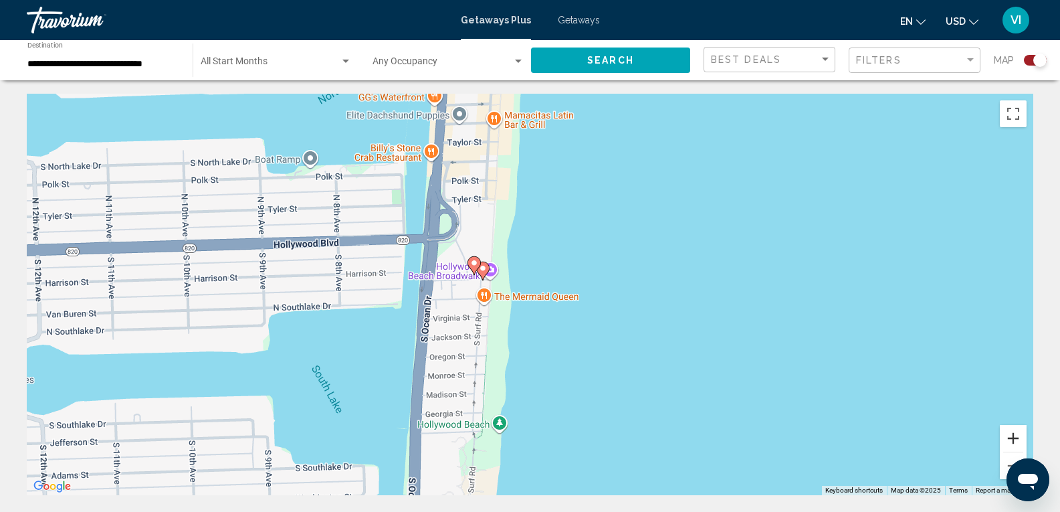
click at [1013, 440] on button "Zoom in" at bounding box center [1013, 438] width 27 height 27
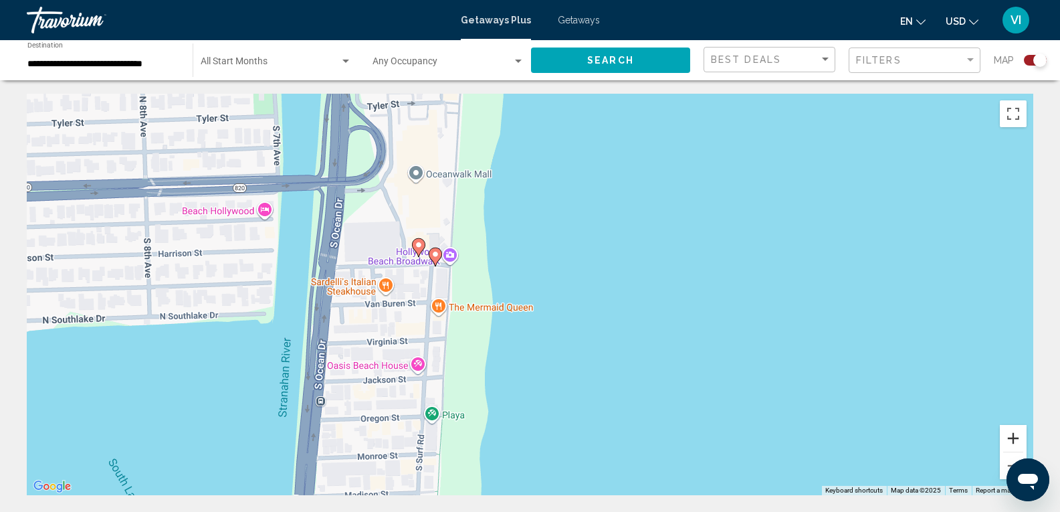
click at [1013, 440] on button "Zoom in" at bounding box center [1013, 438] width 27 height 27
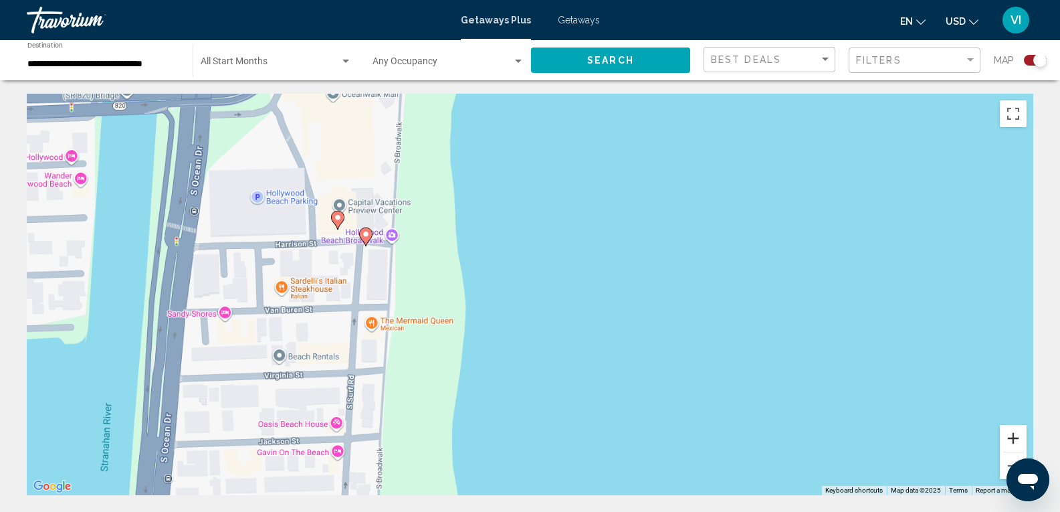
click at [1013, 440] on button "Zoom in" at bounding box center [1013, 438] width 27 height 27
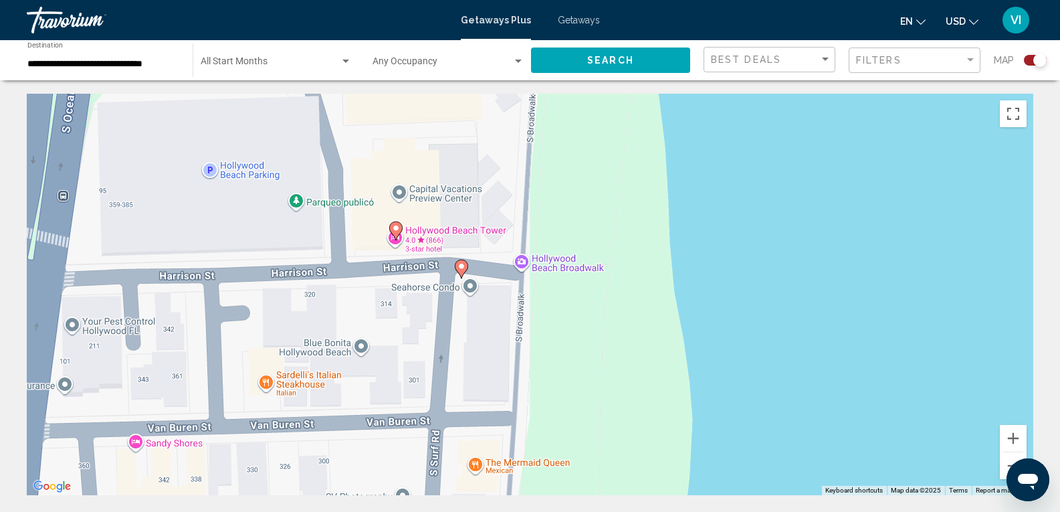
drag, startPoint x: 580, startPoint y: 321, endPoint x: 895, endPoint y: 417, distance: 329.5
click at [895, 417] on div "To activate drag with keyboard, press Alt + Enter. Once in keyboard drag state,…" at bounding box center [530, 294] width 1007 height 401
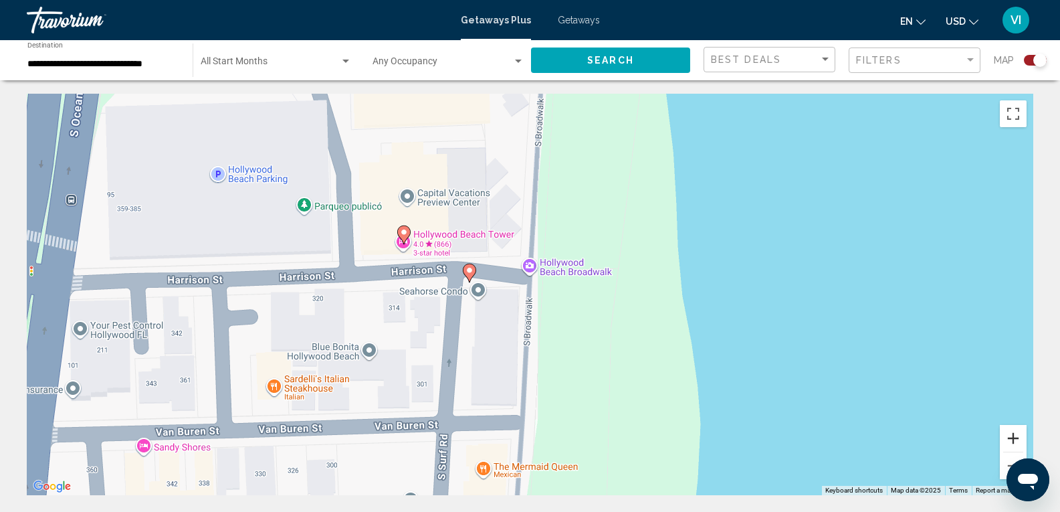
click at [1015, 435] on button "Zoom in" at bounding box center [1013, 438] width 27 height 27
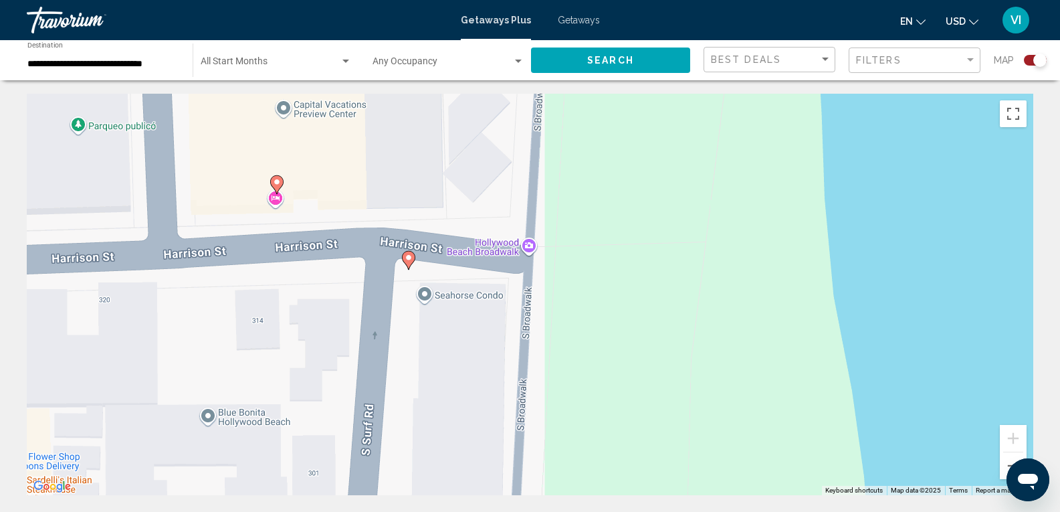
click at [407, 259] on image "Main content" at bounding box center [409, 258] width 8 height 8
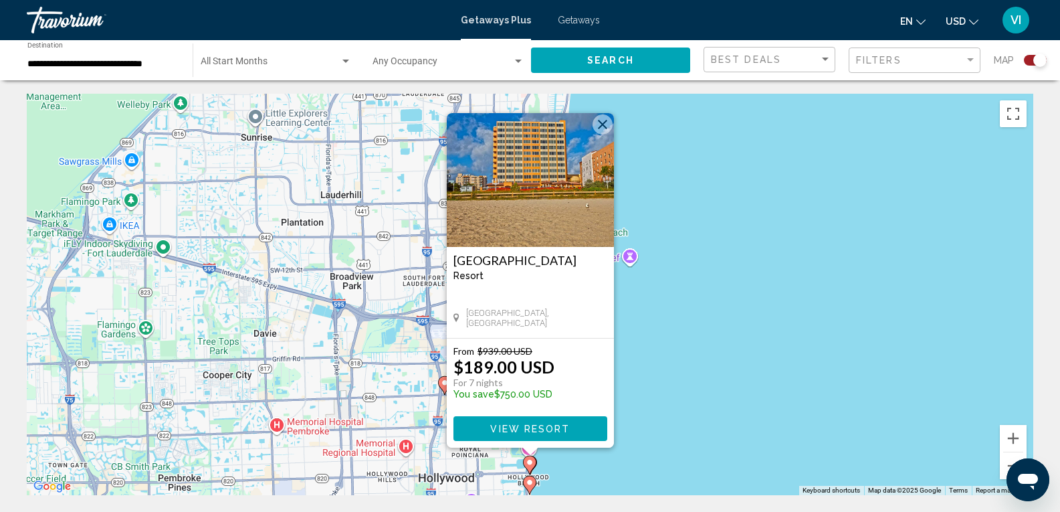
click at [537, 176] on img "Main content" at bounding box center [530, 180] width 167 height 134
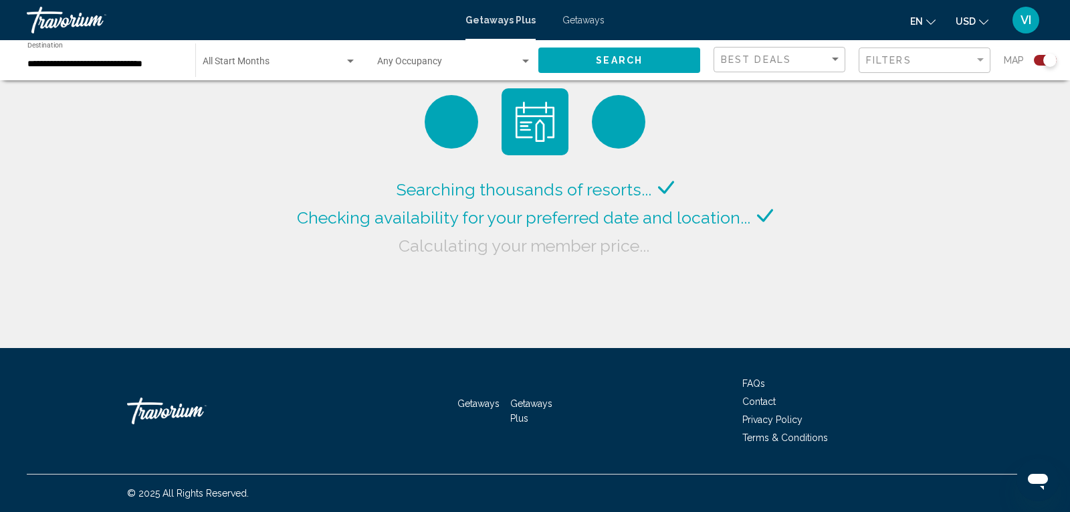
click at [355, 60] on div "Search widget" at bounding box center [351, 61] width 12 height 11
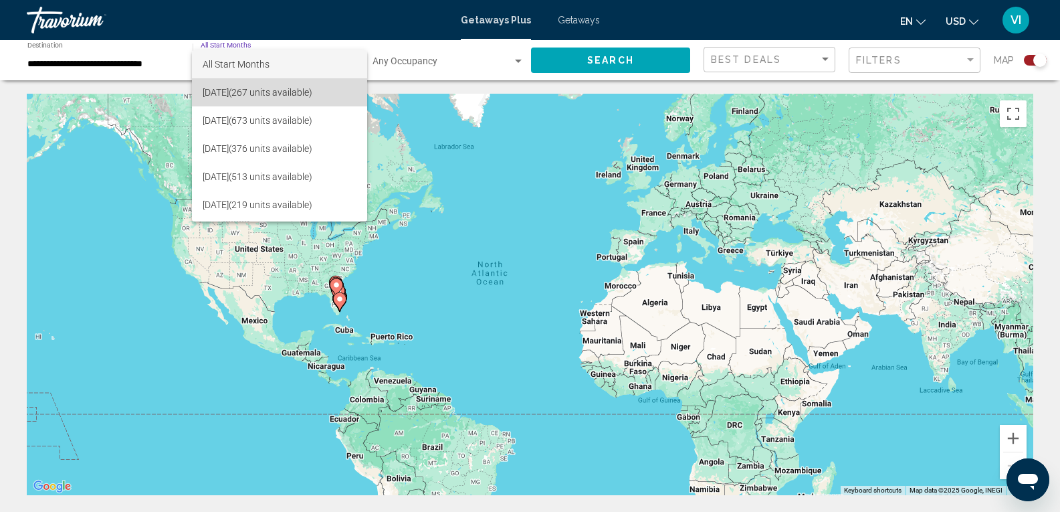
click at [272, 90] on span "[DATE] (267 units available)" at bounding box center [280, 92] width 154 height 28
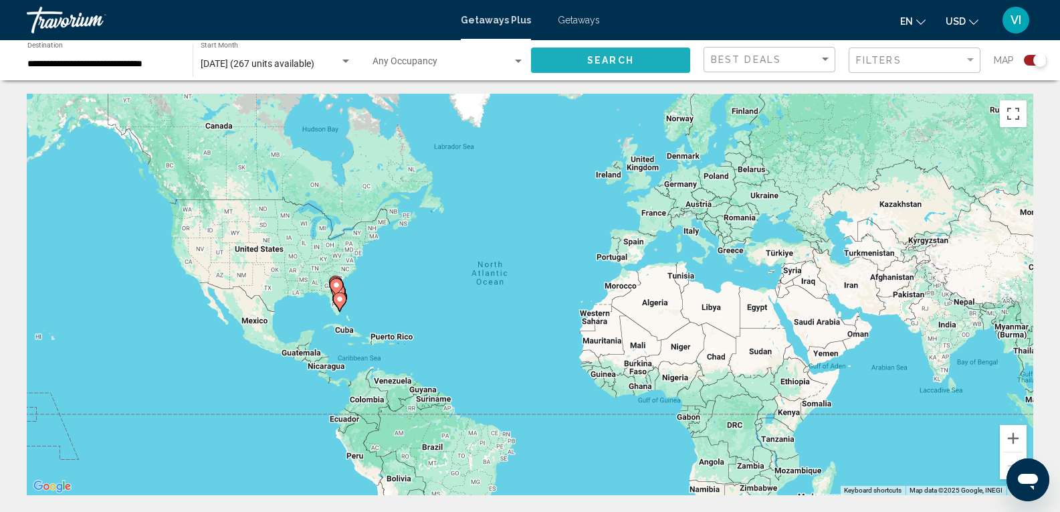
click at [599, 54] on span "Search" at bounding box center [610, 59] width 47 height 11
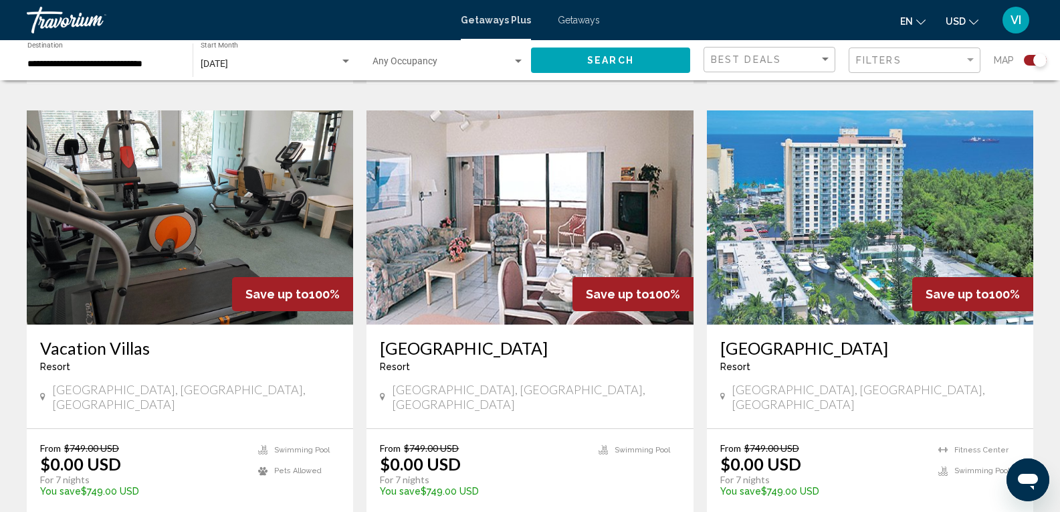
scroll to position [937, 0]
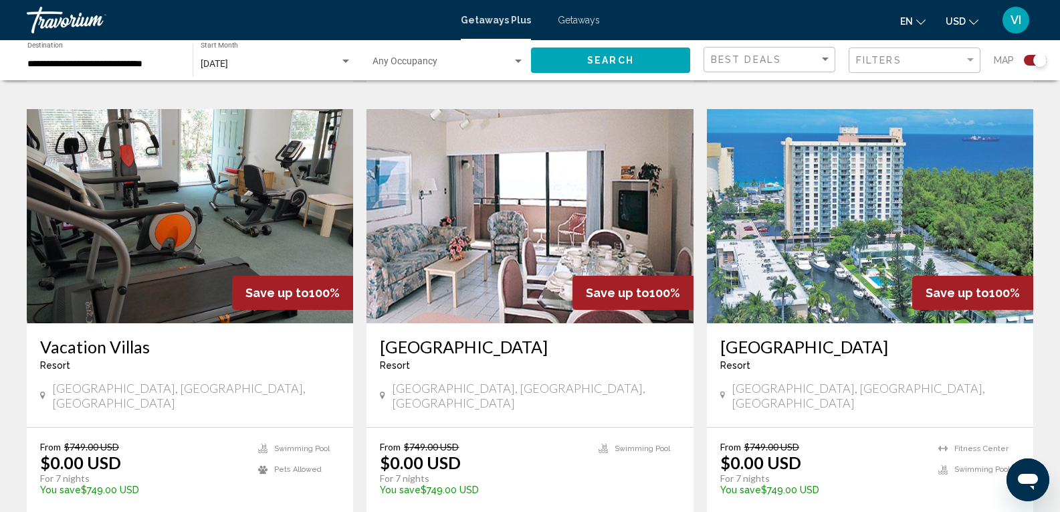
click at [855, 228] on img "Main content" at bounding box center [870, 216] width 326 height 214
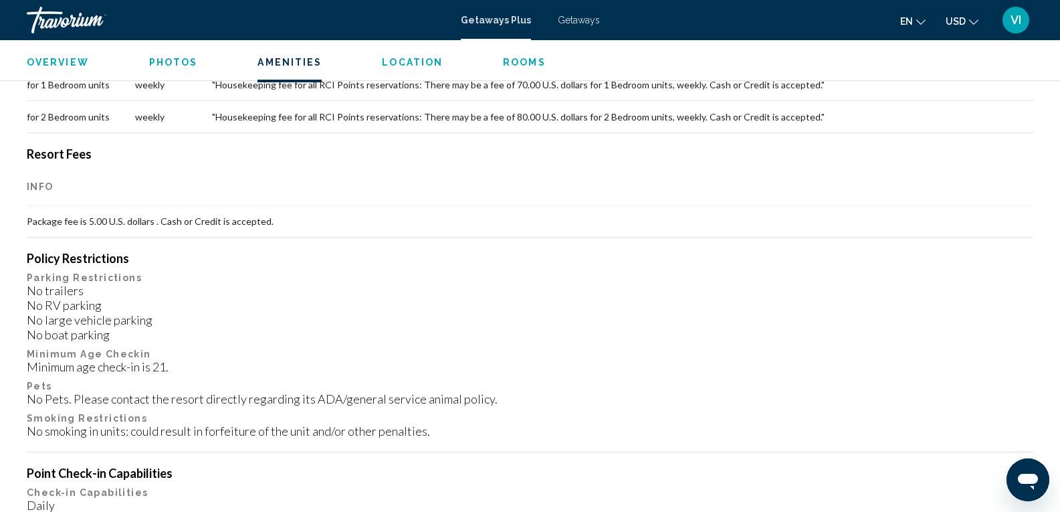
scroll to position [1204, 0]
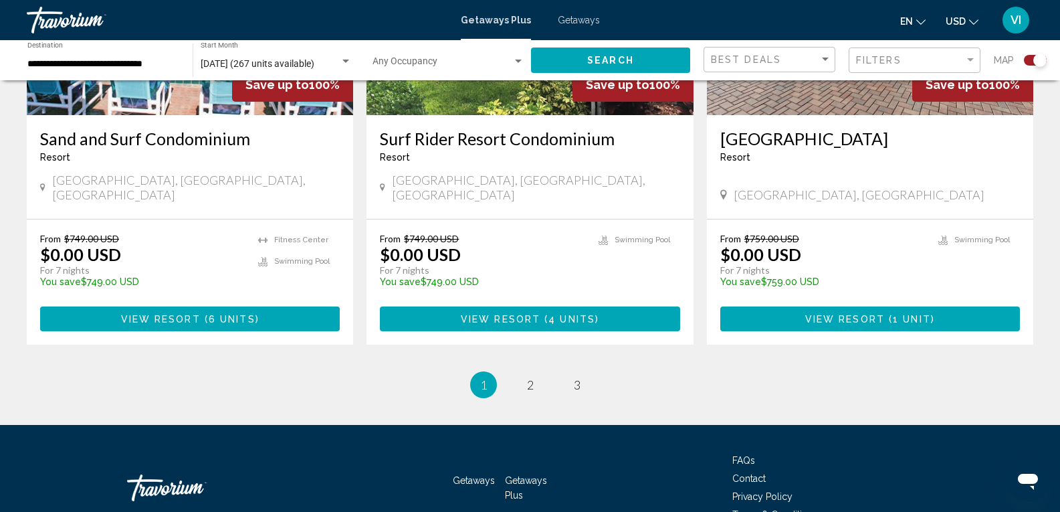
scroll to position [2124, 0]
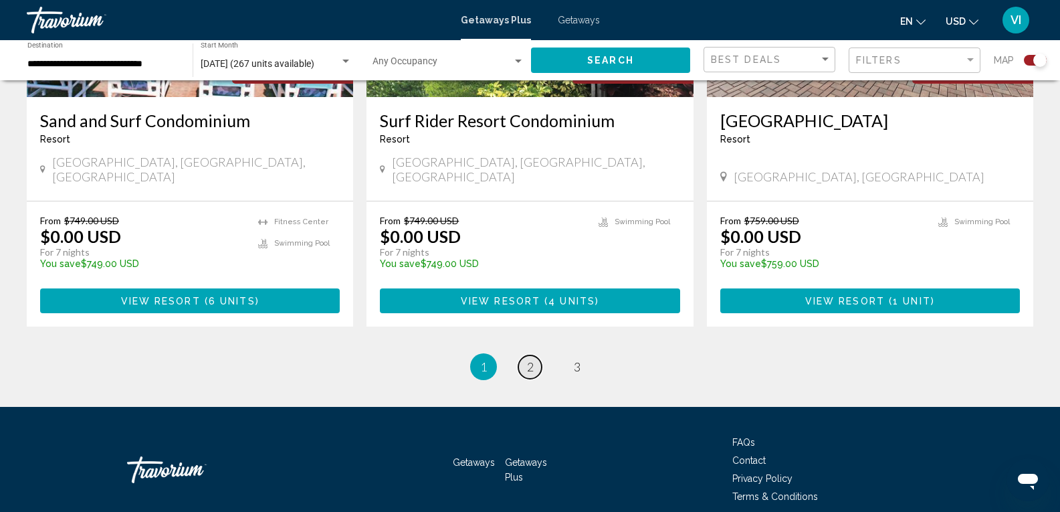
click at [528, 355] on link "page 2" at bounding box center [529, 366] width 23 height 23
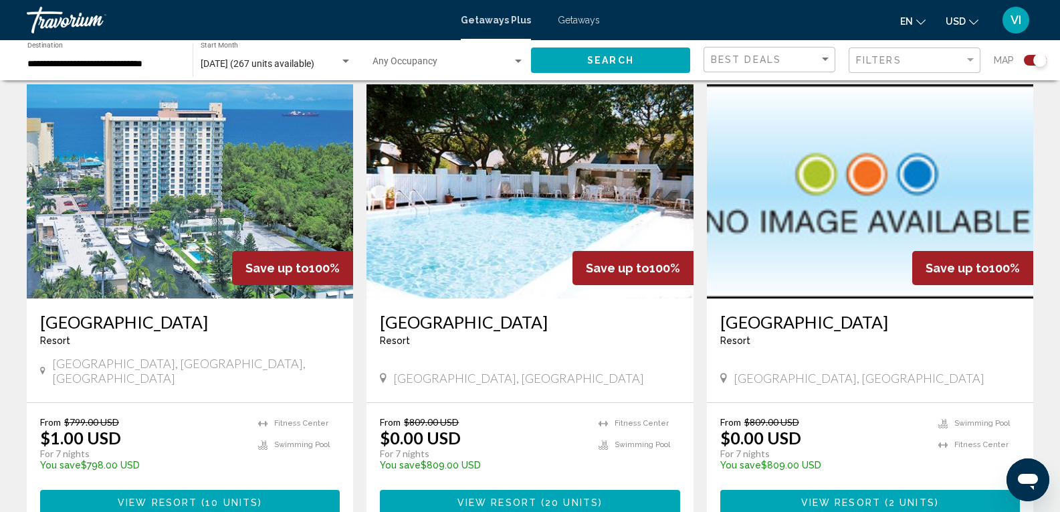
scroll to position [2074, 0]
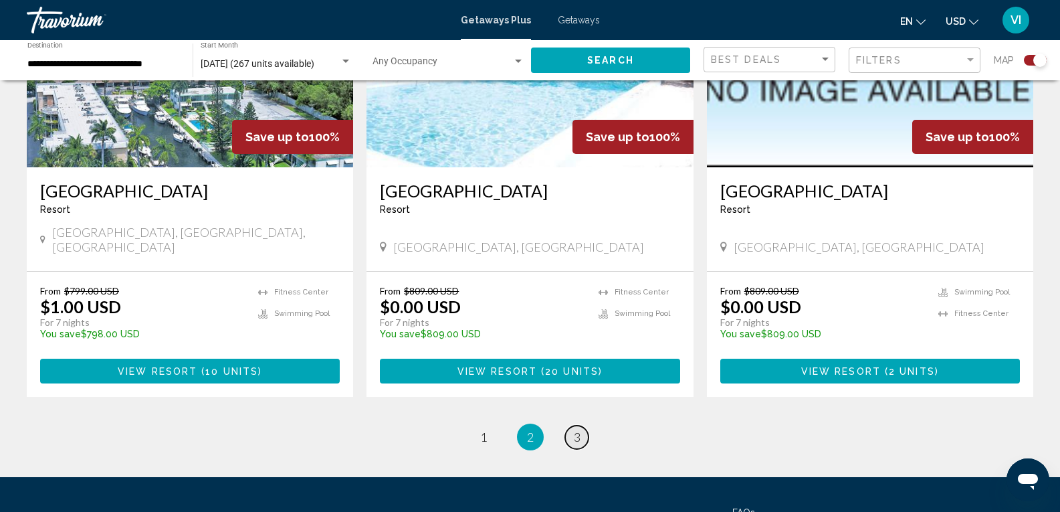
click at [575, 429] on span "3" at bounding box center [577, 436] width 7 height 15
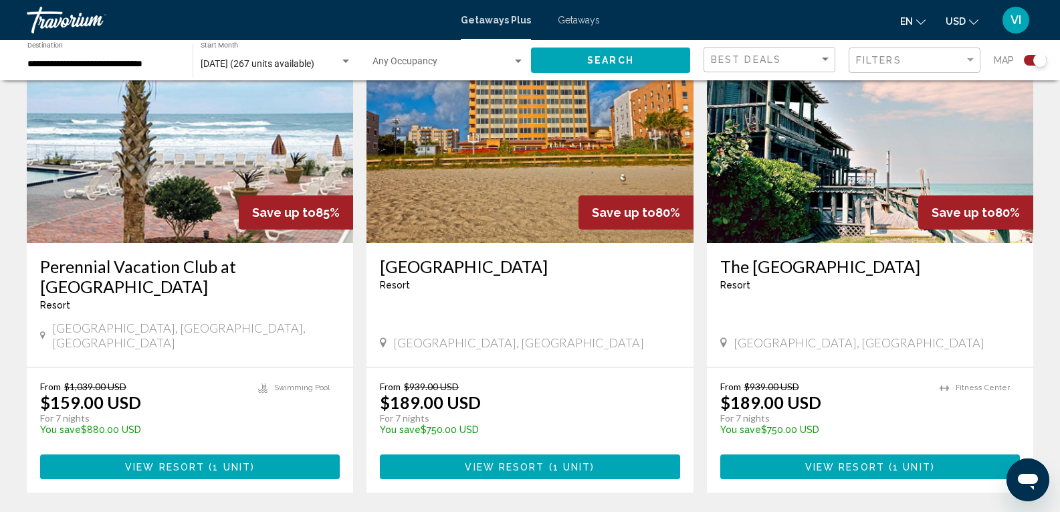
scroll to position [535, 0]
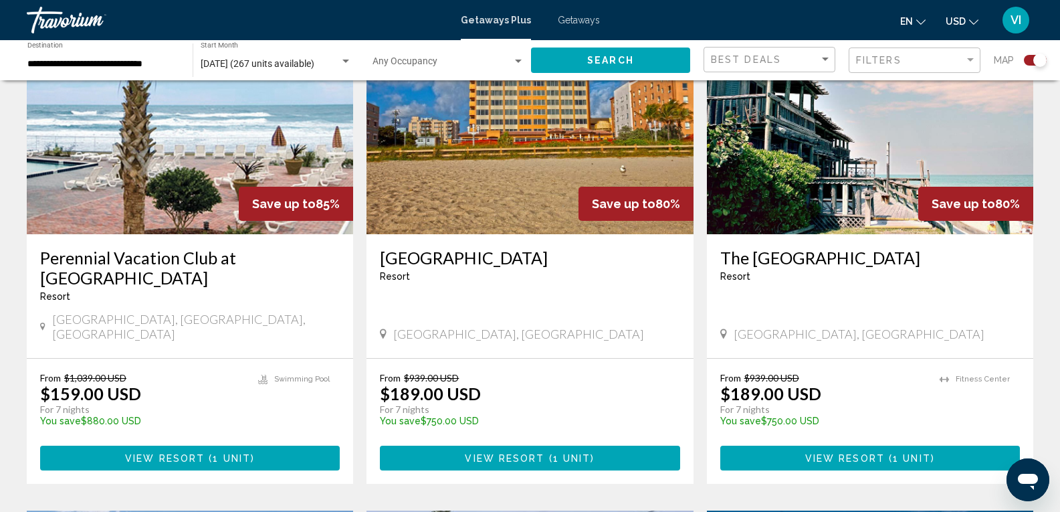
click at [504, 180] on img "Main content" at bounding box center [530, 127] width 326 height 214
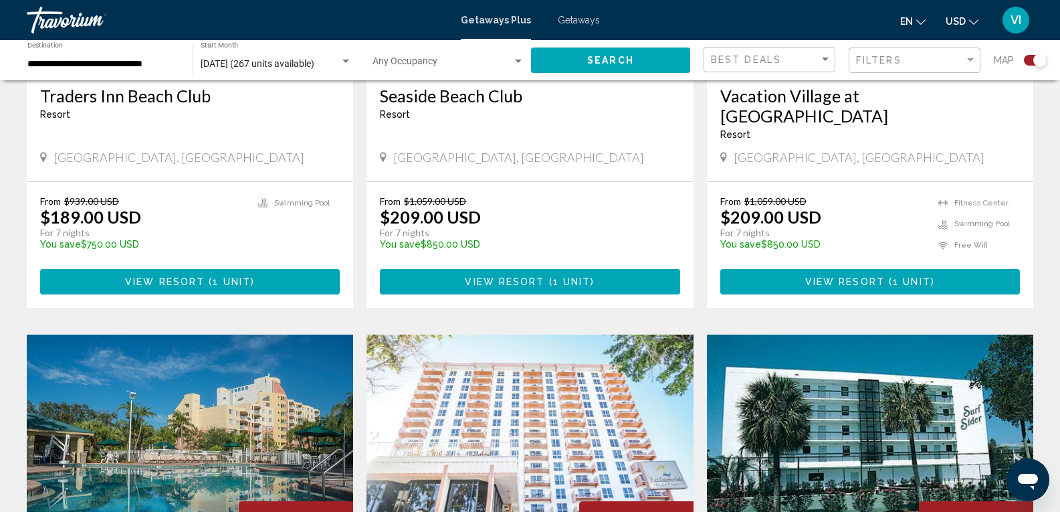
scroll to position [1180, 0]
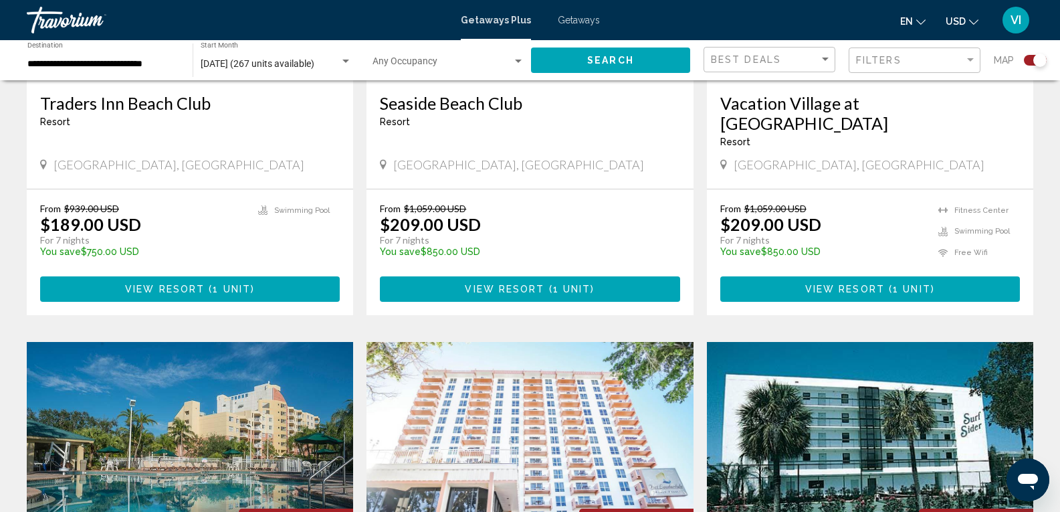
click at [571, 427] on img "Main content" at bounding box center [530, 449] width 326 height 214
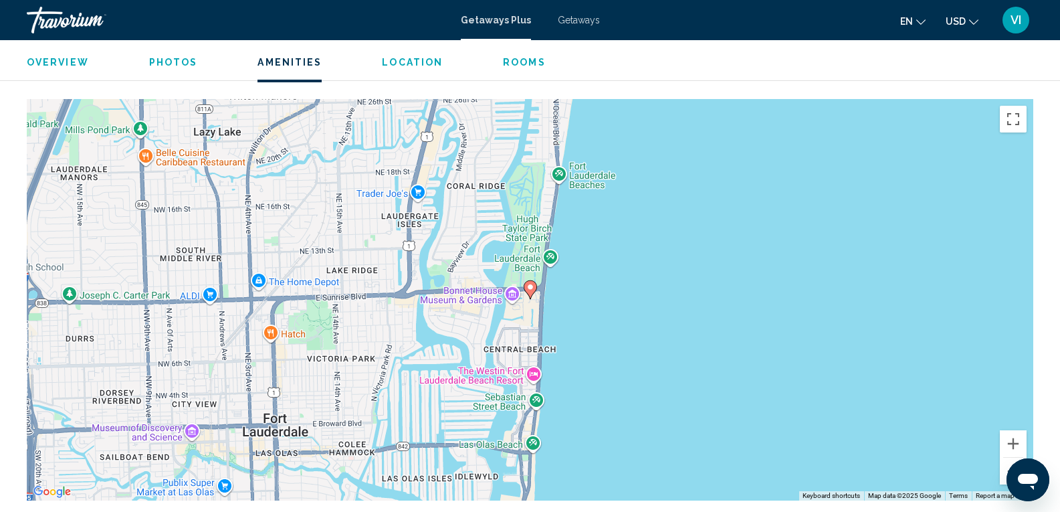
scroll to position [1201, 0]
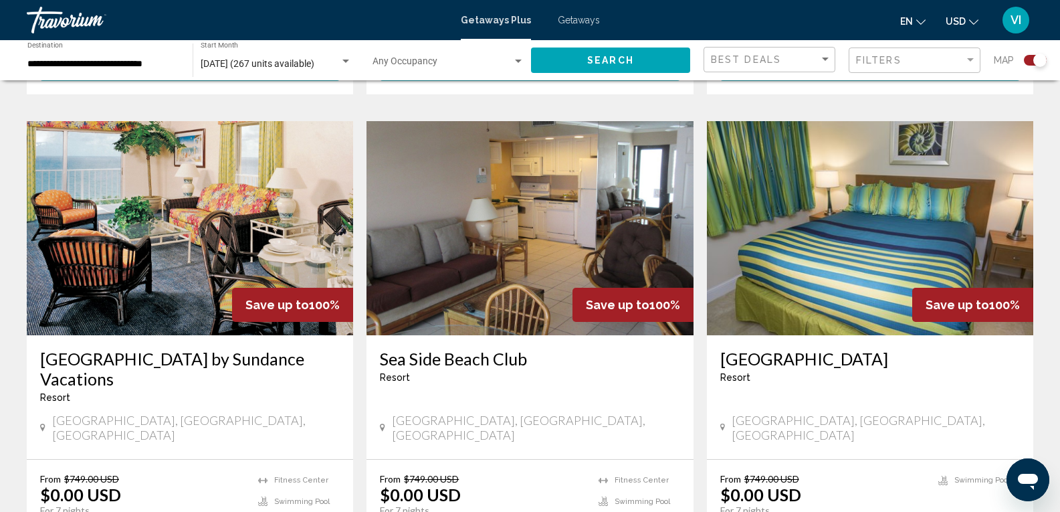
scroll to position [1405, 0]
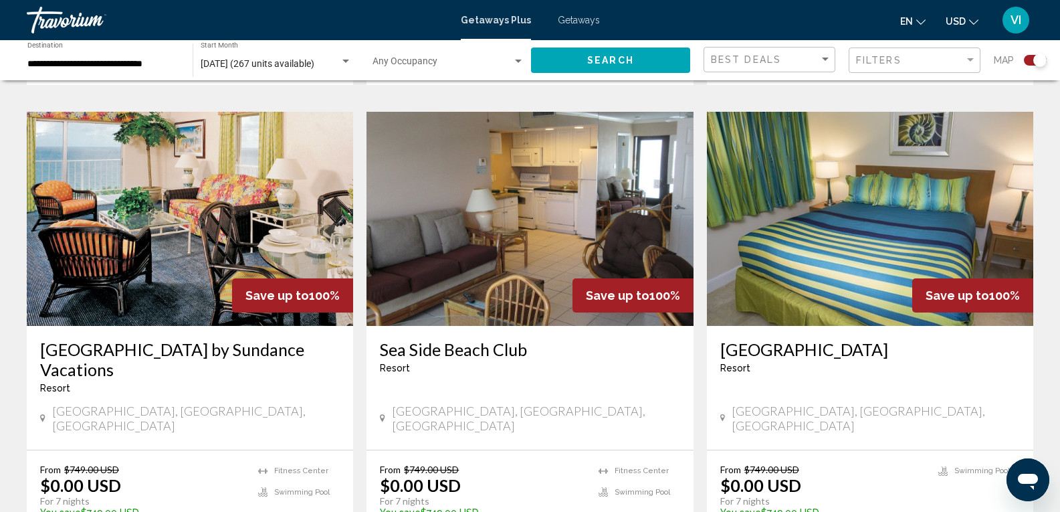
click at [144, 236] on img "Main content" at bounding box center [190, 219] width 326 height 214
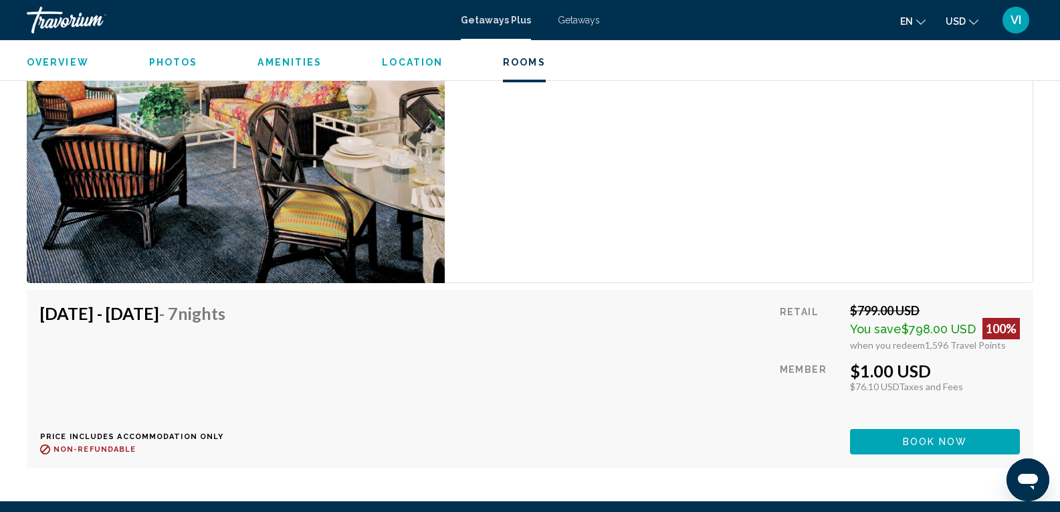
scroll to position [2542, 0]
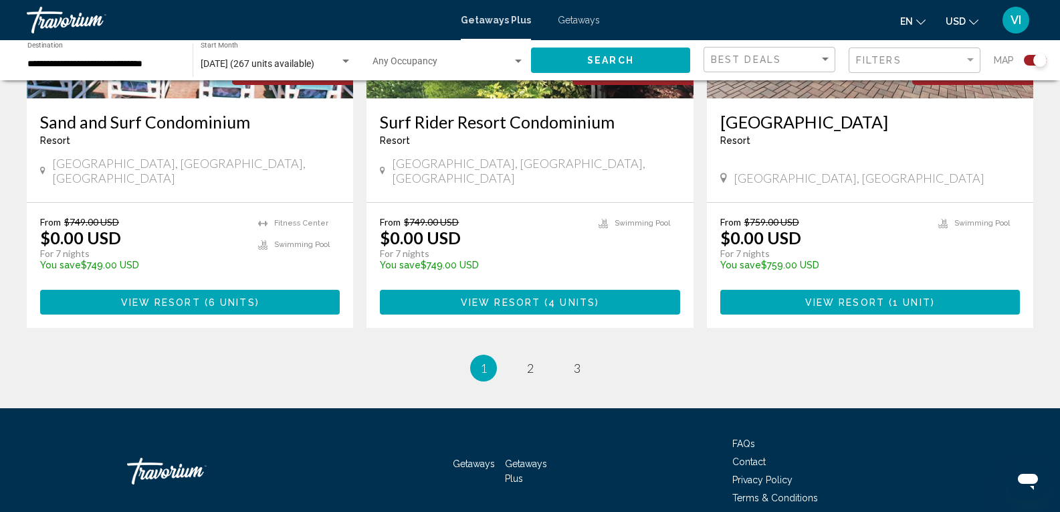
scroll to position [2124, 0]
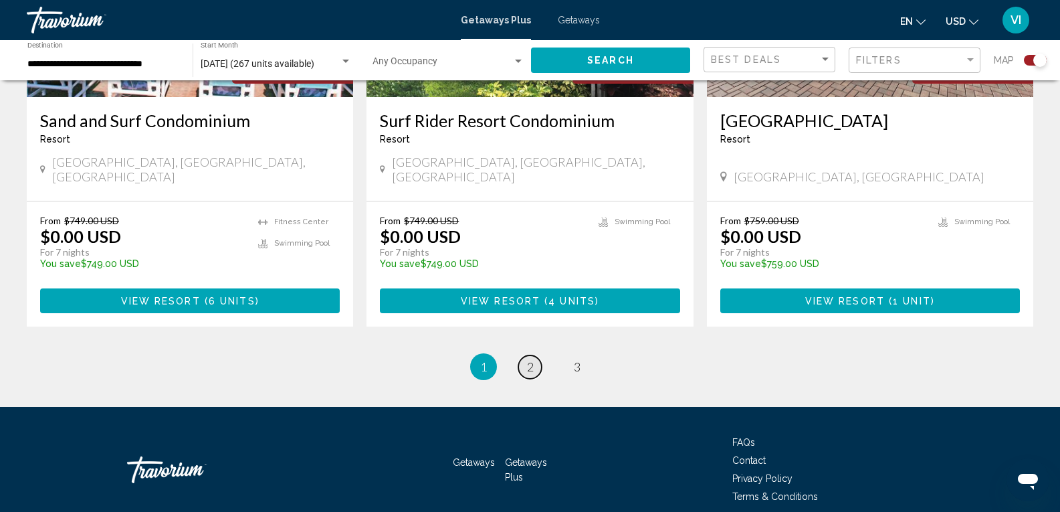
click at [537, 355] on link "page 2" at bounding box center [529, 366] width 23 height 23
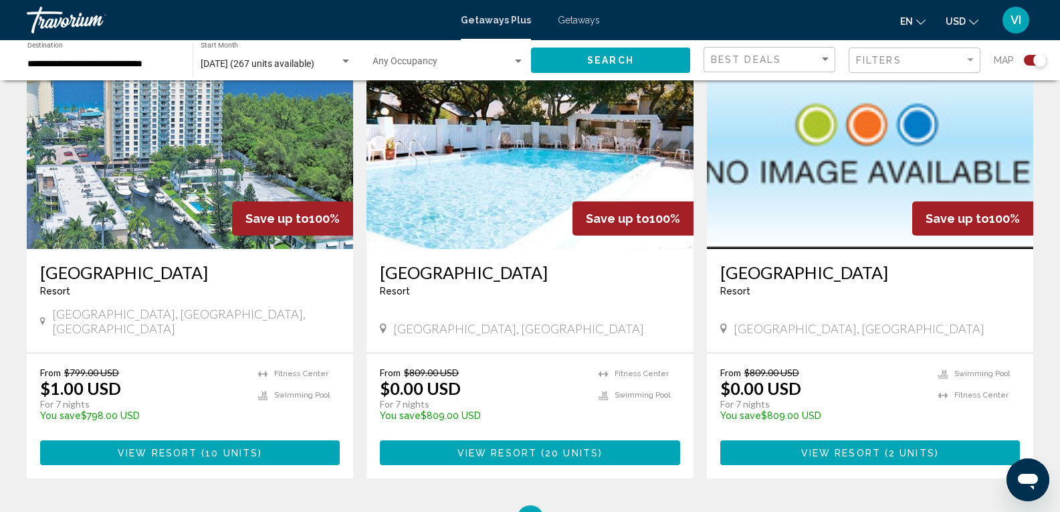
scroll to position [2104, 0]
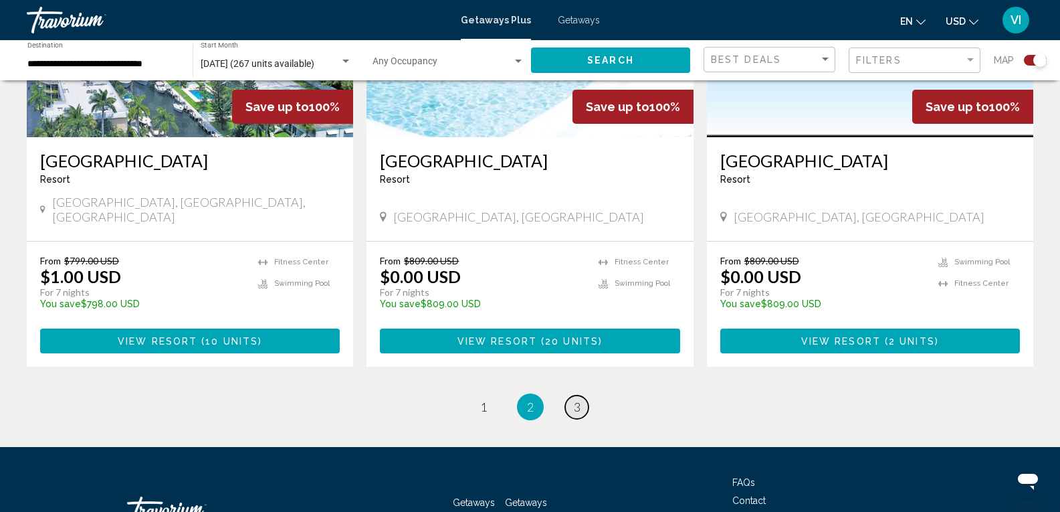
click at [573, 395] on link "page 3" at bounding box center [576, 406] width 23 height 23
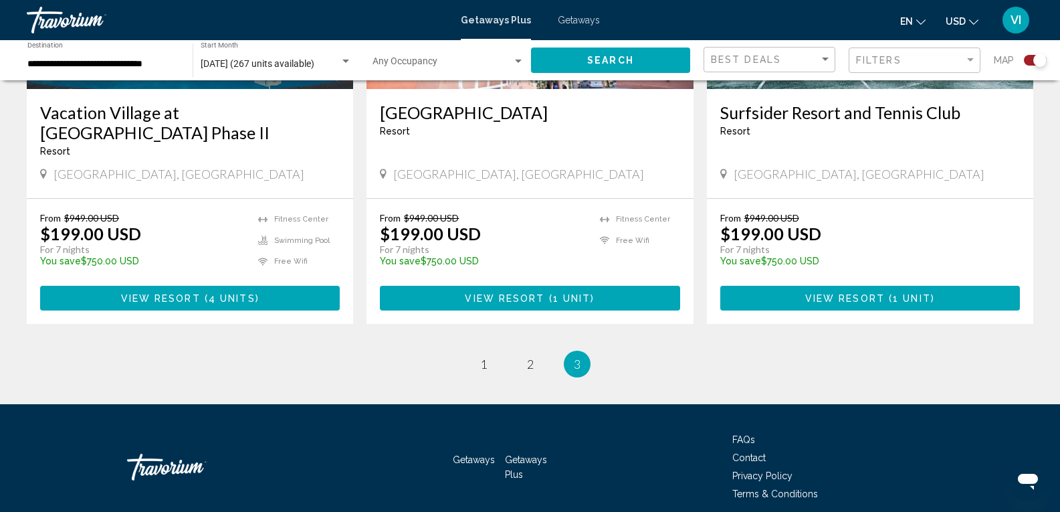
scroll to position [1648, 0]
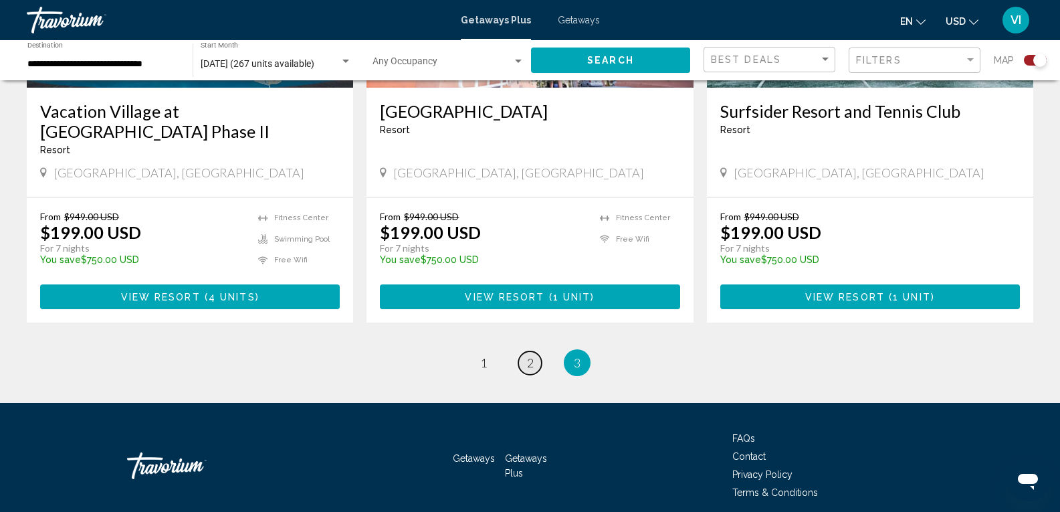
click at [531, 355] on span "2" at bounding box center [530, 362] width 7 height 15
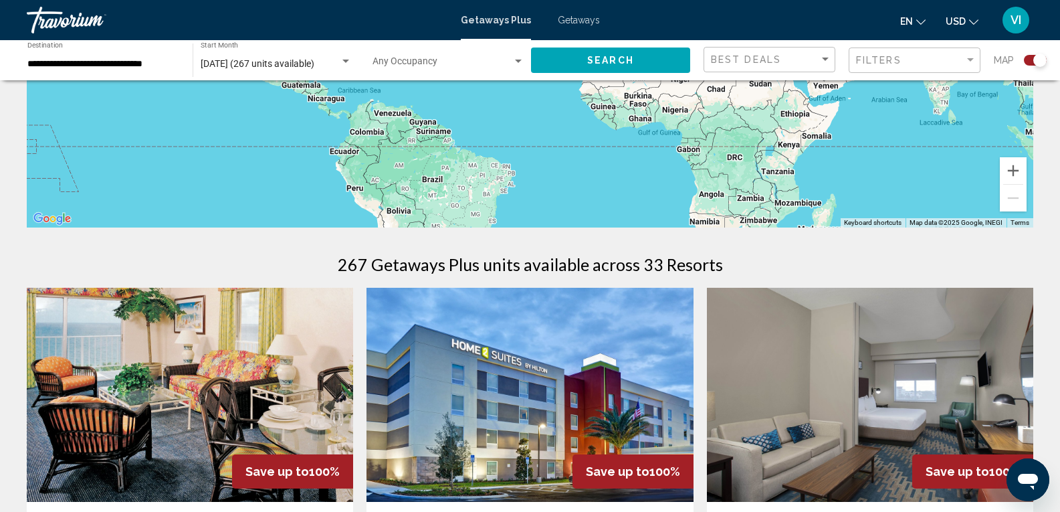
scroll to position [468, 0]
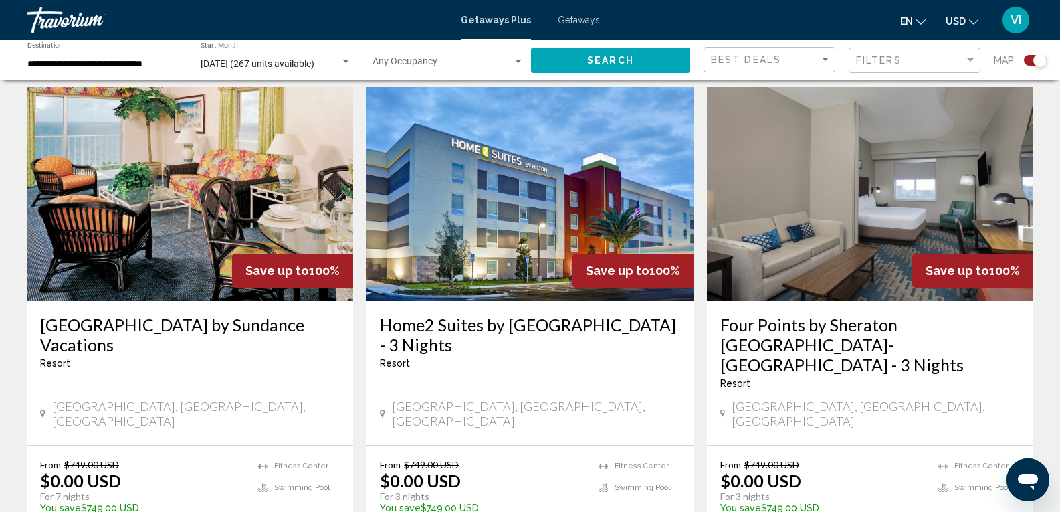
click at [154, 324] on h3 "[GEOGRAPHIC_DATA] by Sundance Vacations" at bounding box center [190, 334] width 300 height 40
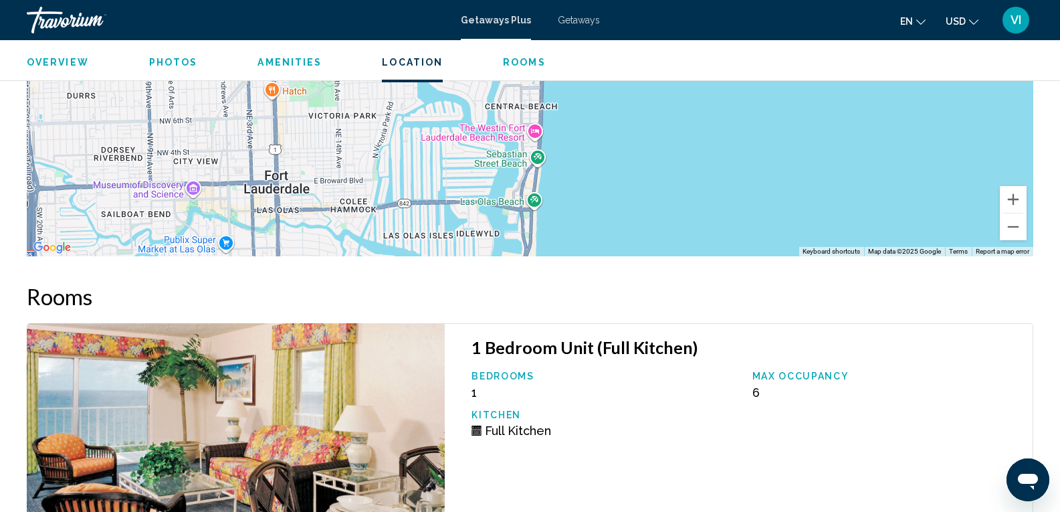
scroll to position [1887, 0]
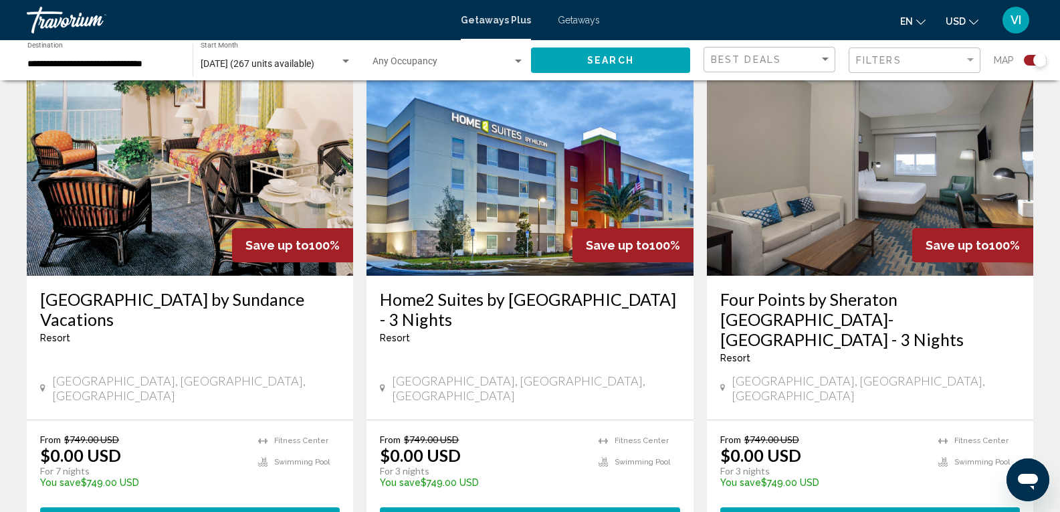
scroll to position [30, 0]
